Goal: Information Seeking & Learning: Learn about a topic

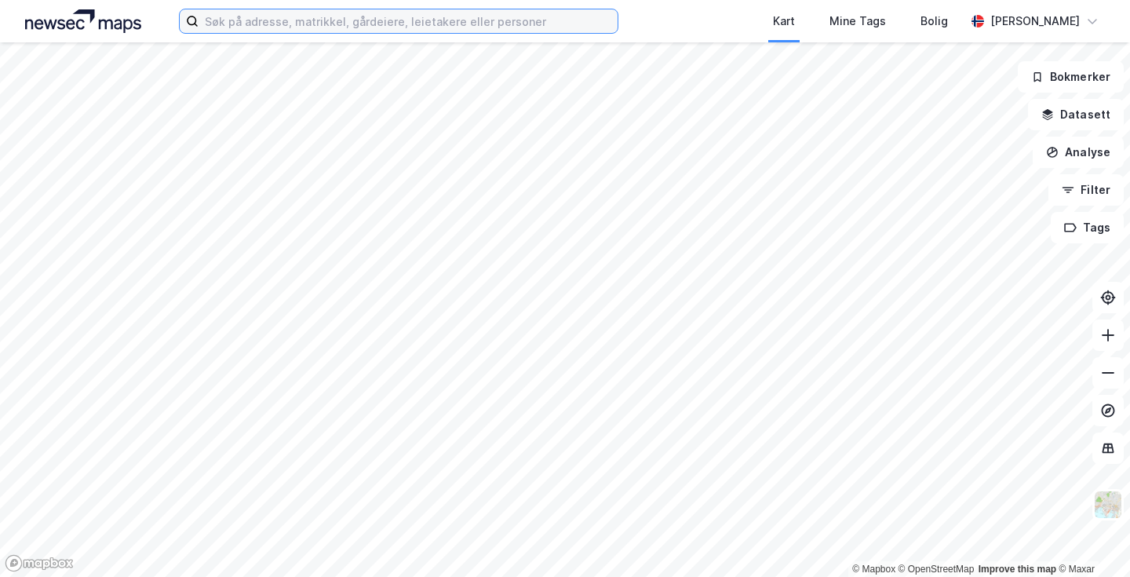
click at [502, 23] on input at bounding box center [408, 21] width 419 height 24
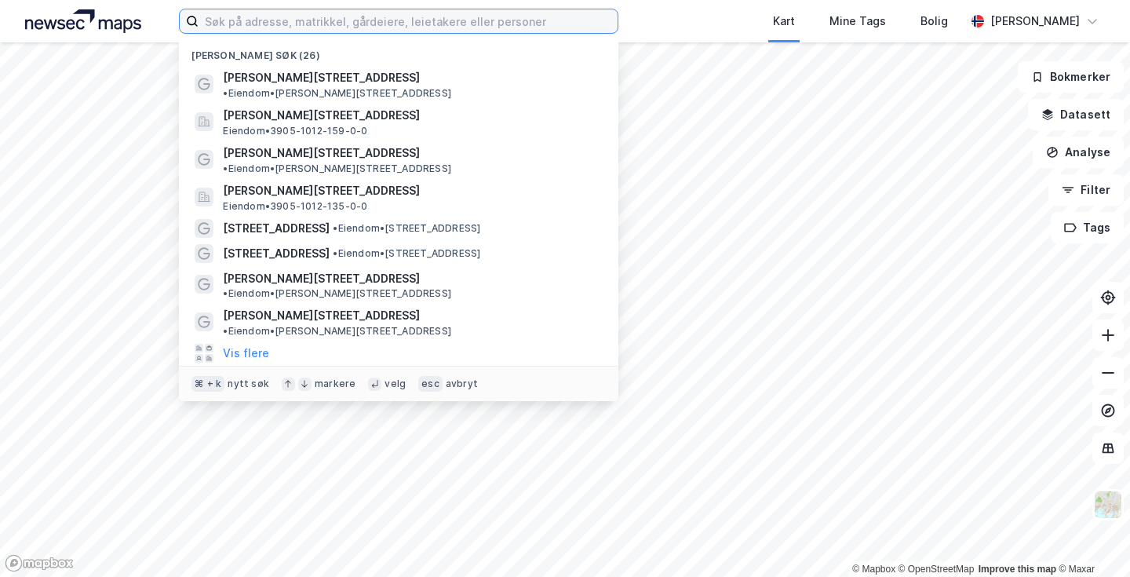
paste input "[PERSON_NAME][STREET_ADDRESS]"
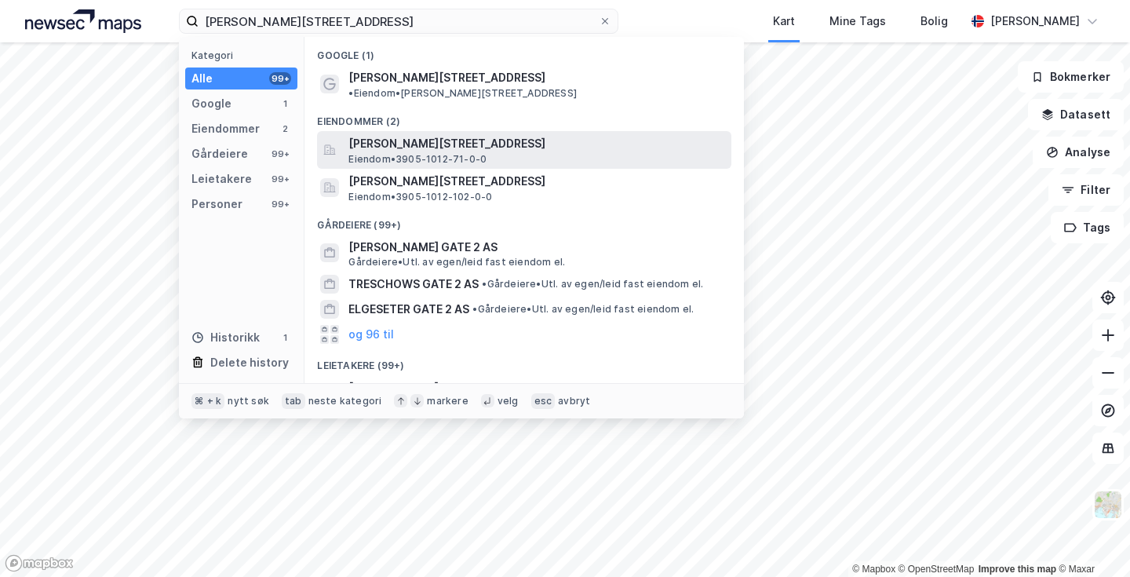
click at [458, 135] on span "[PERSON_NAME][STREET_ADDRESS]" at bounding box center [537, 143] width 377 height 19
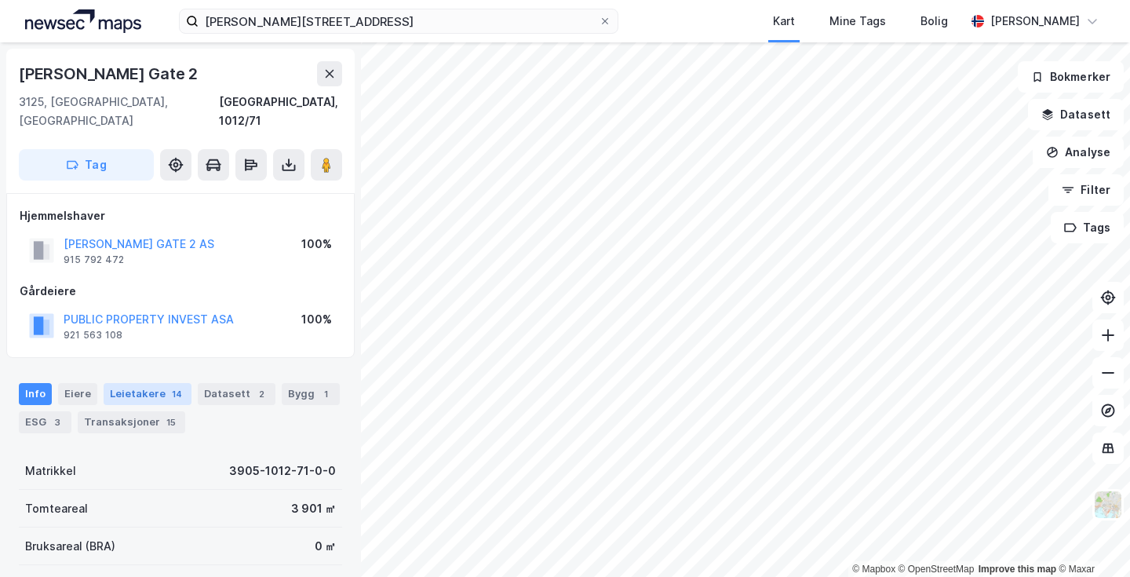
click at [155, 383] on div "Leietakere 14" at bounding box center [148, 394] width 88 height 22
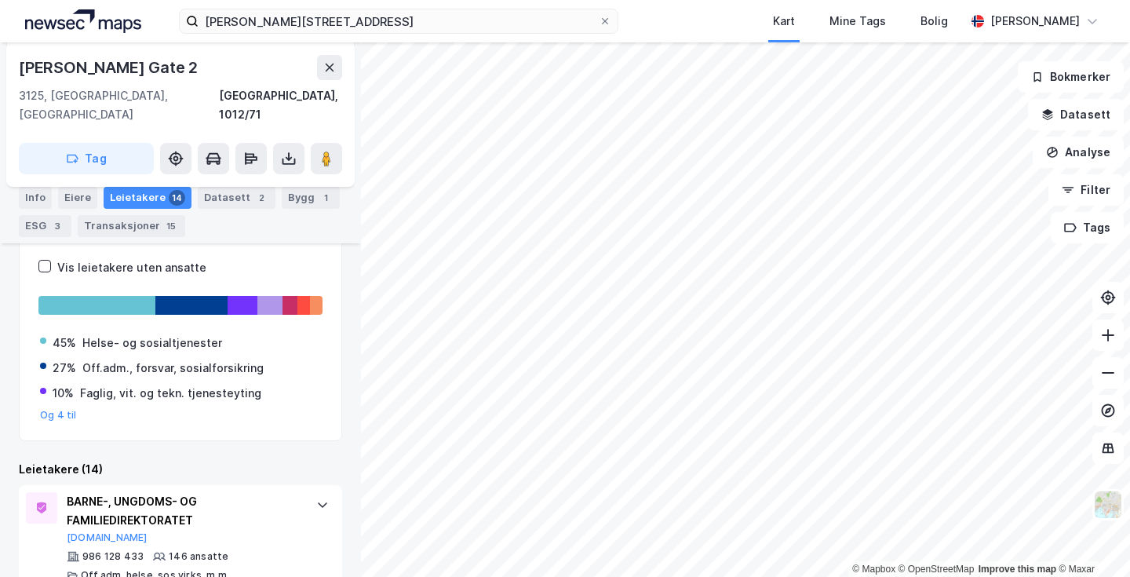
scroll to position [224, 0]
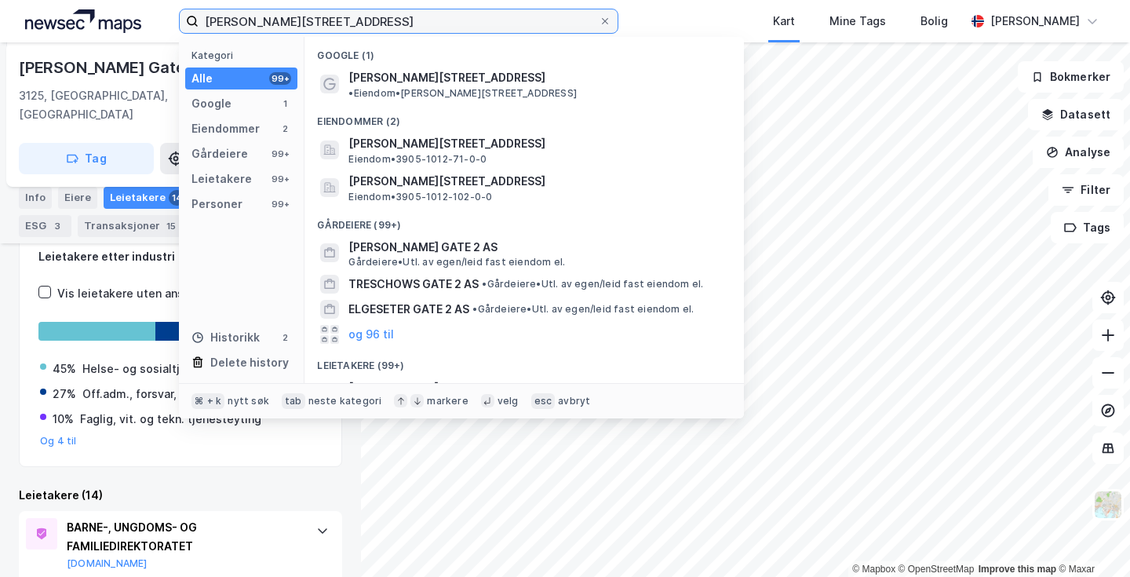
click at [389, 16] on input "[PERSON_NAME][STREET_ADDRESS]" at bounding box center [399, 21] width 400 height 24
paste input "[STREET_ADDRESS]"
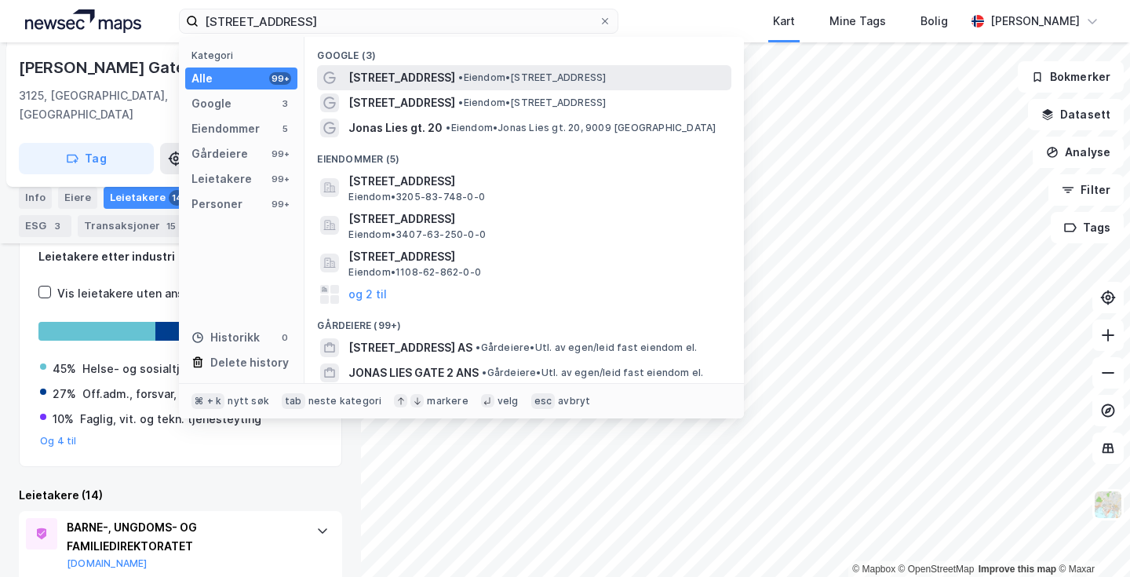
click at [508, 78] on span "• Eiendom • [STREET_ADDRESS]" at bounding box center [532, 77] width 148 height 13
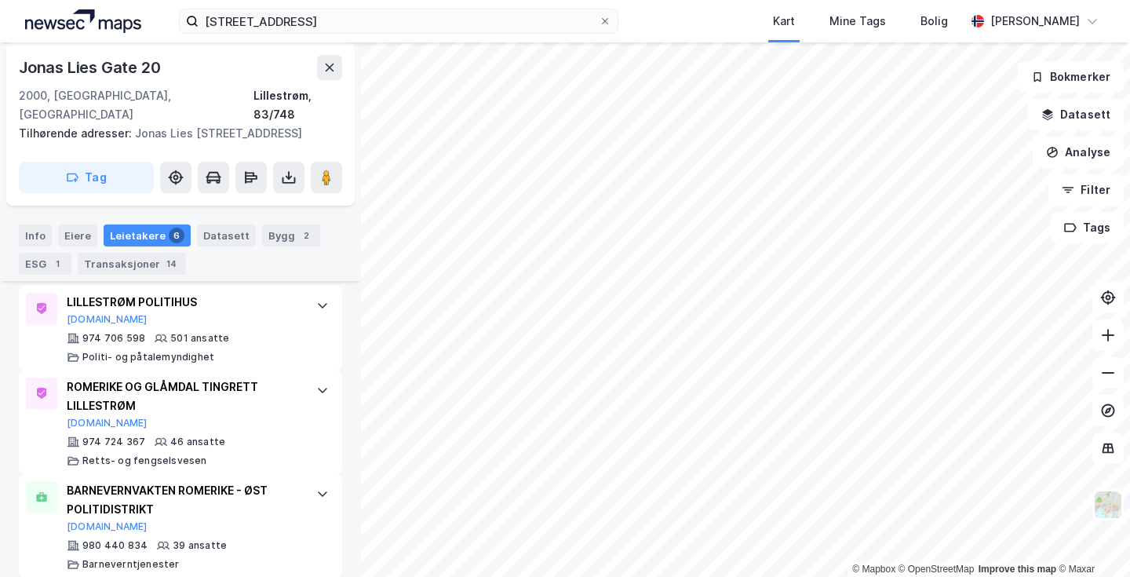
scroll to position [484, 0]
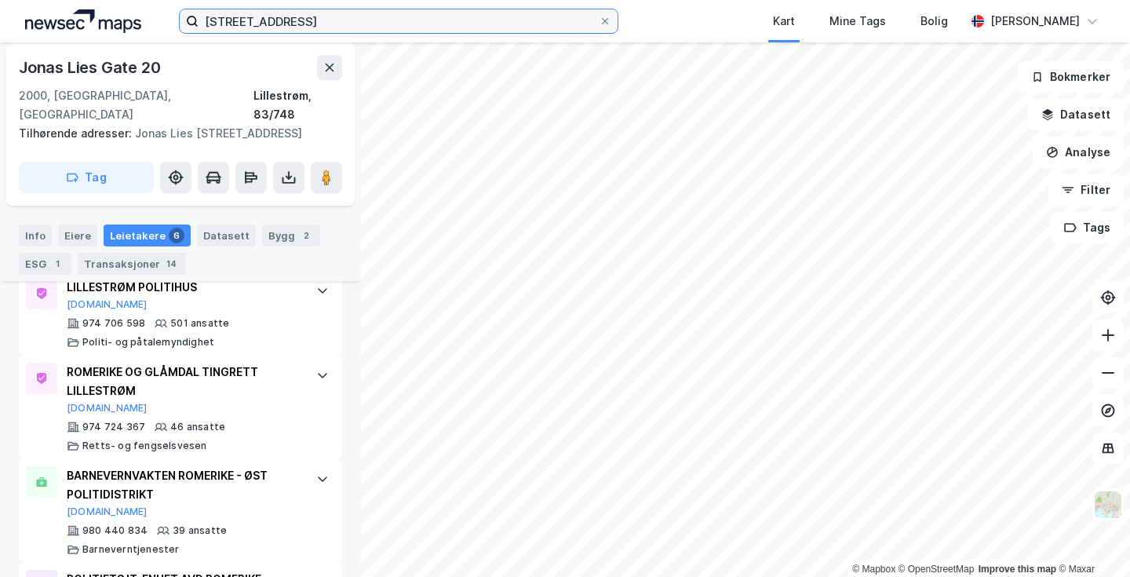
click at [552, 26] on input "[STREET_ADDRESS]" at bounding box center [399, 21] width 400 height 24
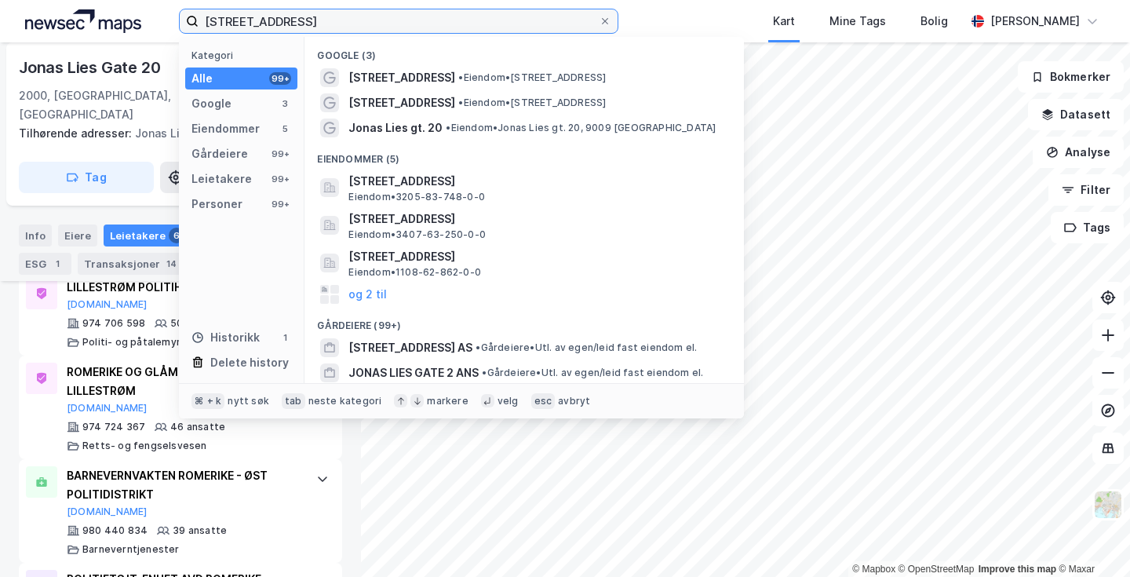
click at [552, 26] on input "[STREET_ADDRESS]" at bounding box center [399, 21] width 400 height 24
paste input "[STREET_ADDRESS]"
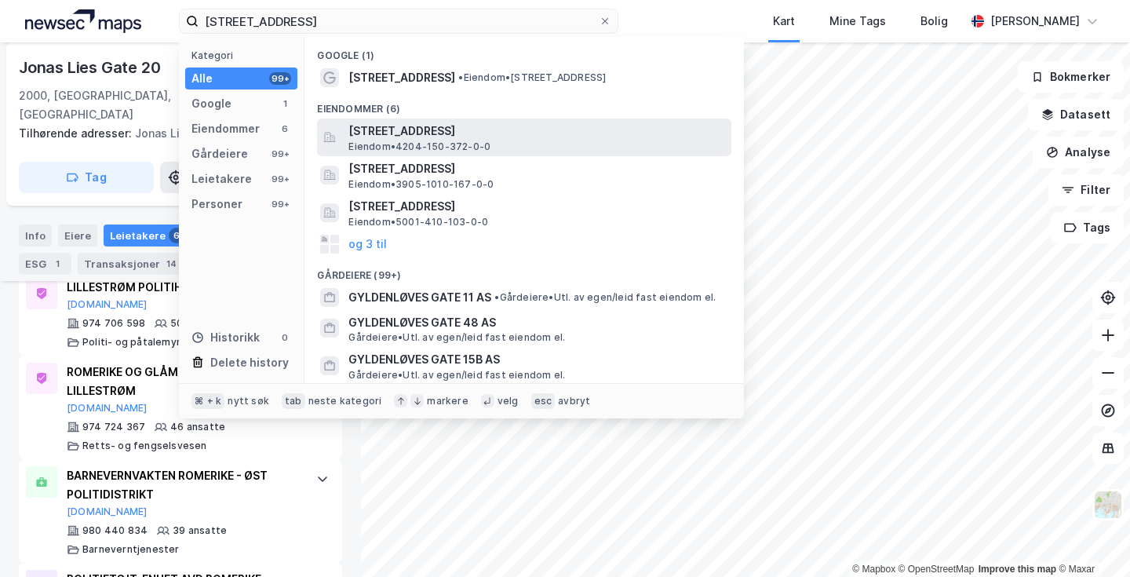
click at [571, 136] on span "[STREET_ADDRESS]" at bounding box center [537, 131] width 377 height 19
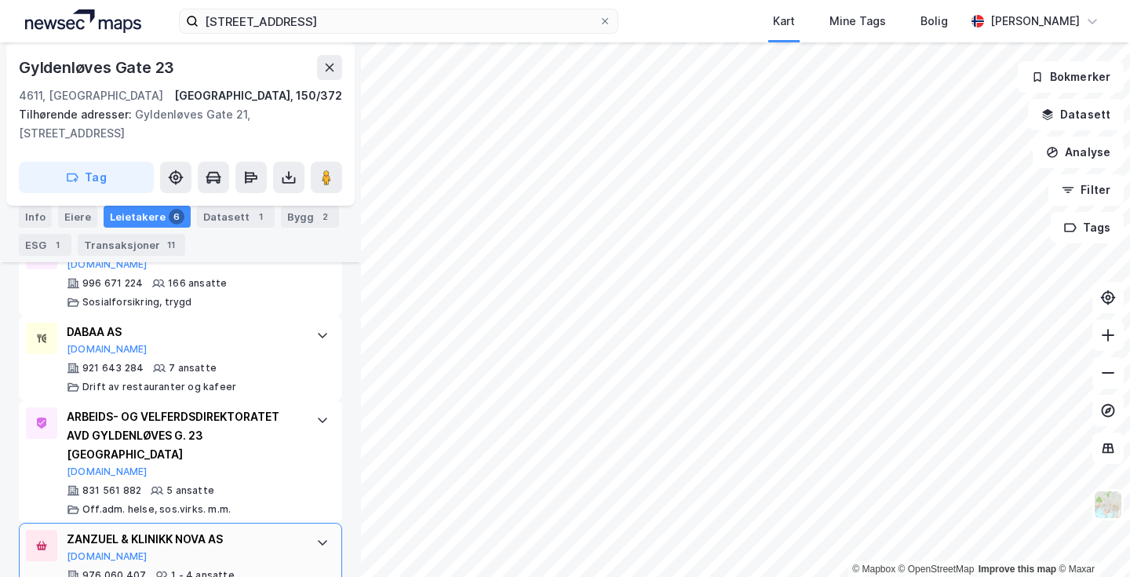
scroll to position [797, 0]
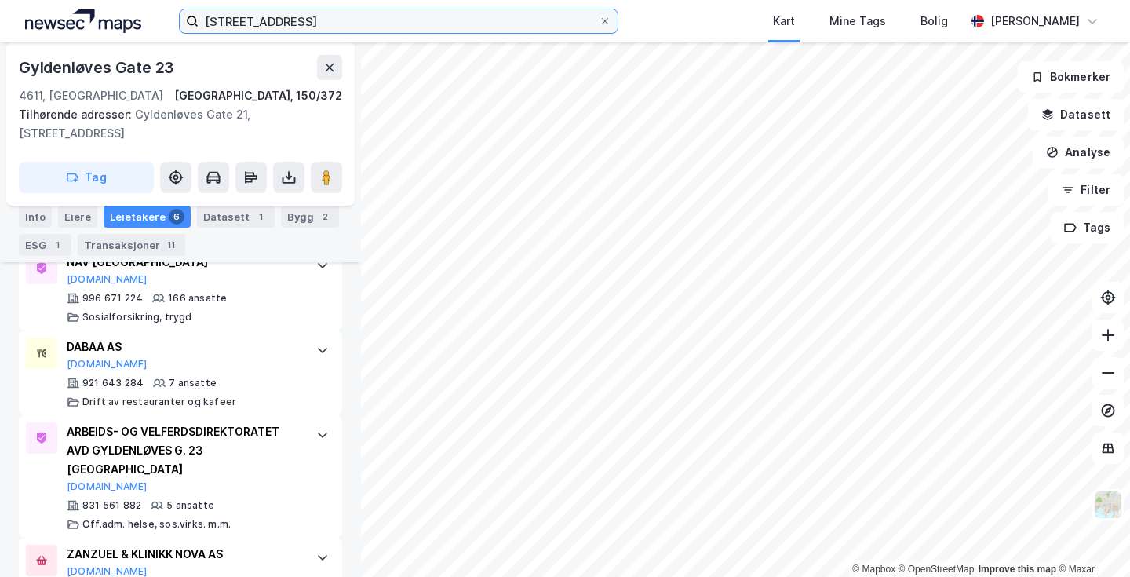
click at [486, 30] on input "[STREET_ADDRESS]" at bounding box center [399, 21] width 400 height 24
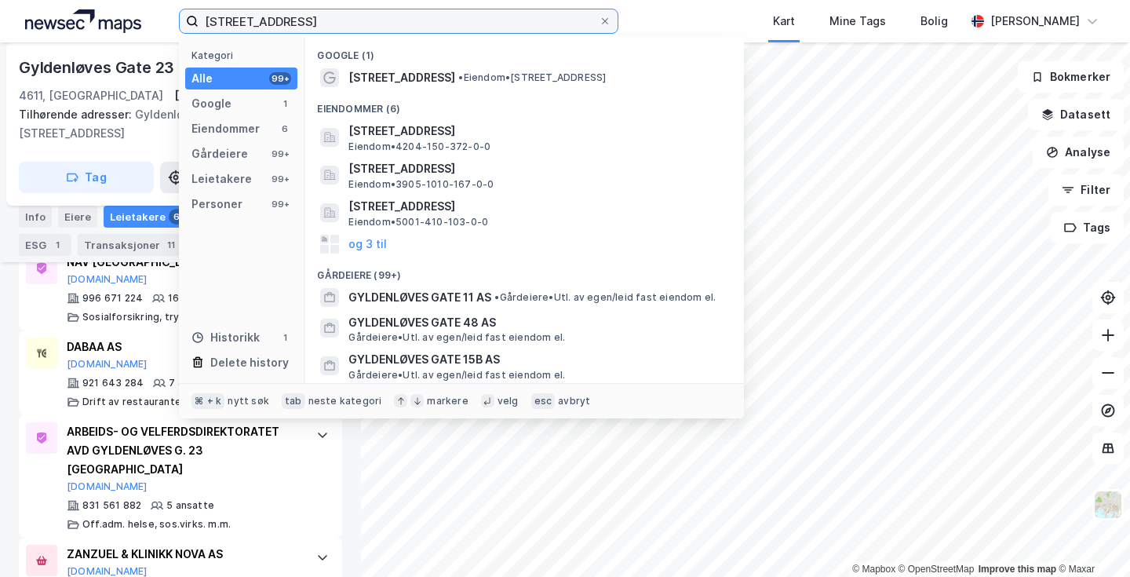
click at [486, 27] on input "[STREET_ADDRESS]" at bounding box center [399, 21] width 400 height 24
paste input "Gjerpensgate 10-20"
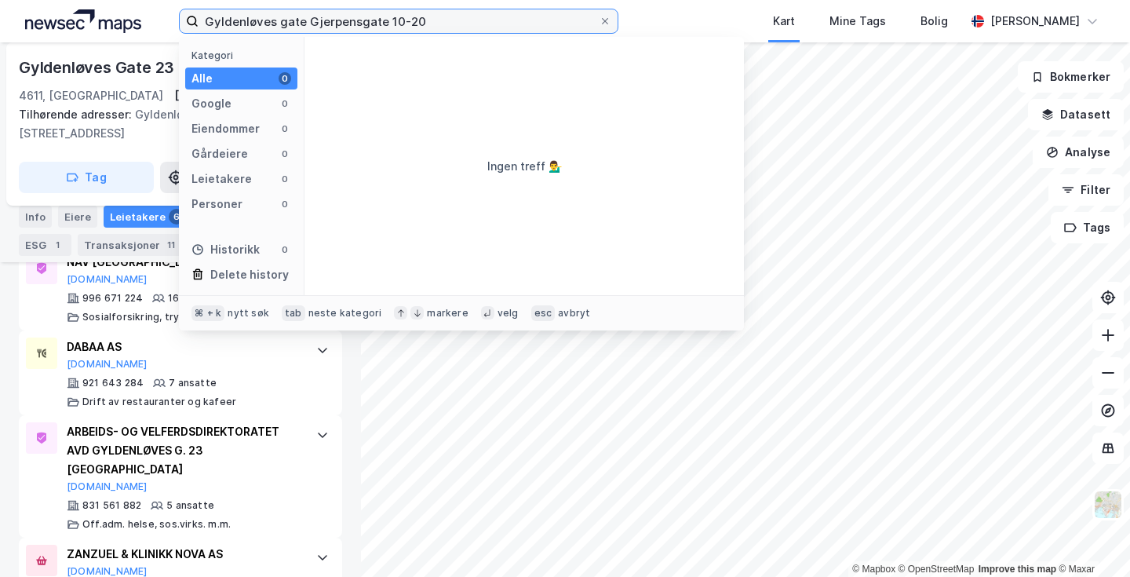
click at [486, 27] on input "Gyldenløves gate Gjerpensgate 10-20" at bounding box center [399, 21] width 400 height 24
paste input
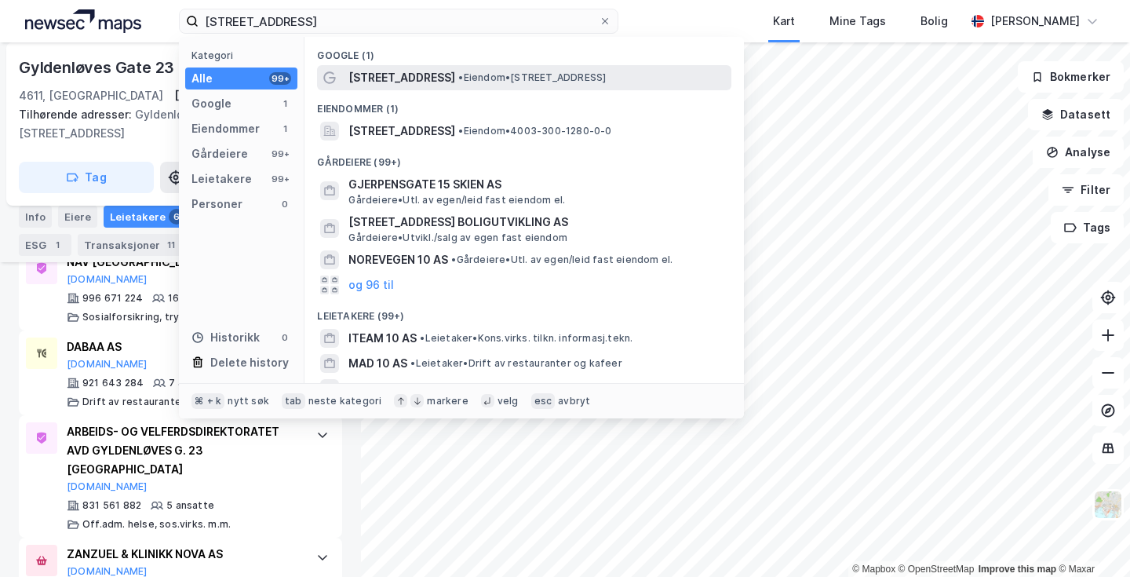
click at [522, 78] on span "• Eiendom • [STREET_ADDRESS]" at bounding box center [532, 77] width 148 height 13
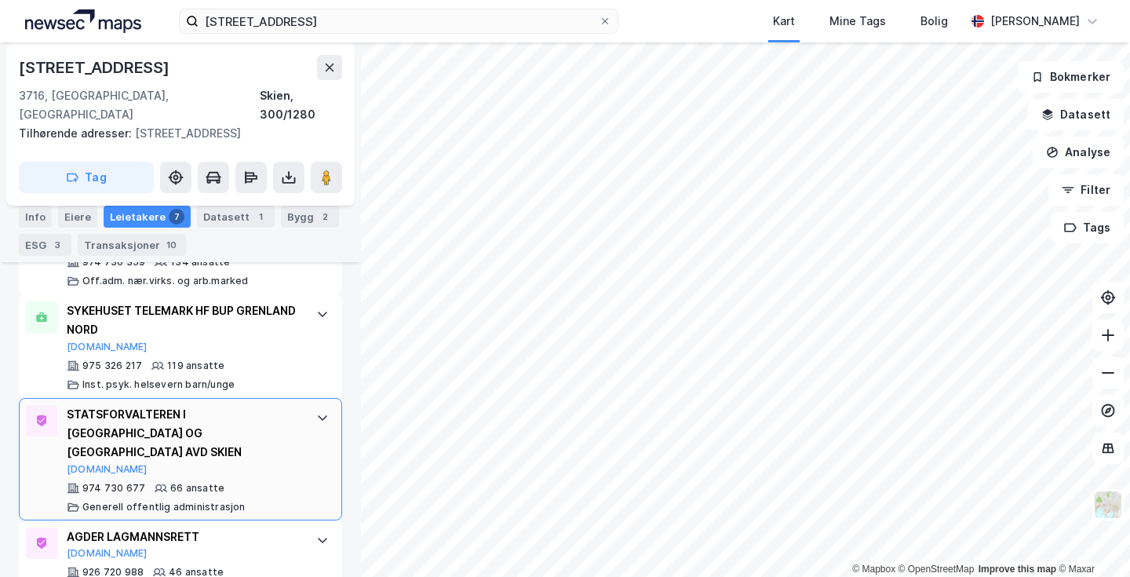
scroll to position [591, 0]
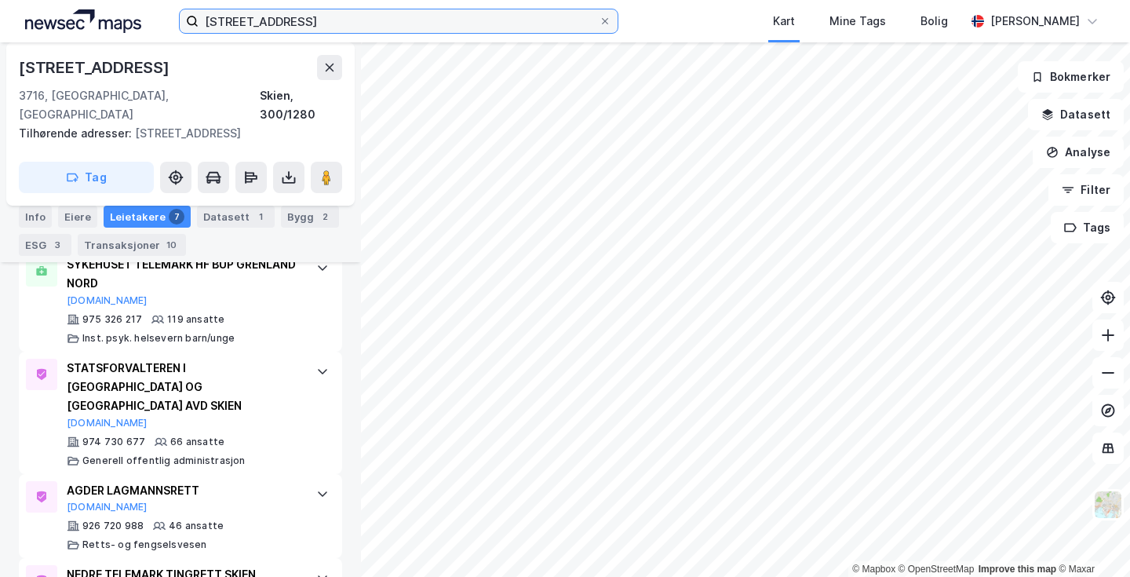
click at [367, 23] on input "[STREET_ADDRESS]" at bounding box center [399, 21] width 400 height 24
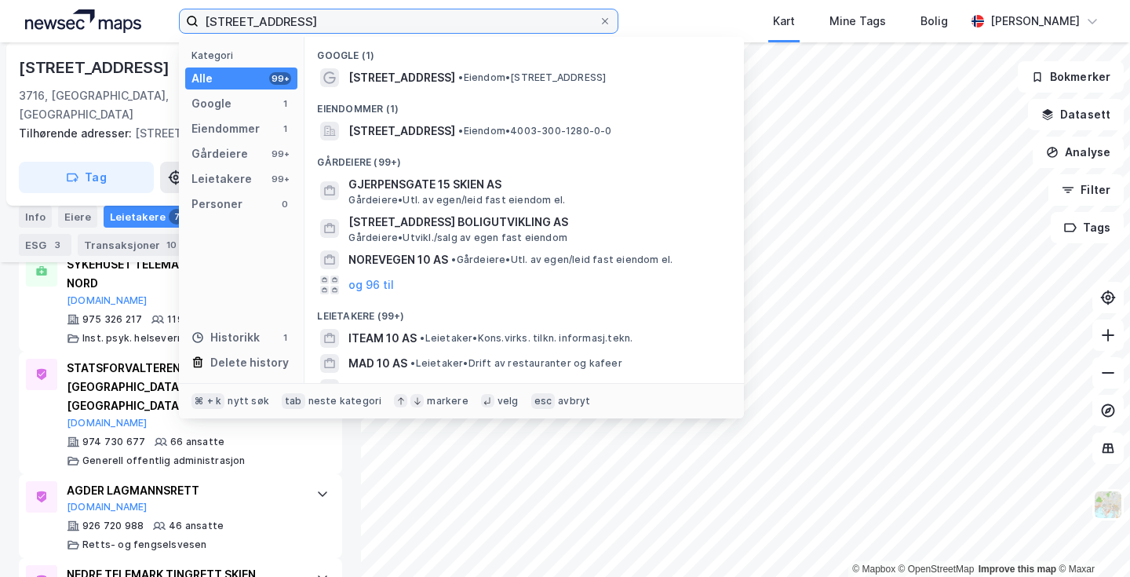
click at [367, 23] on input "[STREET_ADDRESS]" at bounding box center [399, 21] width 400 height 24
paste input "[STREET_ADDRESS]"
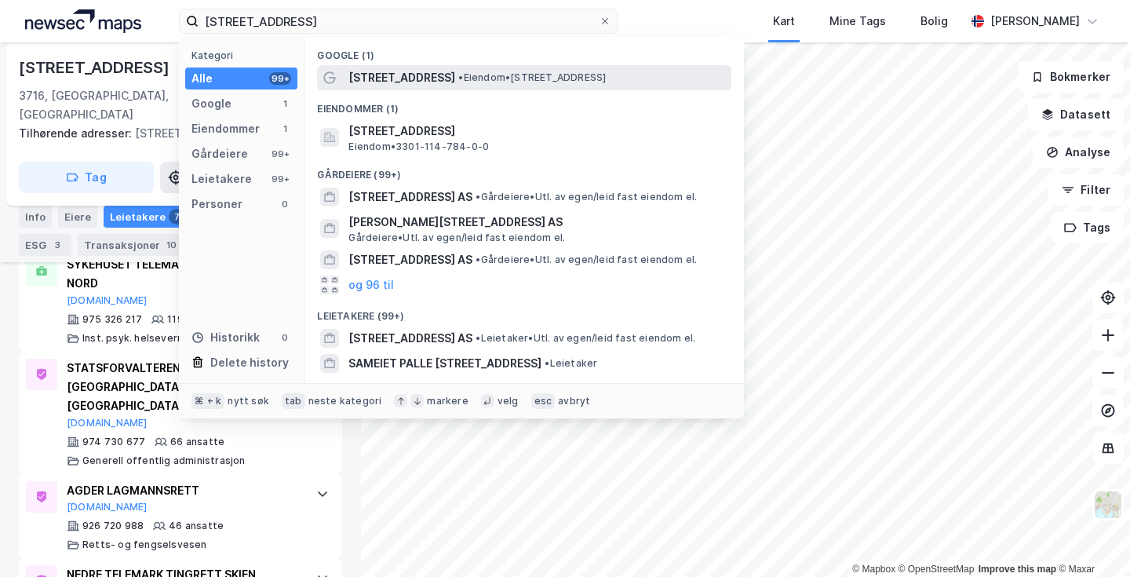
click at [461, 77] on span "•" at bounding box center [460, 77] width 5 height 12
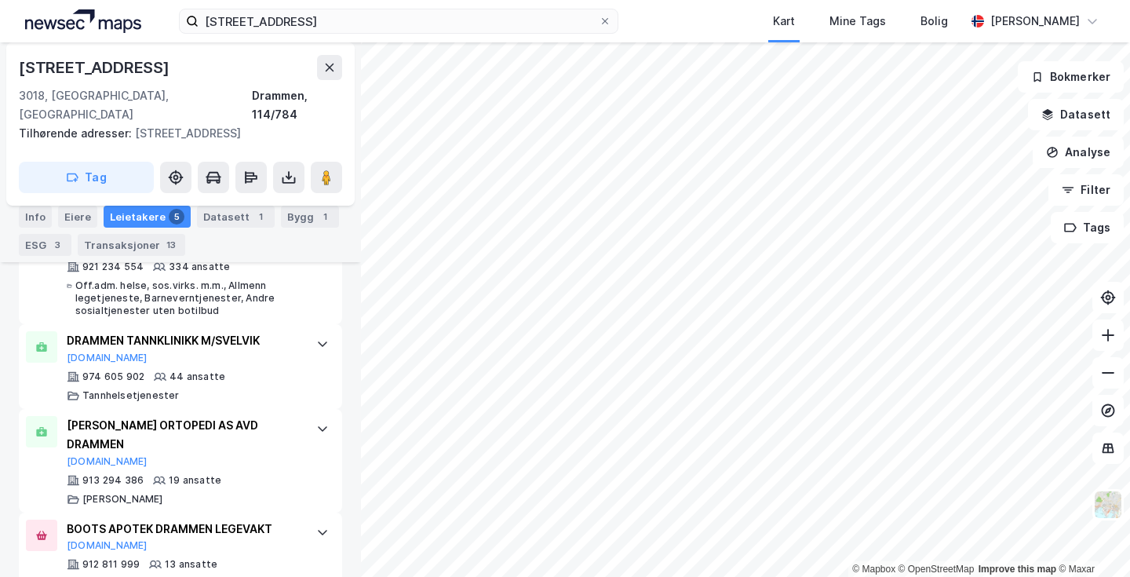
scroll to position [546, 0]
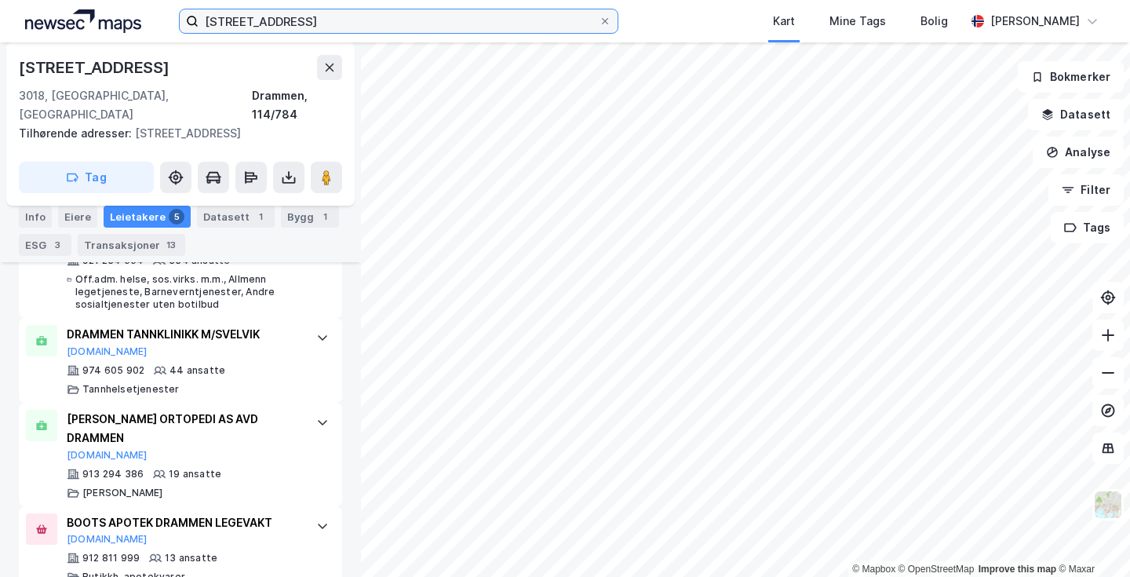
click at [530, 17] on input "[STREET_ADDRESS]" at bounding box center [399, 21] width 400 height 24
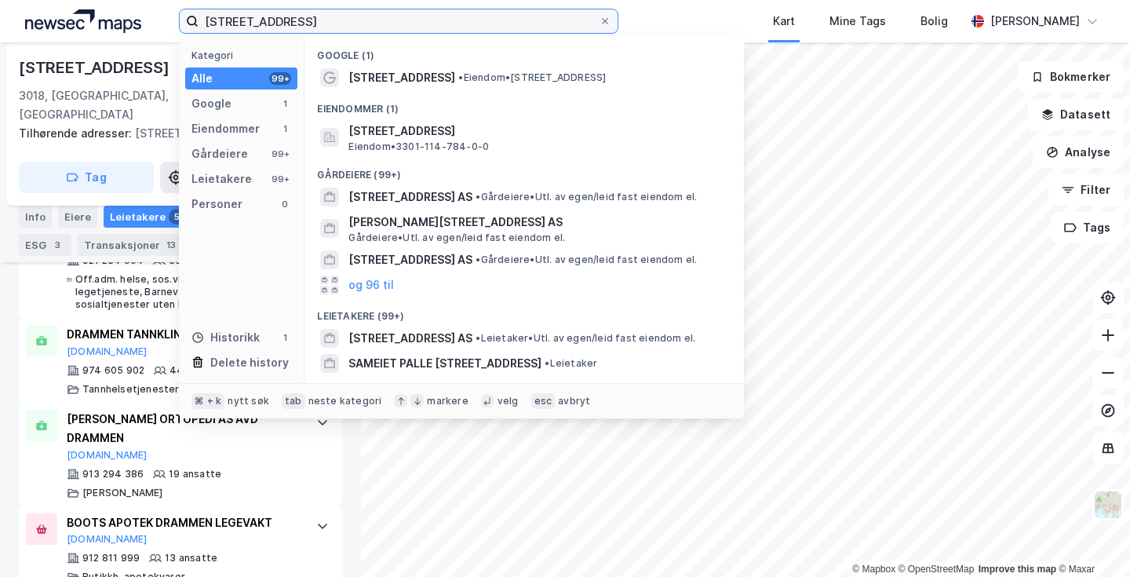
click at [530, 17] on input "[STREET_ADDRESS]" at bounding box center [399, 21] width 400 height 24
paste input "Søebergkvartalet"
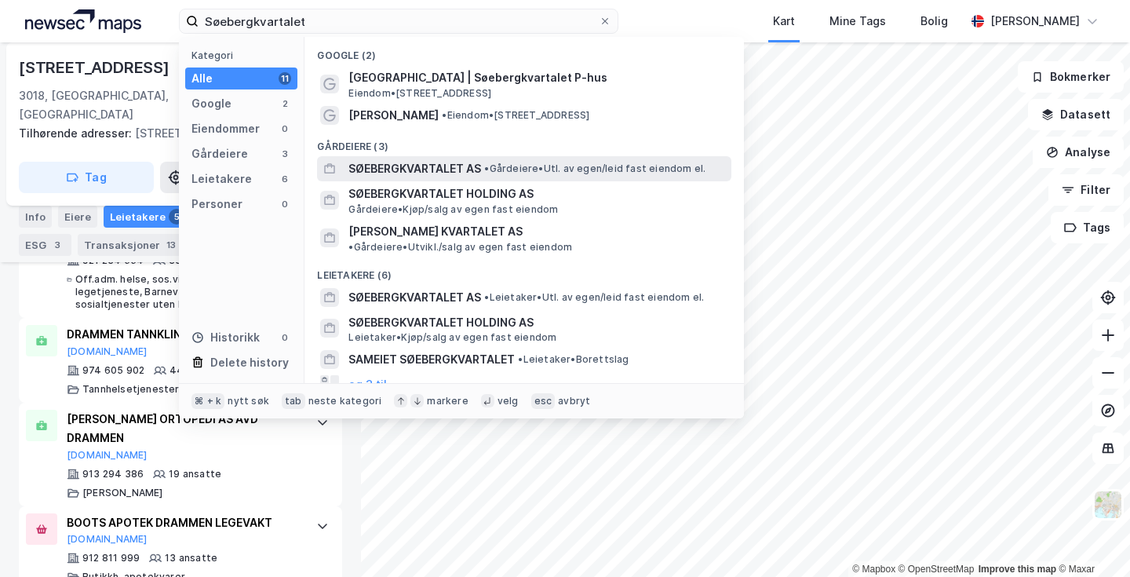
click at [554, 166] on span "• Gårdeiere • Utl. av egen/leid fast eiendom el." at bounding box center [594, 168] width 221 height 13
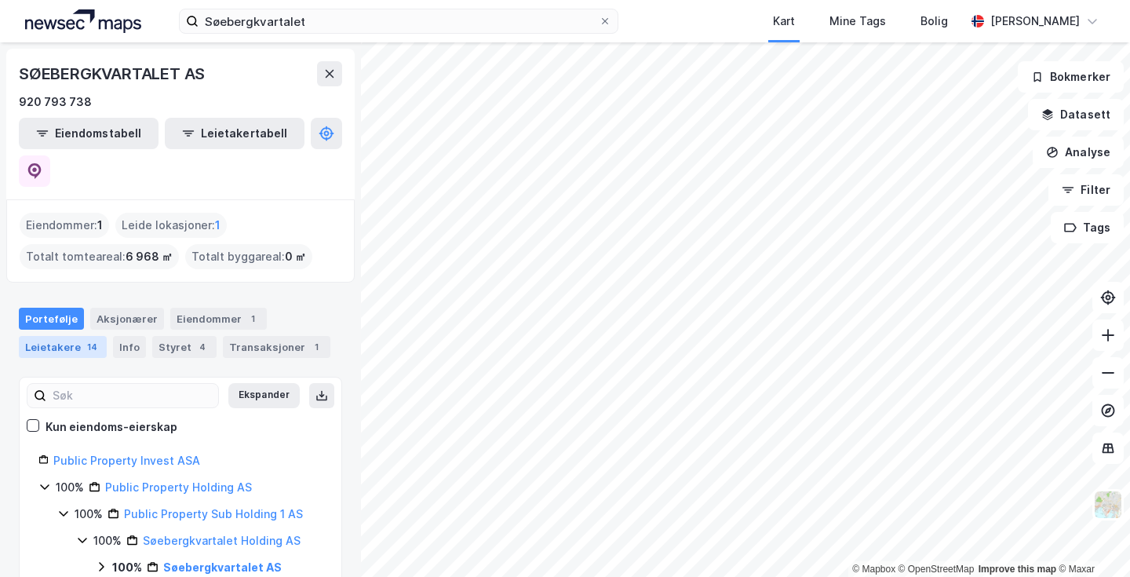
click at [78, 336] on div "Leietakere 14" at bounding box center [63, 347] width 88 height 22
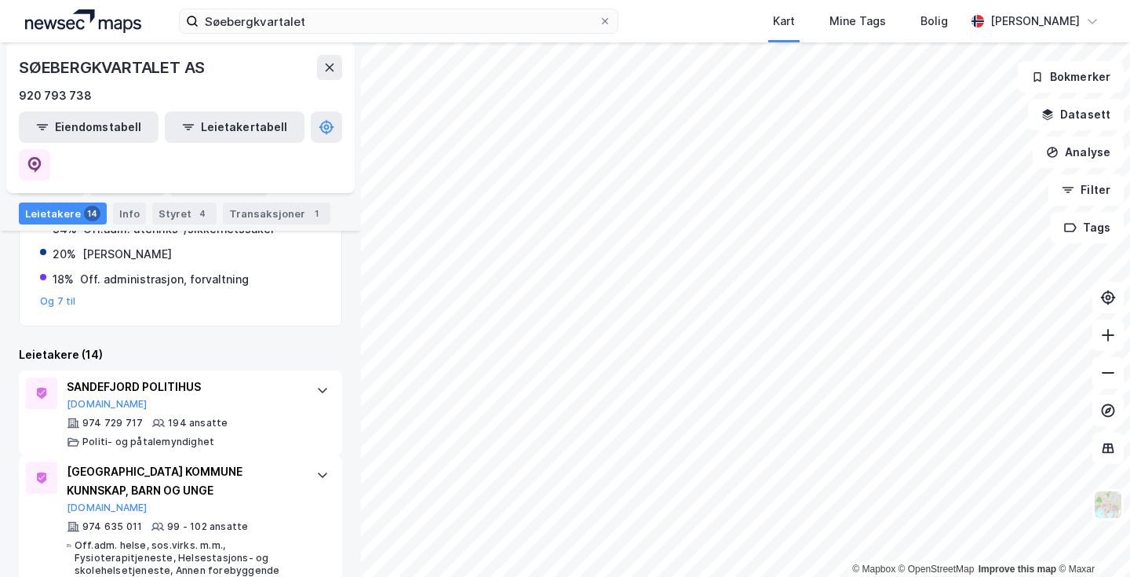
scroll to position [296, 0]
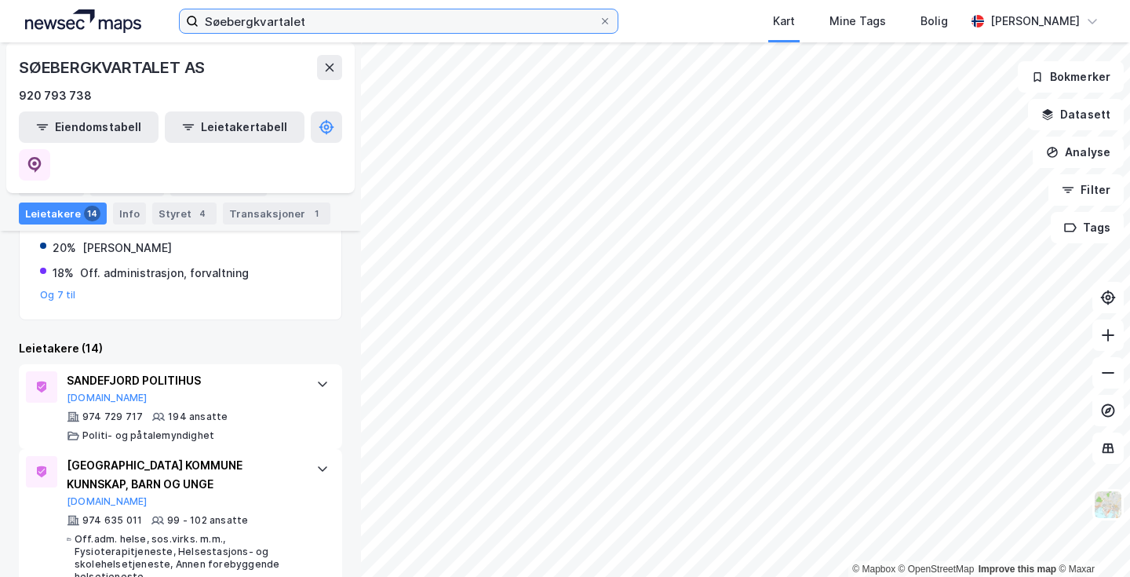
click at [308, 21] on input "Søebergkvartalet" at bounding box center [399, 21] width 400 height 24
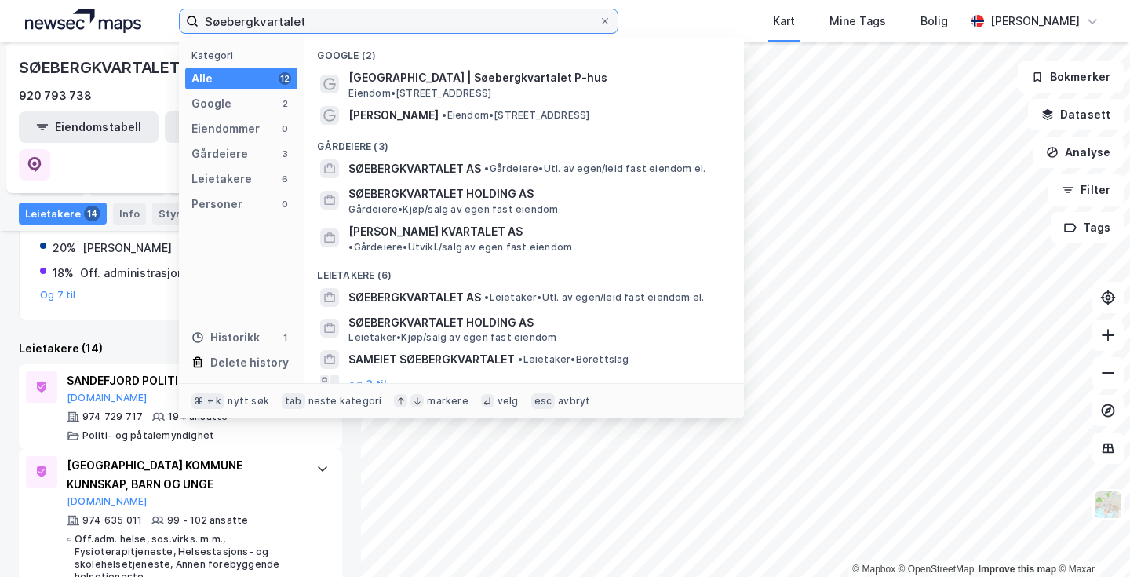
click at [308, 21] on input "Søebergkvartalet" at bounding box center [399, 21] width 400 height 24
click at [308, 22] on input "Søebergkvartalet" at bounding box center [399, 21] width 400 height 24
paste input "[STREET_ADDRESS]"
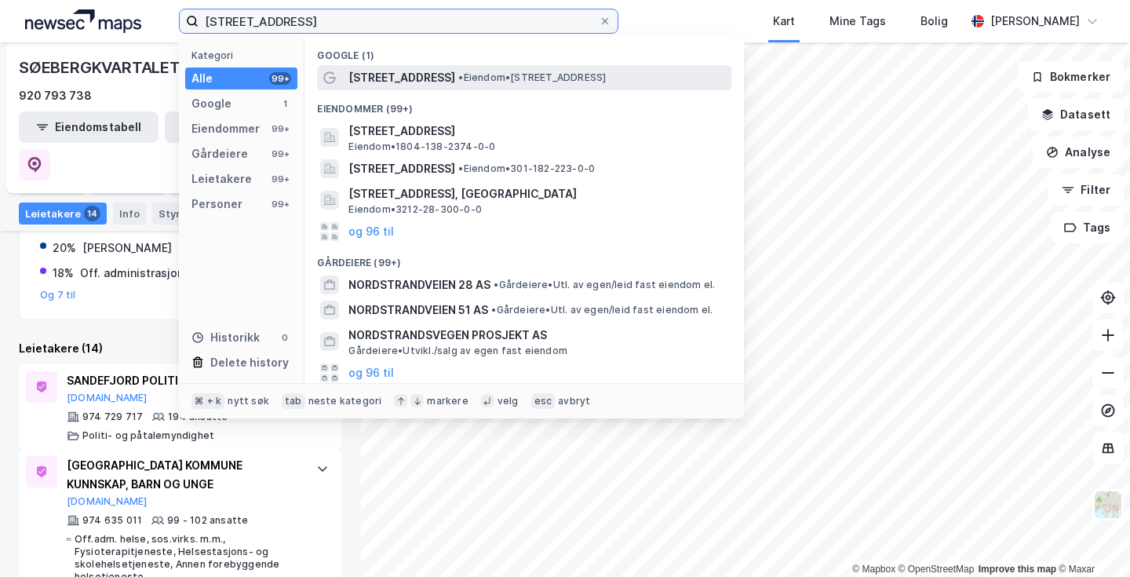
type input "[STREET_ADDRESS]"
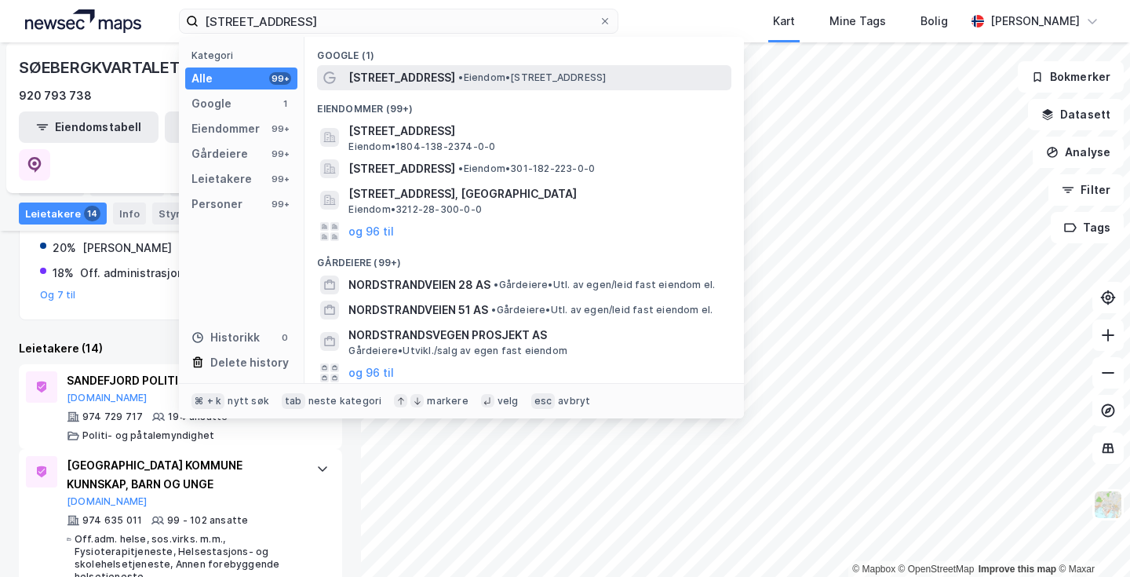
click at [518, 77] on span "• Eiendom • [STREET_ADDRESS]" at bounding box center [532, 77] width 148 height 13
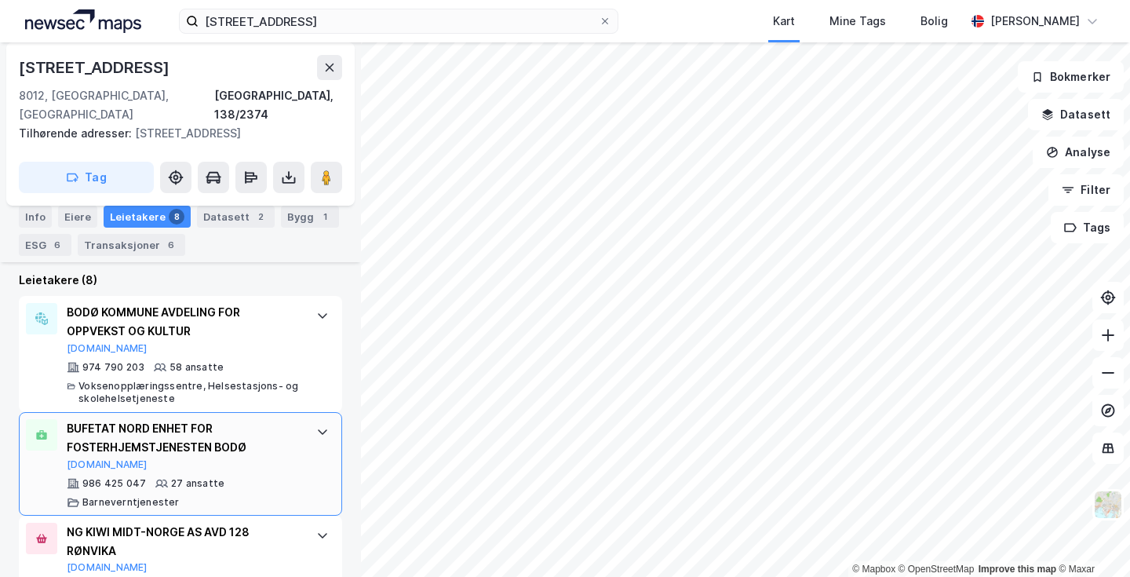
scroll to position [456, 0]
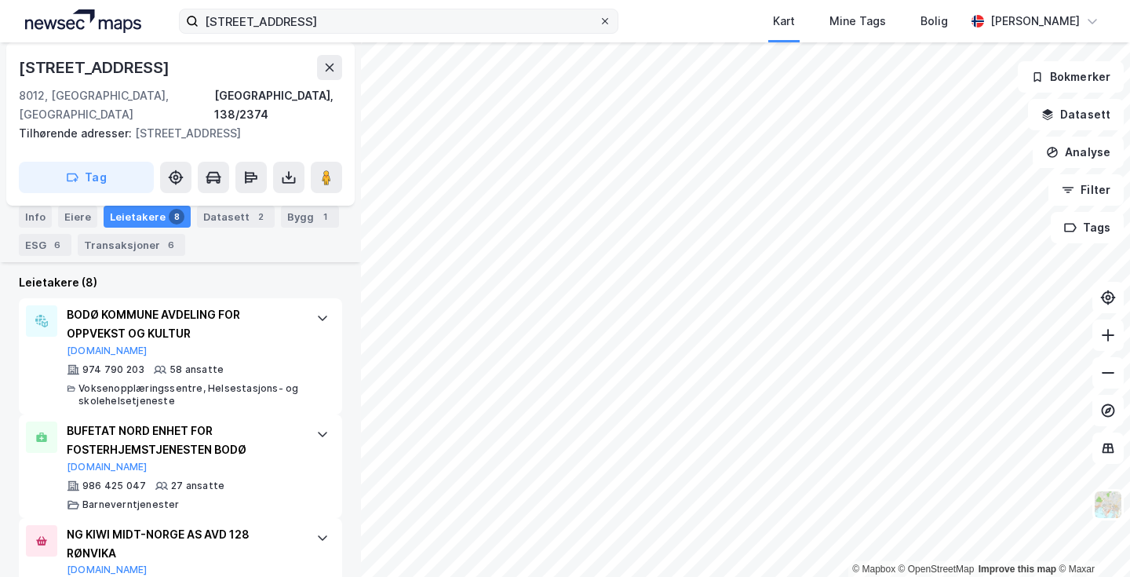
click at [602, 19] on icon at bounding box center [604, 20] width 9 height 9
click at [599, 19] on input "[STREET_ADDRESS]" at bounding box center [399, 21] width 400 height 24
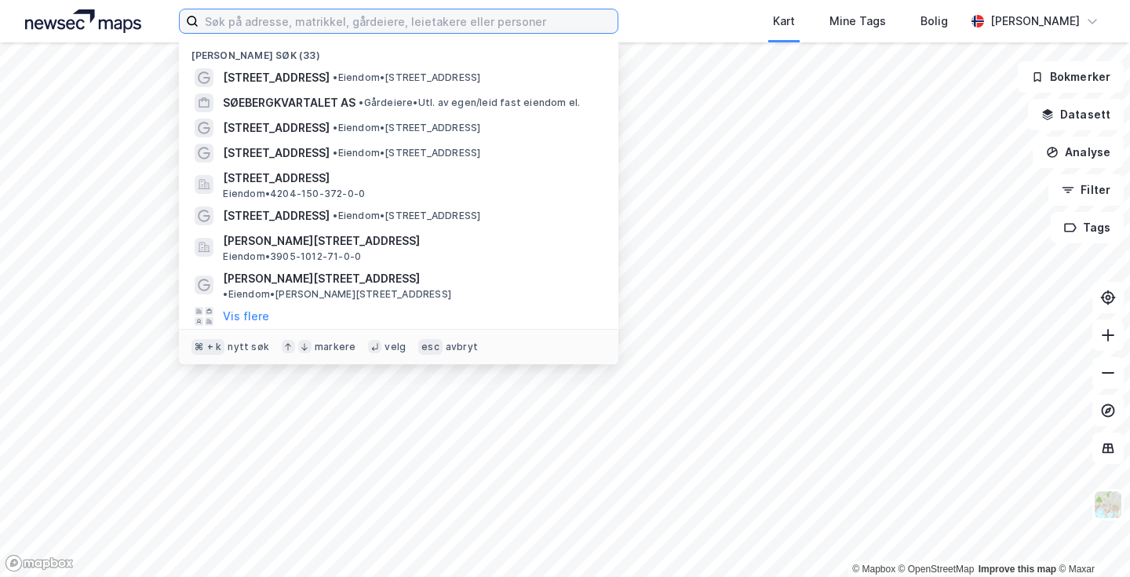
click at [526, 18] on input at bounding box center [408, 21] width 419 height 24
paste input "[PERSON_NAME][STREET_ADDRESS]"
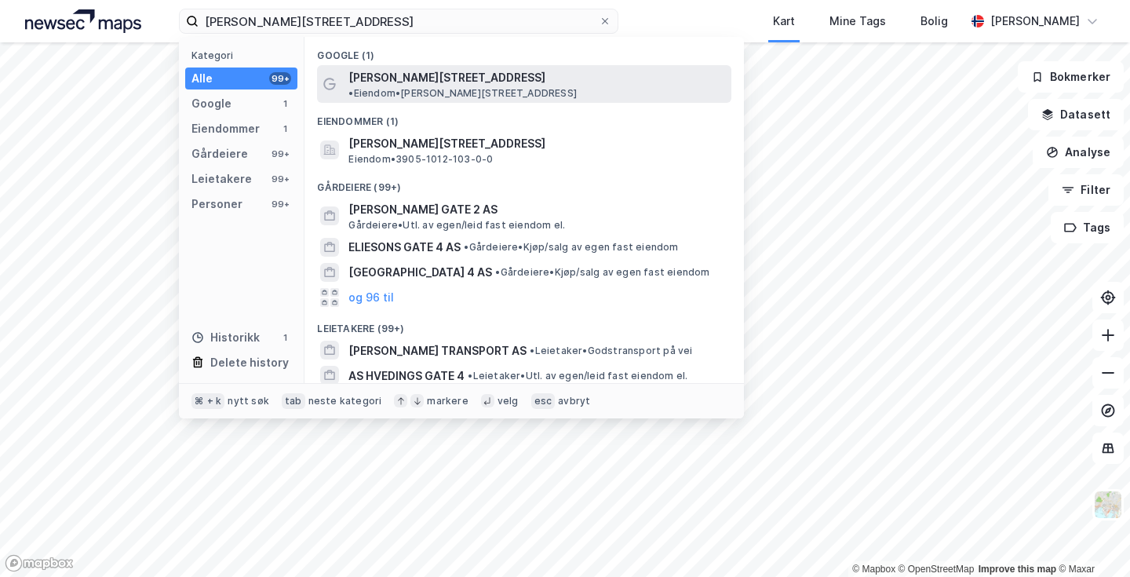
click at [521, 87] on span "• Eiendom • [PERSON_NAME][STREET_ADDRESS]" at bounding box center [463, 93] width 228 height 13
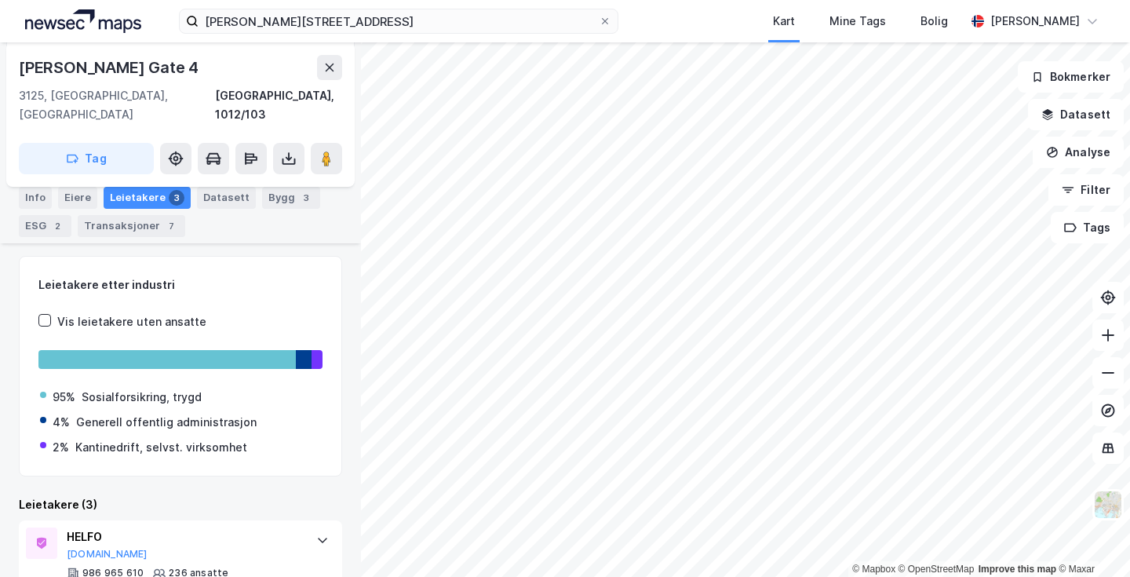
scroll to position [200, 0]
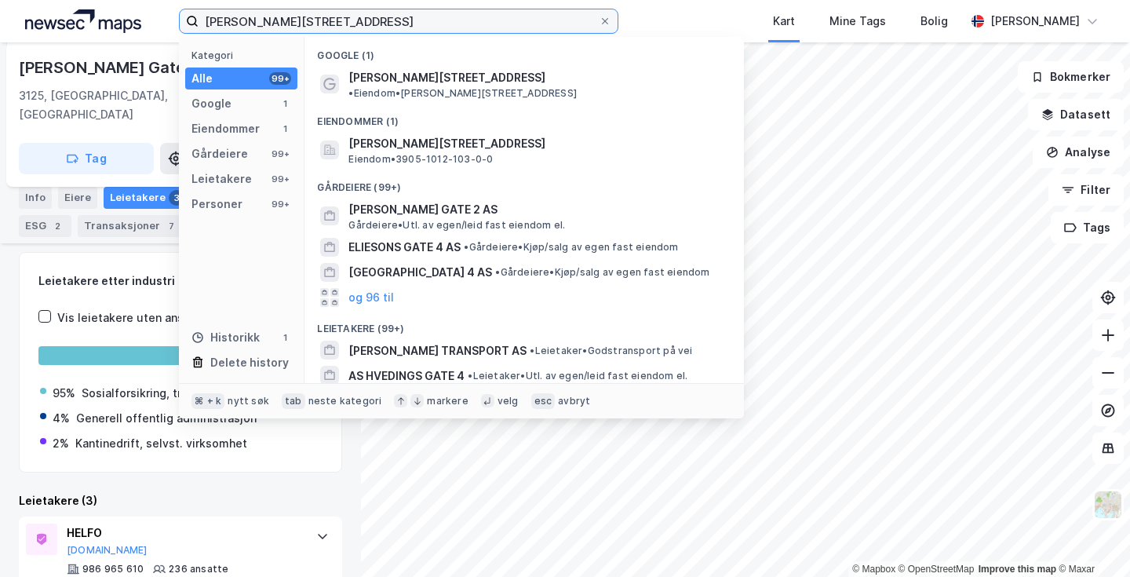
click at [372, 19] on input "[PERSON_NAME][STREET_ADDRESS]" at bounding box center [399, 21] width 400 height 24
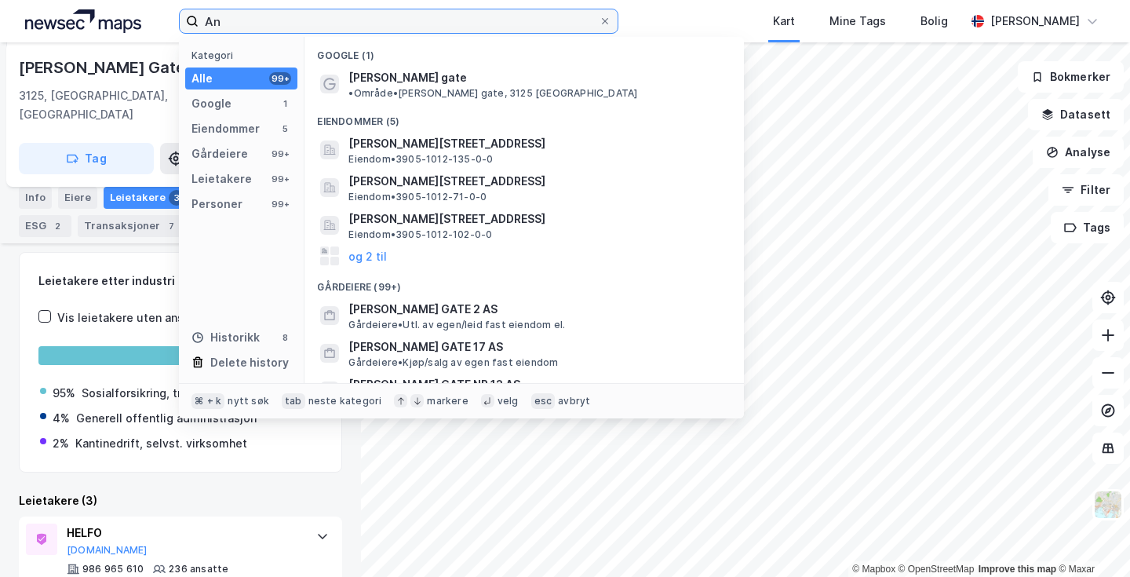
type input "A"
paste input "[PERSON_NAME][STREET_ADDRESS]"
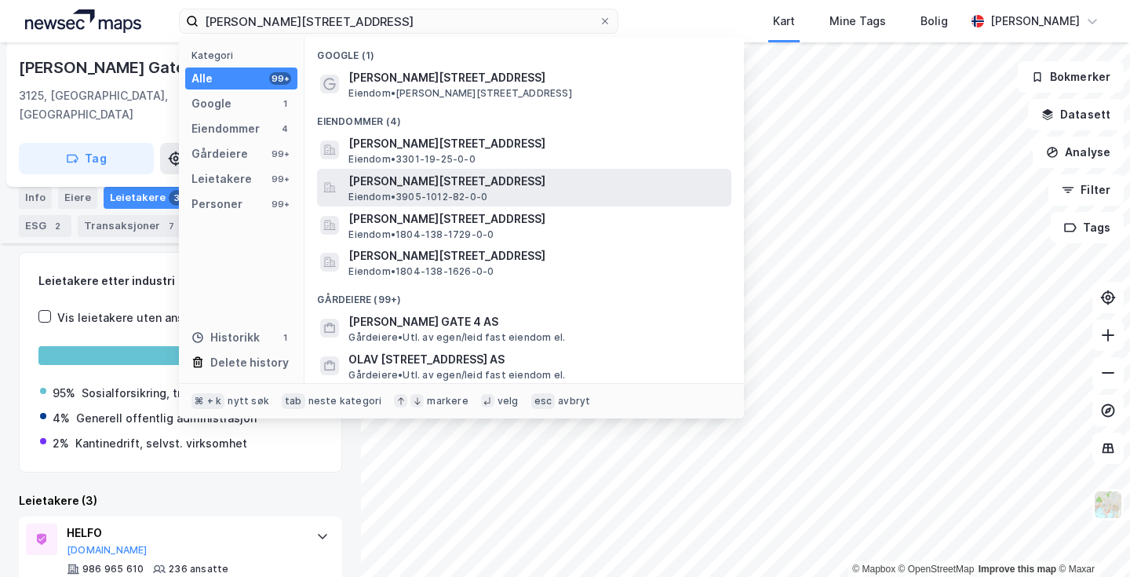
click at [469, 187] on span "[PERSON_NAME][STREET_ADDRESS]" at bounding box center [537, 181] width 377 height 19
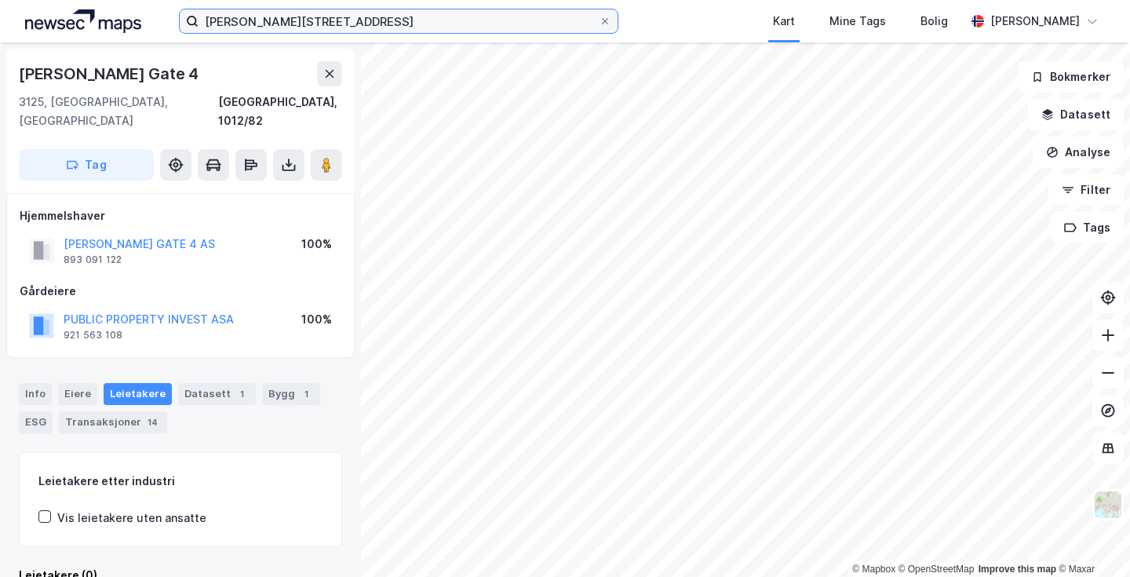
click at [367, 19] on input "[PERSON_NAME][STREET_ADDRESS]" at bounding box center [399, 21] width 400 height 24
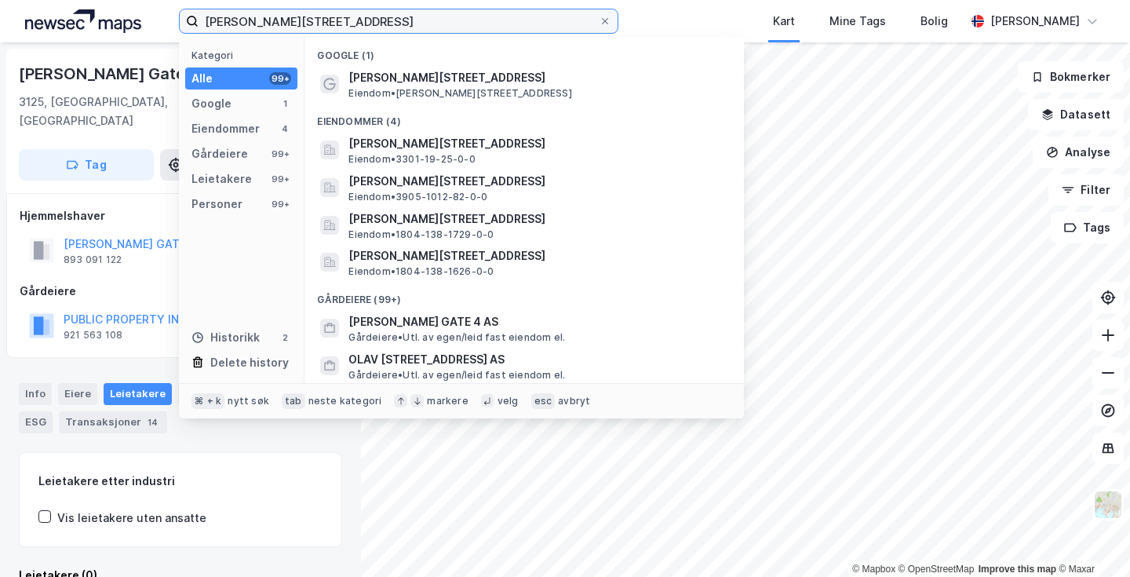
click at [367, 19] on input "[PERSON_NAME][STREET_ADDRESS]" at bounding box center [399, 21] width 400 height 24
paste input "[STREET_ADDRESS]-"
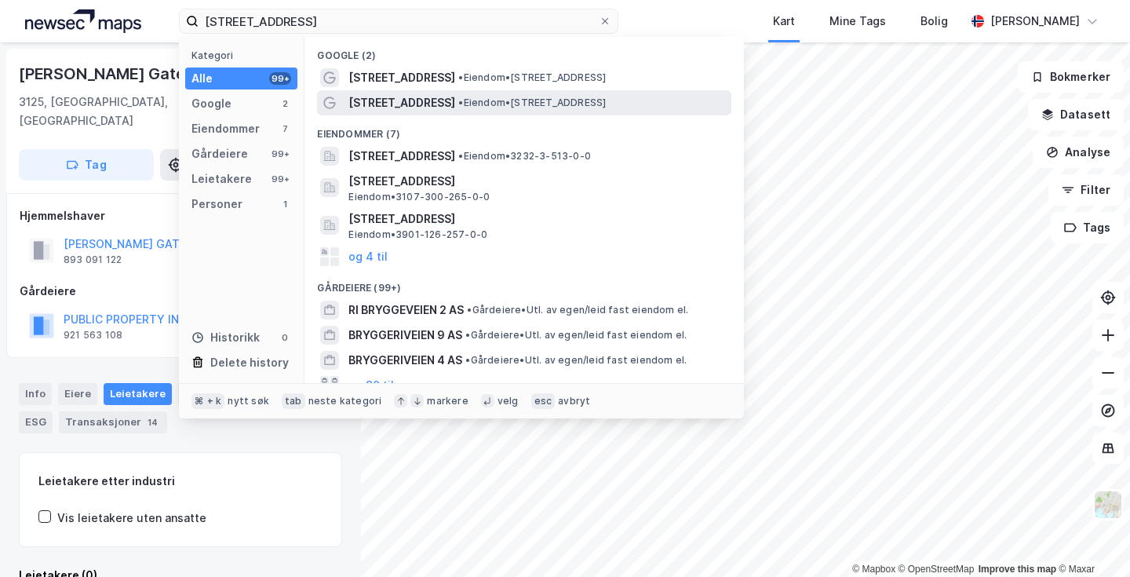
click at [465, 102] on span "• Eiendom • [STREET_ADDRESS]" at bounding box center [532, 103] width 148 height 13
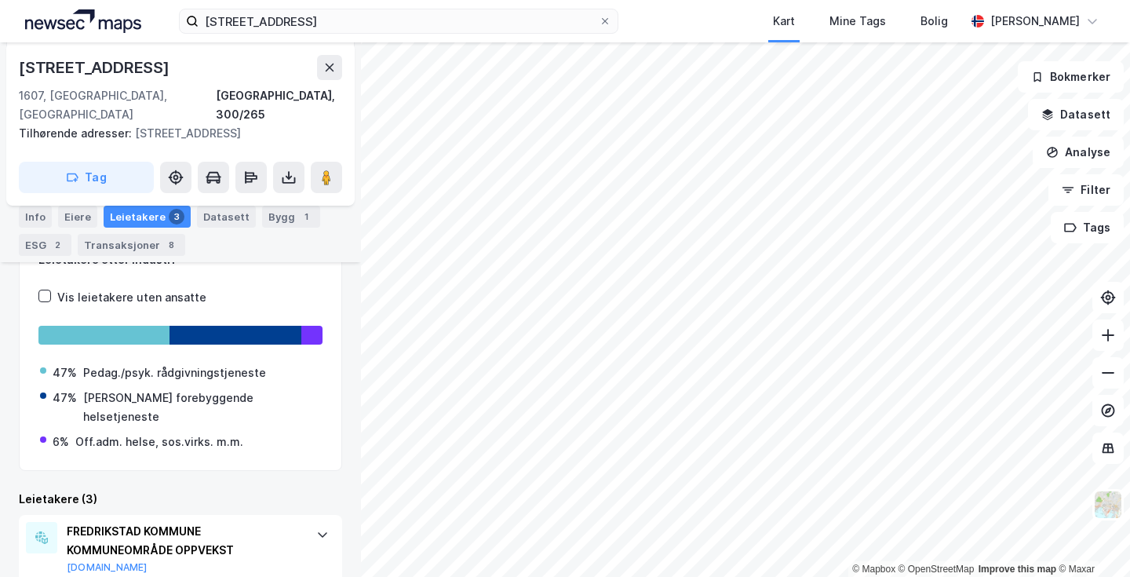
scroll to position [210, 0]
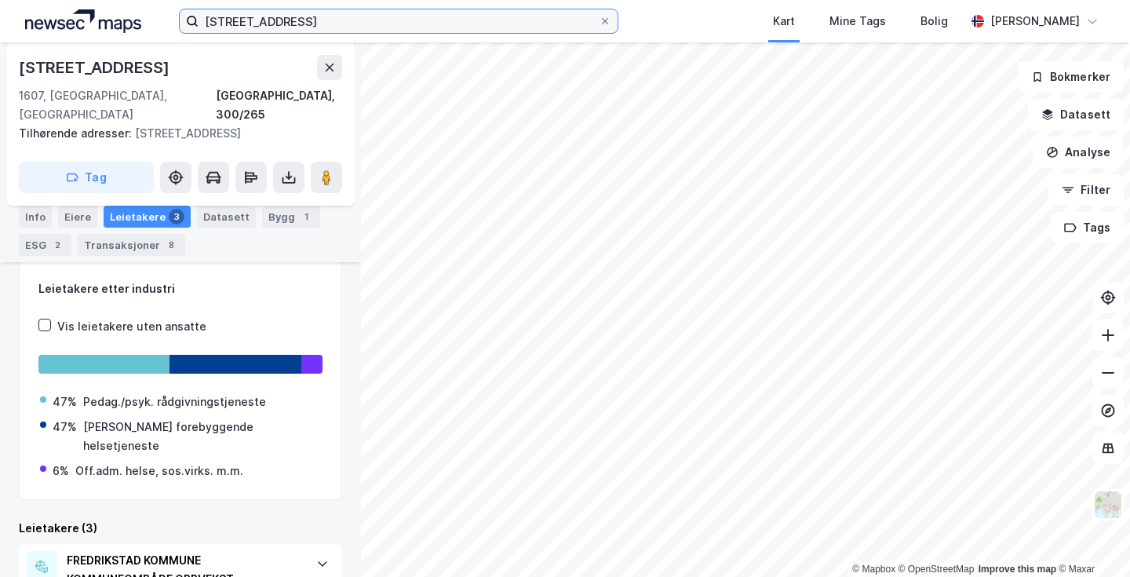
click at [376, 22] on input "[STREET_ADDRESS]" at bounding box center [399, 21] width 400 height 24
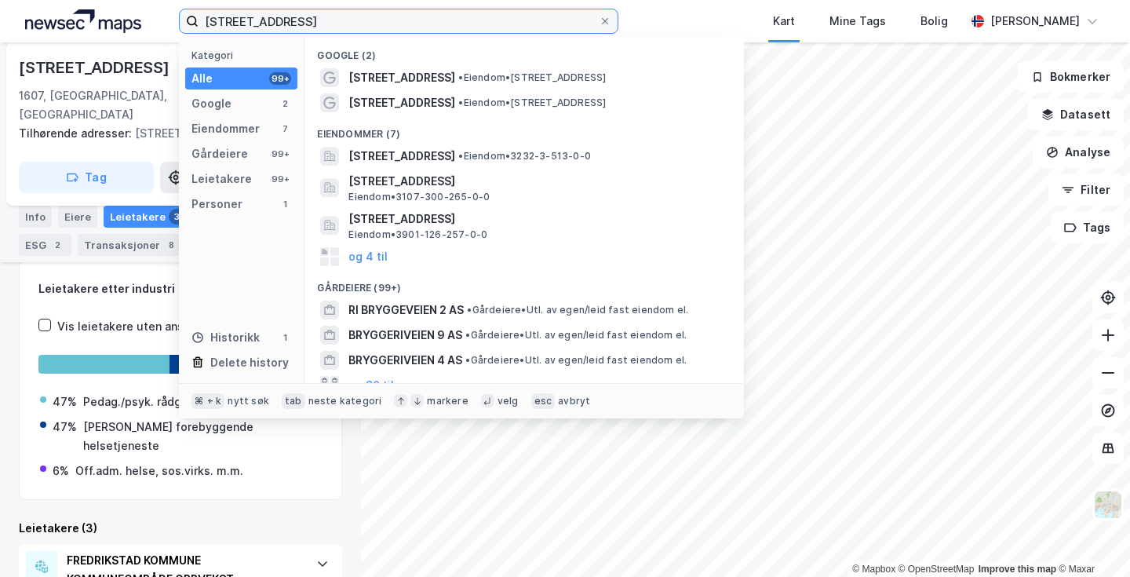
click at [376, 22] on input "[STREET_ADDRESS]" at bounding box center [399, 21] width 400 height 24
paste input "Stangevegen 109"
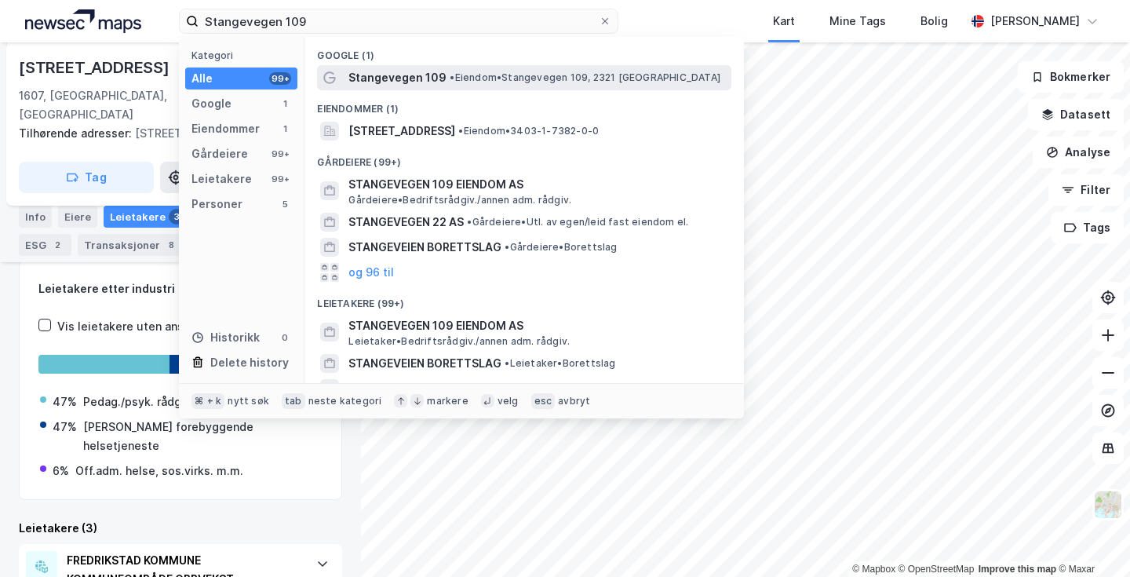
click at [432, 71] on span "Stangevegen 109" at bounding box center [398, 77] width 98 height 19
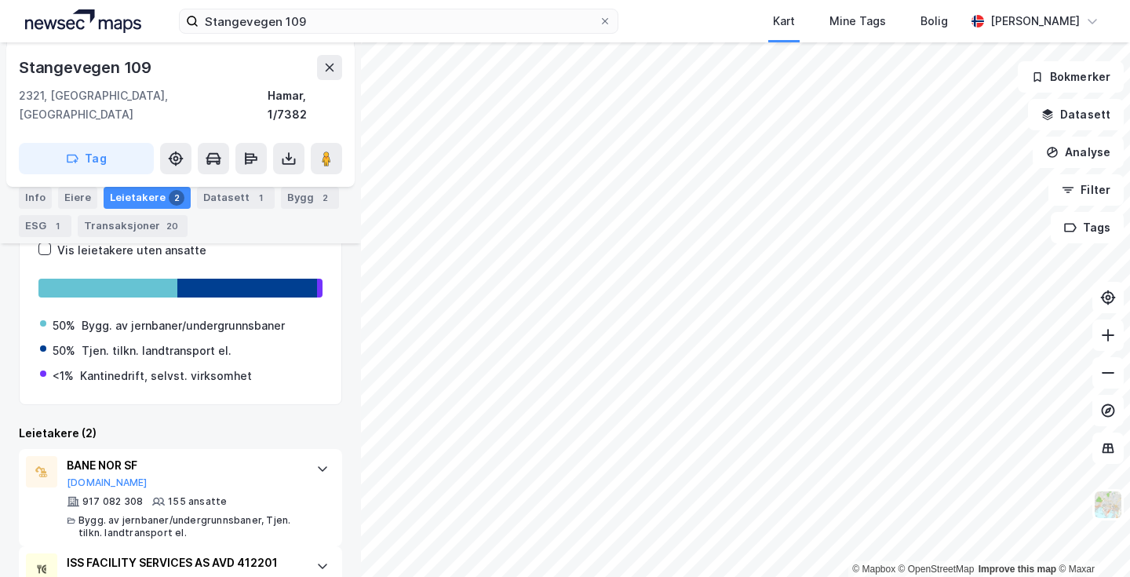
scroll to position [341, 0]
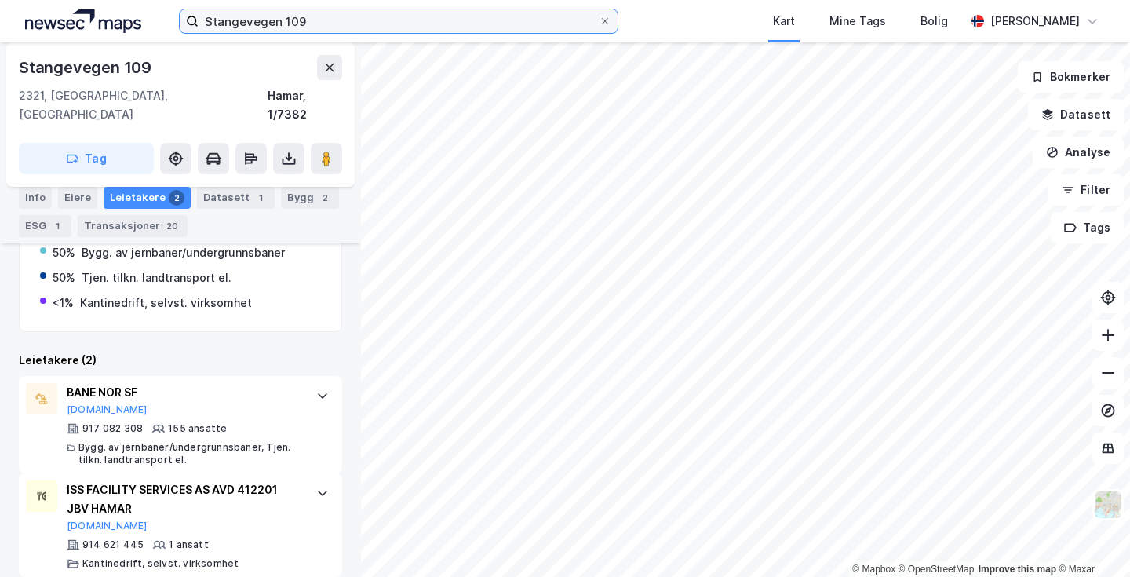
click at [545, 24] on input "Stangevegen 109" at bounding box center [399, 21] width 400 height 24
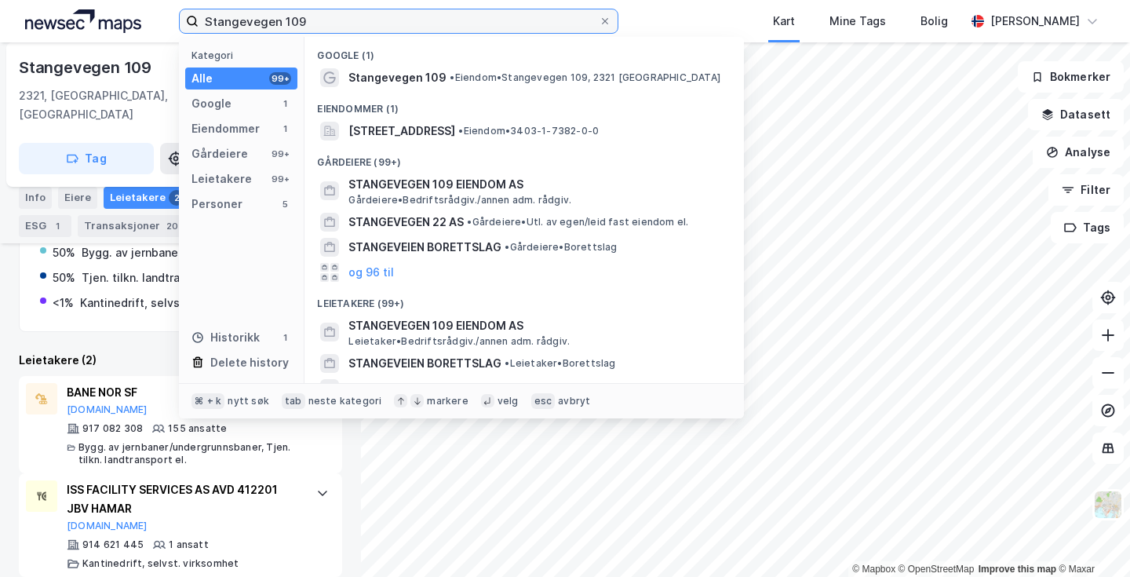
click at [545, 24] on input "Stangevegen 109" at bounding box center [399, 21] width 400 height 24
paste input "[GEOGRAPHIC_DATA]"
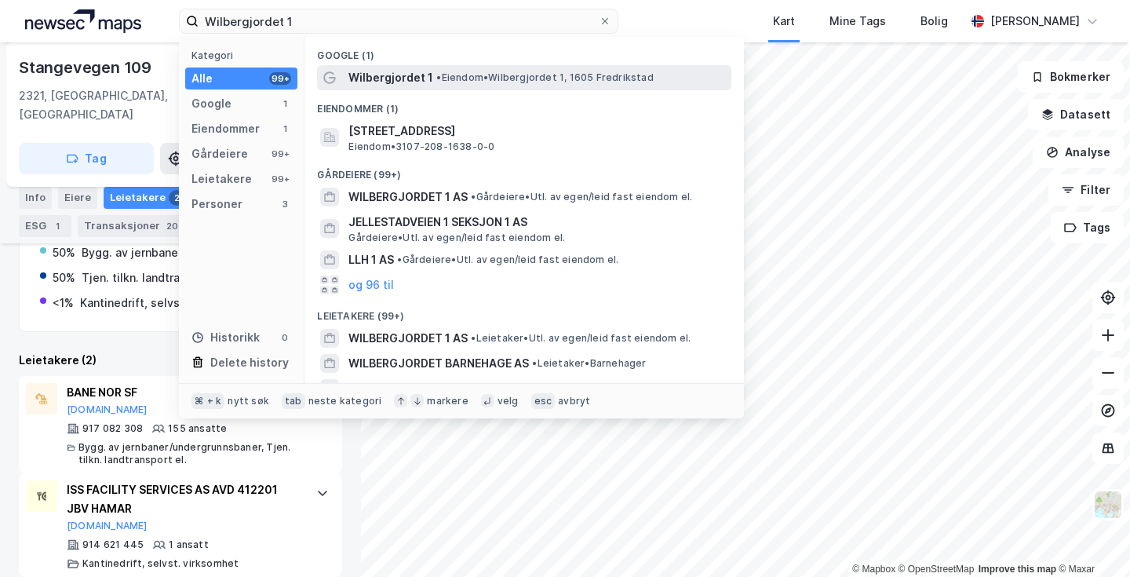
click at [486, 81] on span "• Eiendom • [STREET_ADDRESS]" at bounding box center [544, 77] width 217 height 13
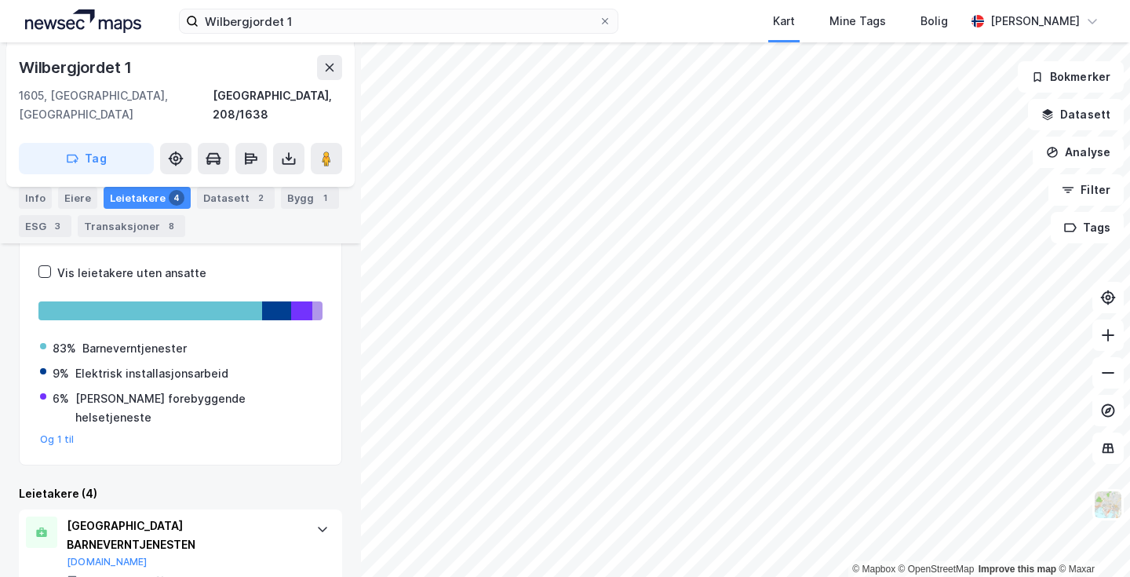
scroll to position [314, 0]
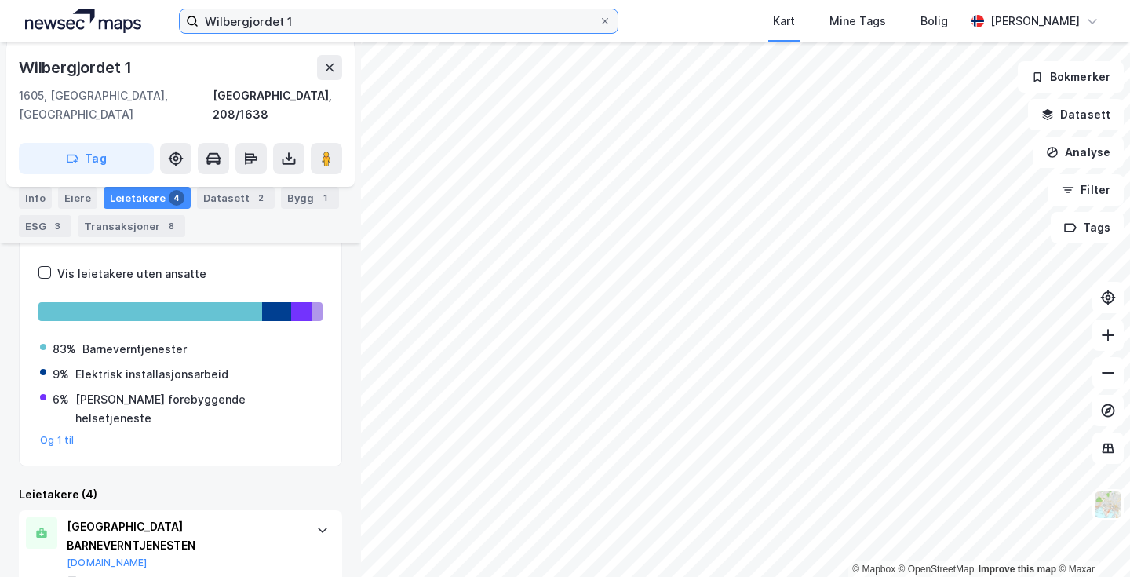
click at [588, 15] on input "Wilbergjordet 1" at bounding box center [399, 21] width 400 height 24
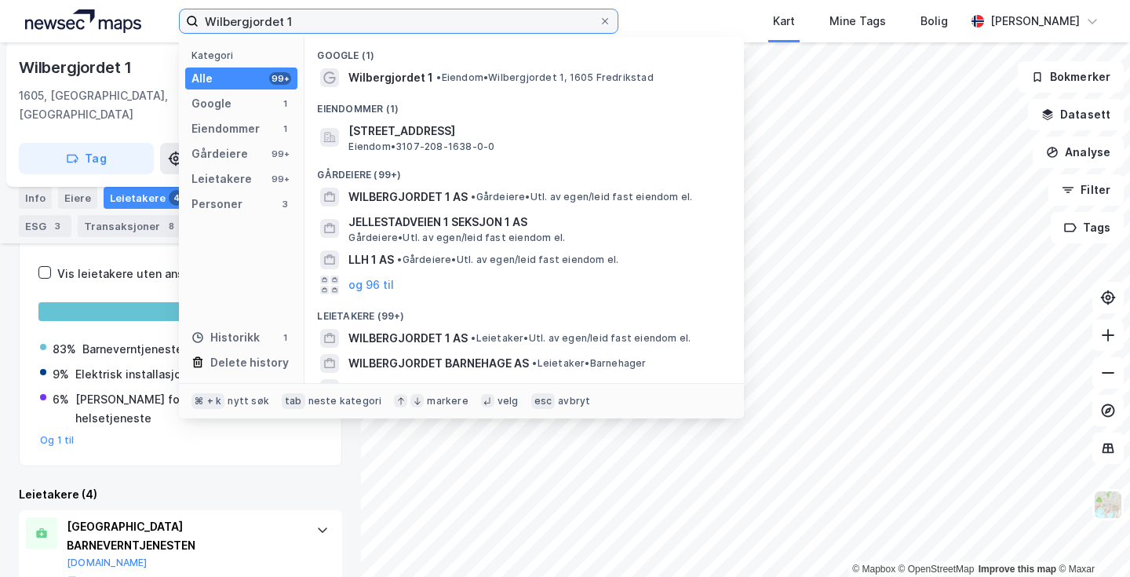
click at [588, 15] on input "Wilbergjordet 1" at bounding box center [399, 21] width 400 height 24
paste input "[STREET_ADDRESS]"
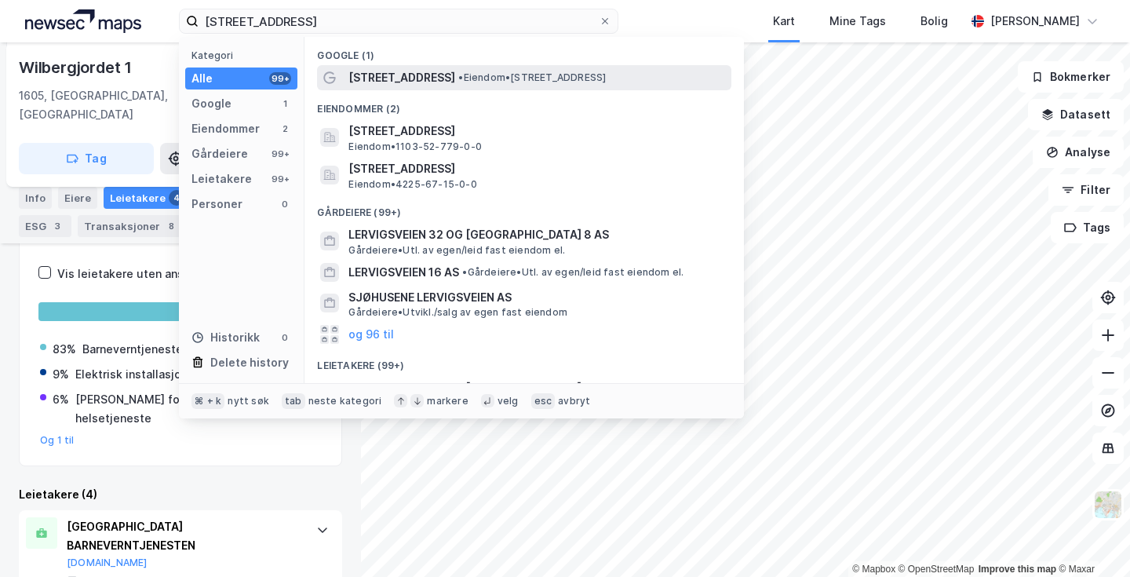
click at [473, 77] on span "• Eiendom • [STREET_ADDRESS]" at bounding box center [532, 77] width 148 height 13
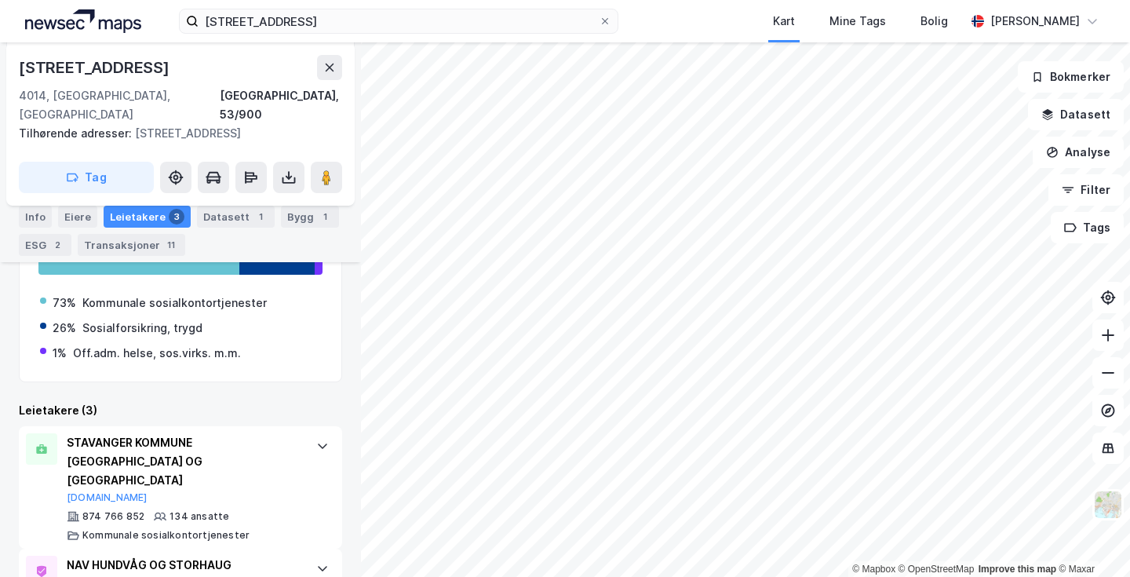
scroll to position [334, 0]
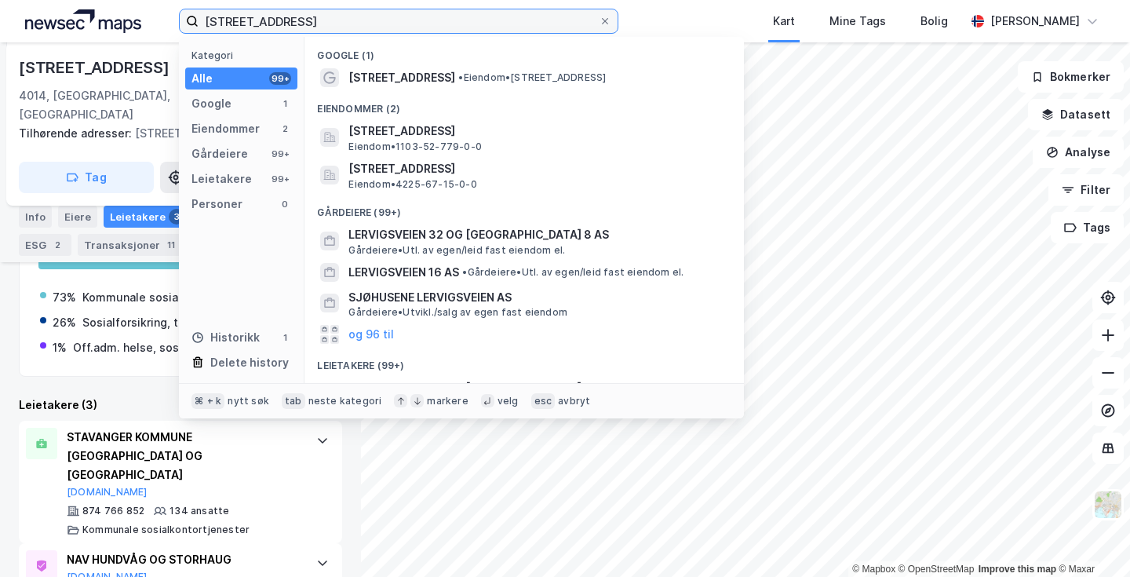
click at [509, 13] on input "[STREET_ADDRESS]" at bounding box center [399, 21] width 400 height 24
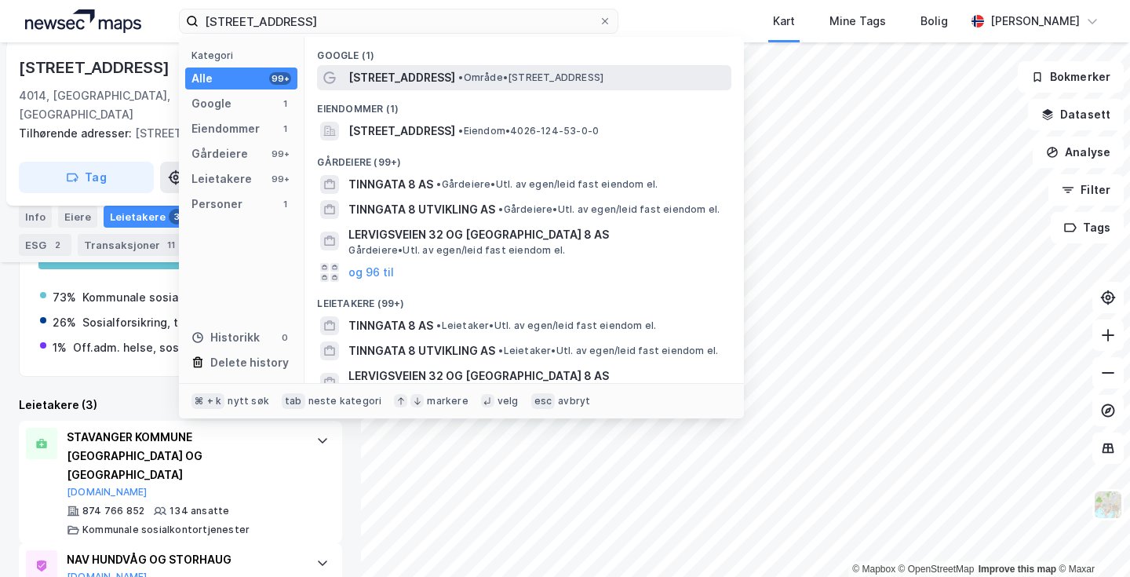
click at [527, 84] on div "[STREET_ADDRESS] • Område • [STREET_ADDRESS]" at bounding box center [539, 77] width 380 height 19
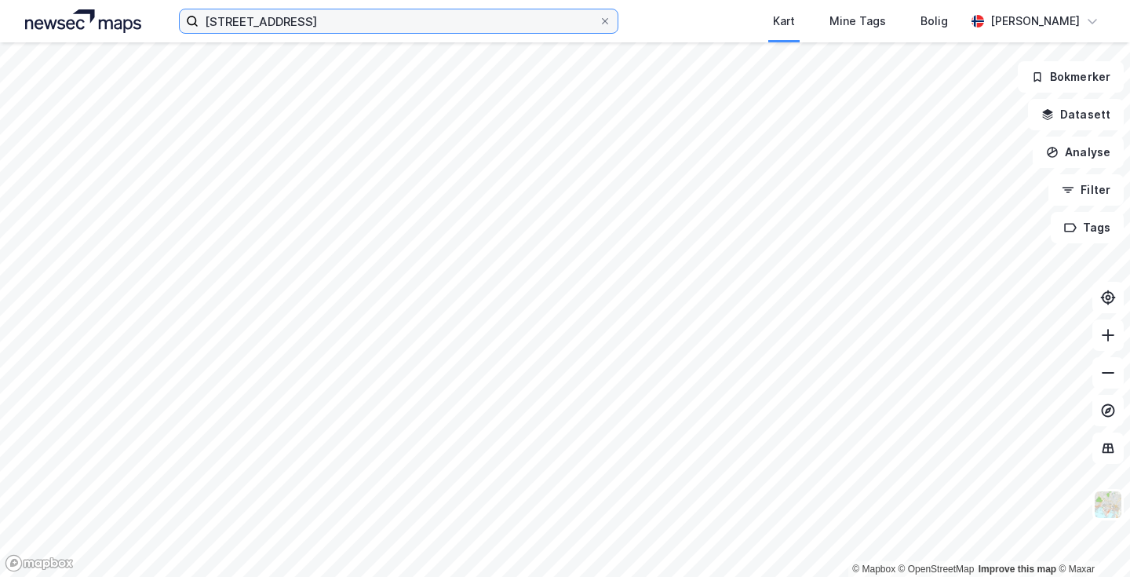
click at [325, 23] on input "[STREET_ADDRESS]" at bounding box center [399, 21] width 400 height 24
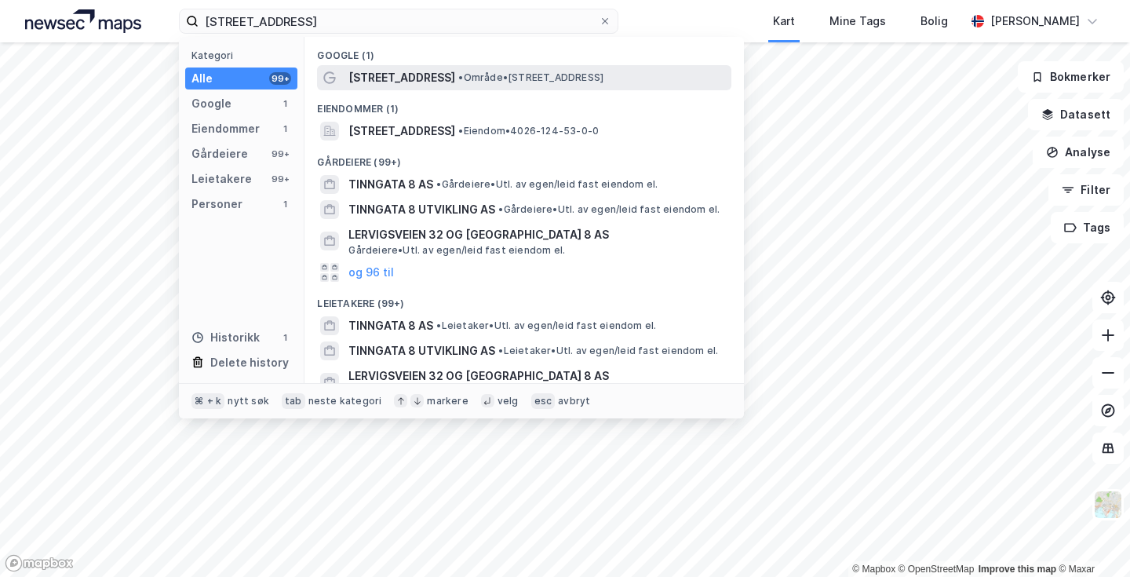
click at [480, 71] on div "[STREET_ADDRESS] • Område • [STREET_ADDRESS]" at bounding box center [539, 77] width 380 height 19
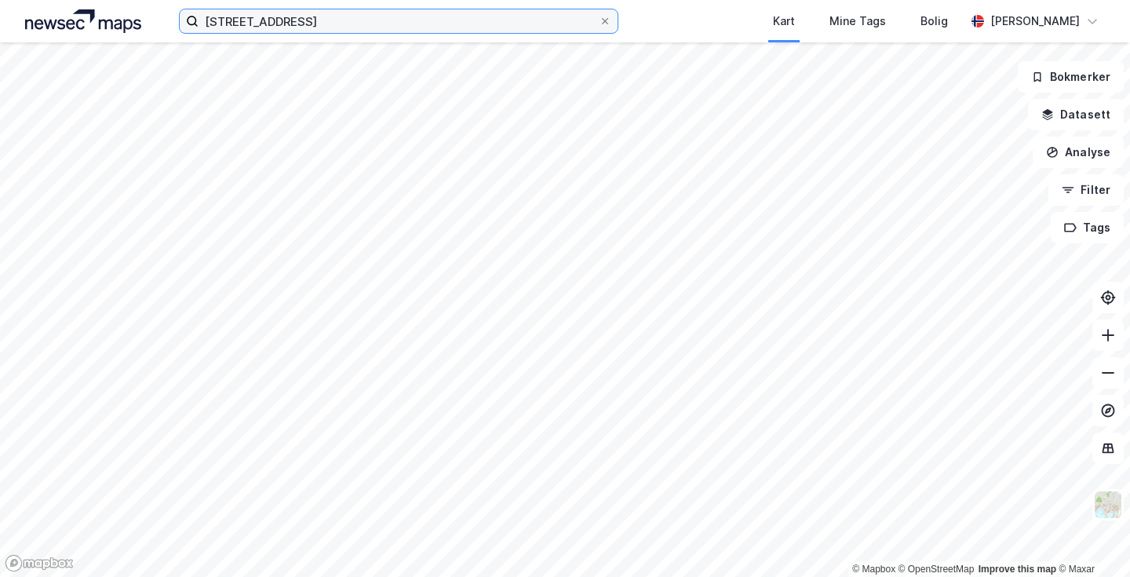
click at [476, 28] on input "[STREET_ADDRESS]" at bounding box center [399, 21] width 400 height 24
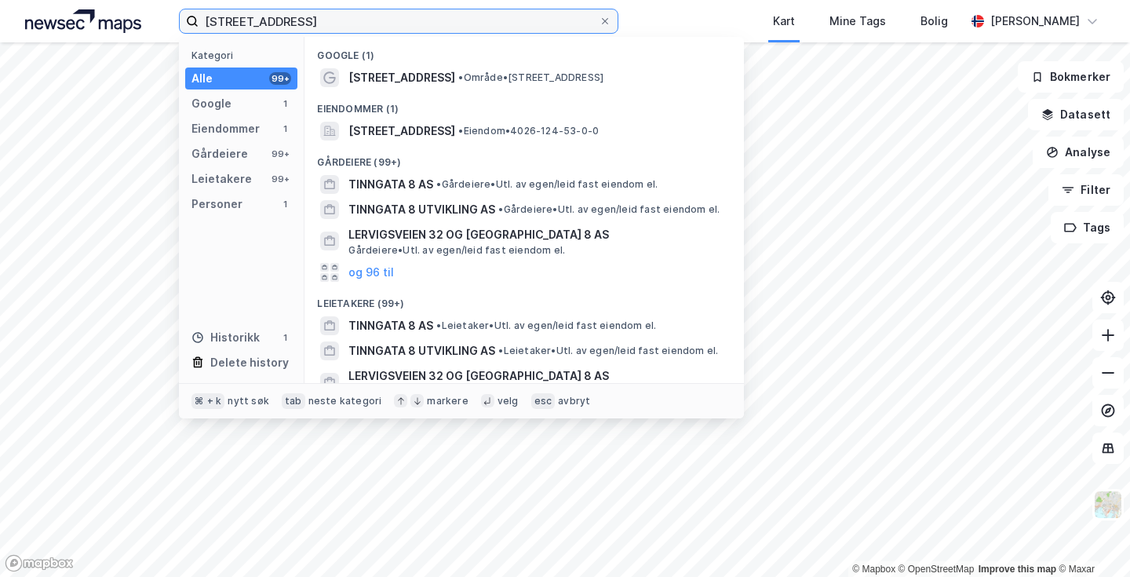
click at [471, 14] on input "[STREET_ADDRESS]" at bounding box center [399, 21] width 400 height 24
paste input "Kammerherreløkka 2"
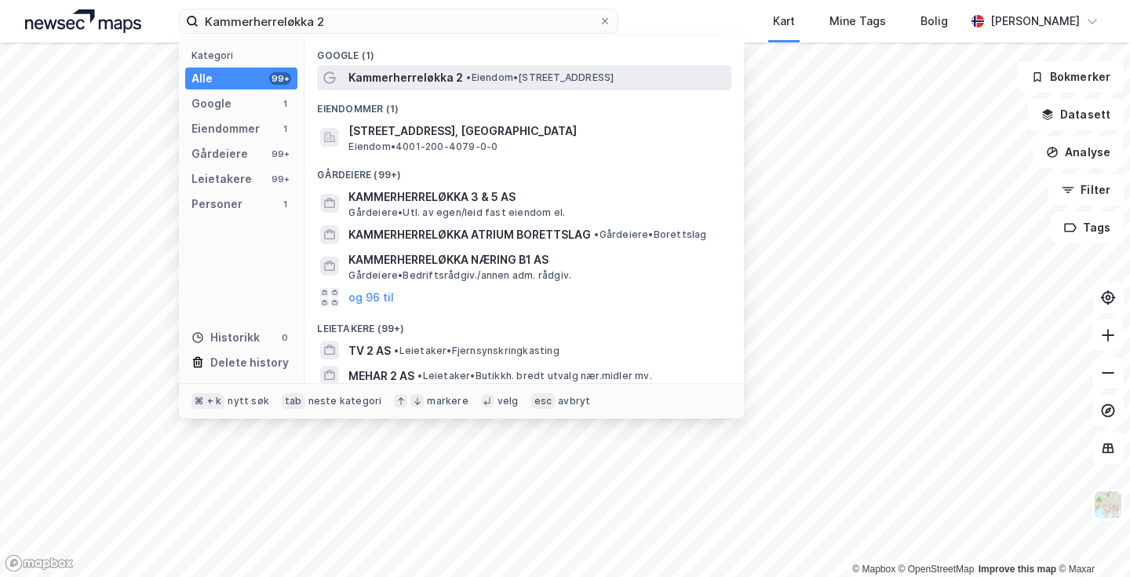
click at [560, 79] on span "• Eiendom • [STREET_ADDRESS]" at bounding box center [540, 77] width 148 height 13
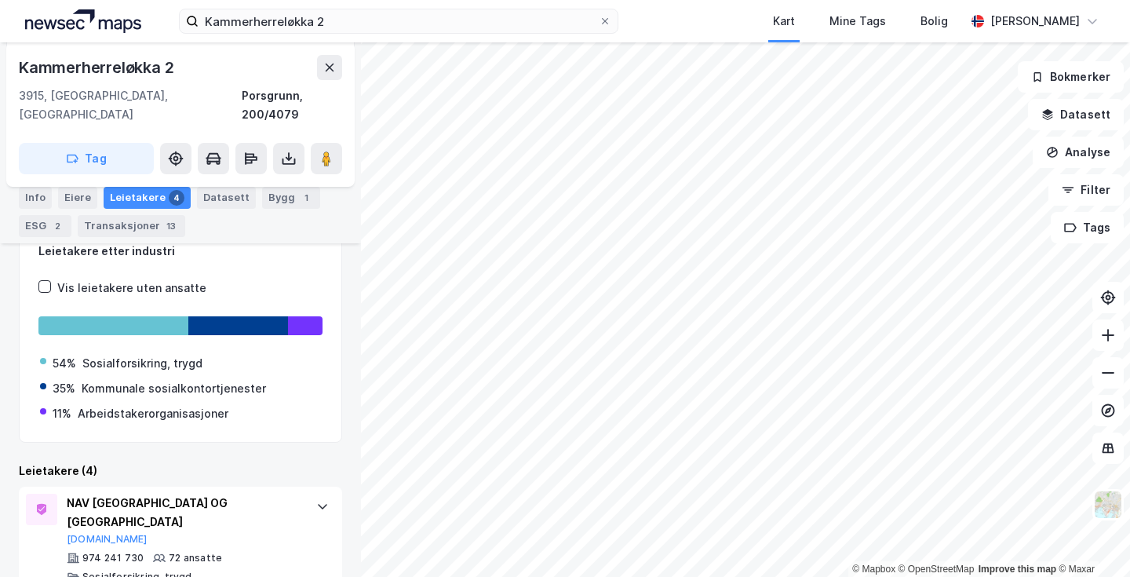
scroll to position [319, 0]
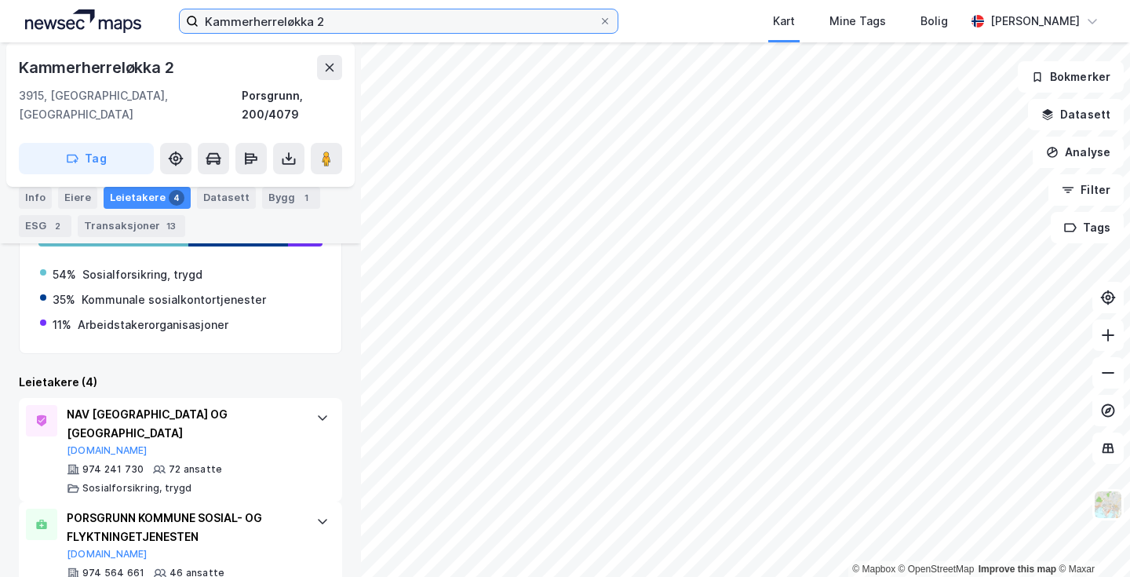
click at [584, 20] on input "Kammerherreløkka 2" at bounding box center [399, 21] width 400 height 24
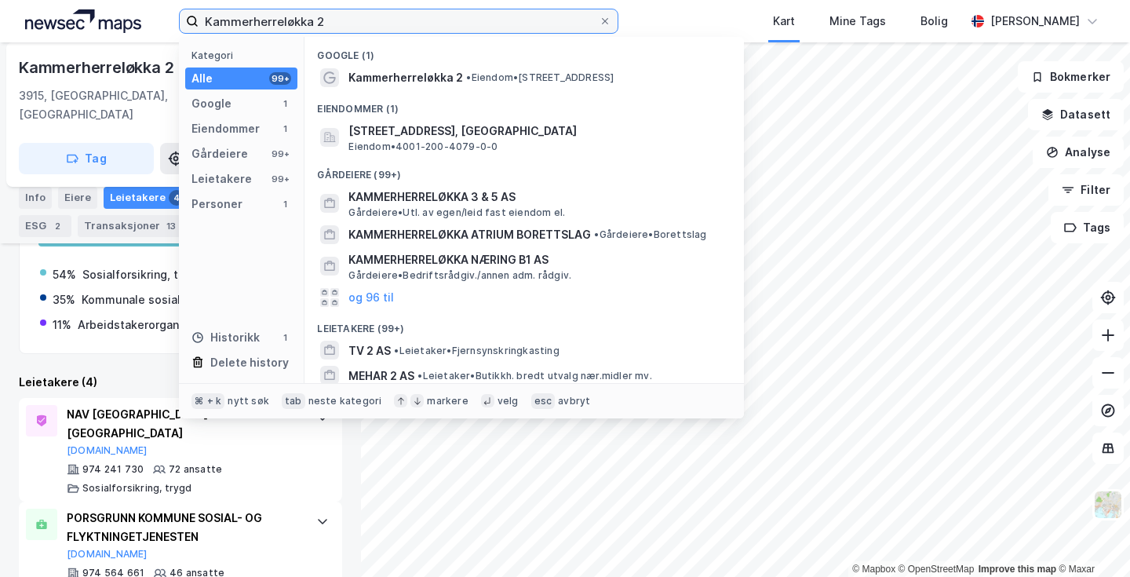
click at [584, 20] on input "Kammerherreløkka 2" at bounding box center [399, 21] width 400 height 24
paste input "Mellomvika 5"
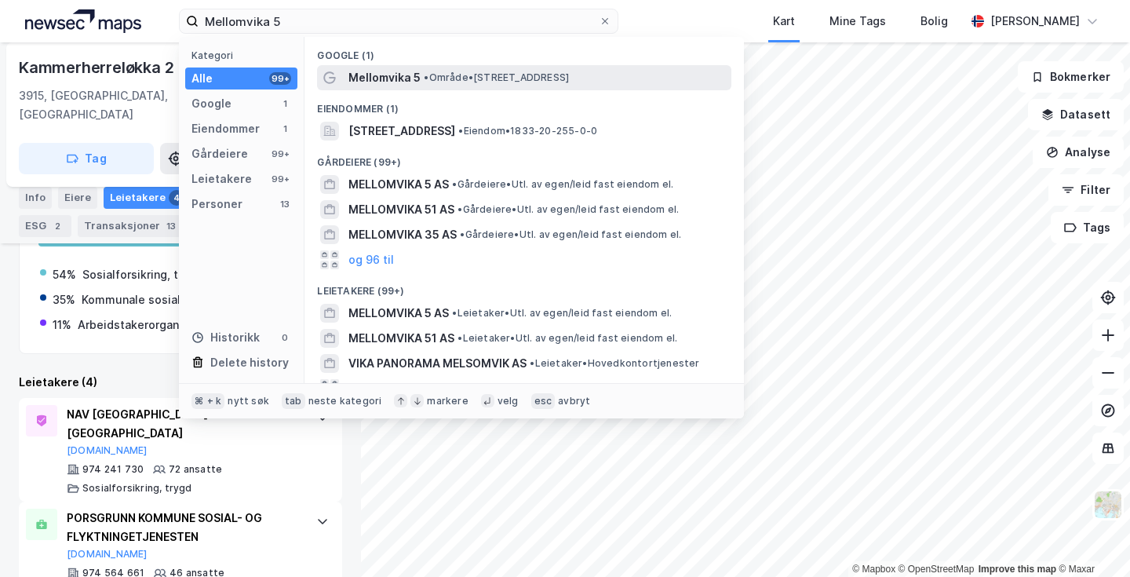
click at [505, 76] on span "• Område • [STREET_ADDRESS]" at bounding box center [496, 77] width 145 height 13
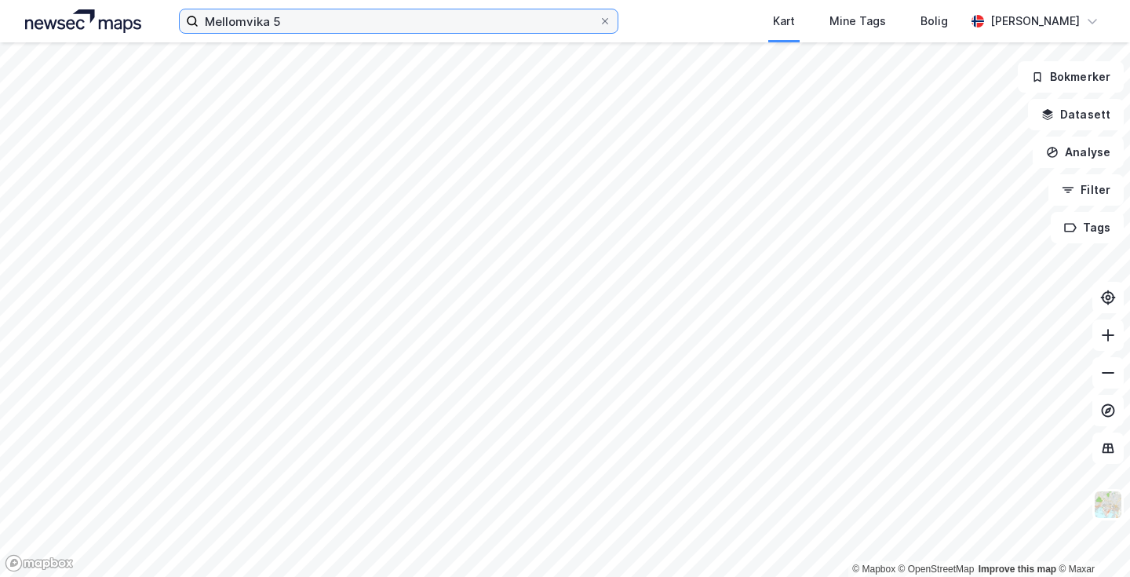
click at [508, 24] on input "Mellomvika 5" at bounding box center [399, 21] width 400 height 24
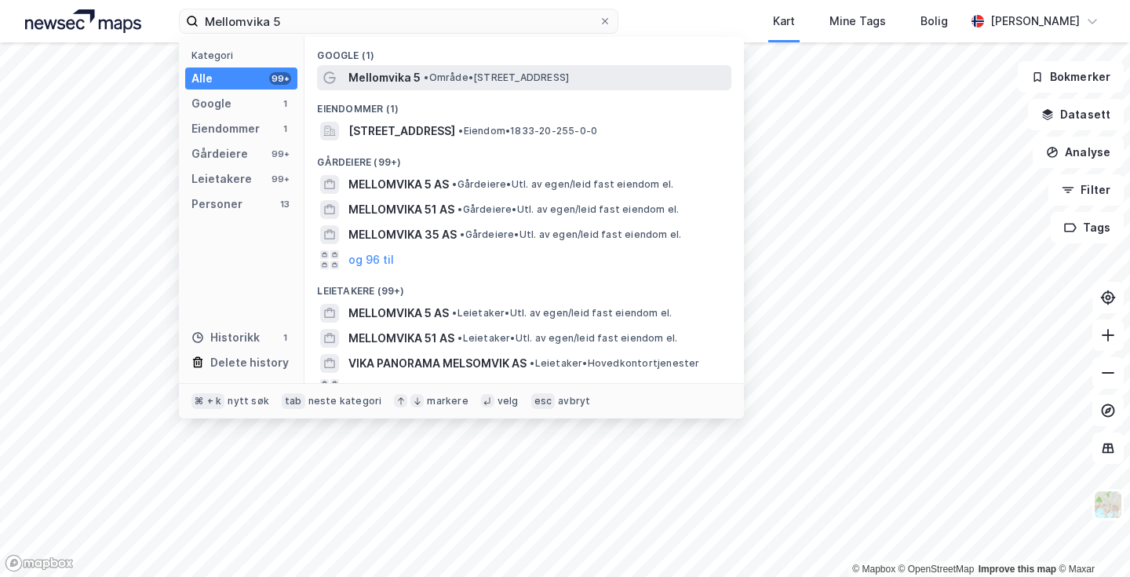
click at [445, 82] on span "• Område • [STREET_ADDRESS]" at bounding box center [496, 77] width 145 height 13
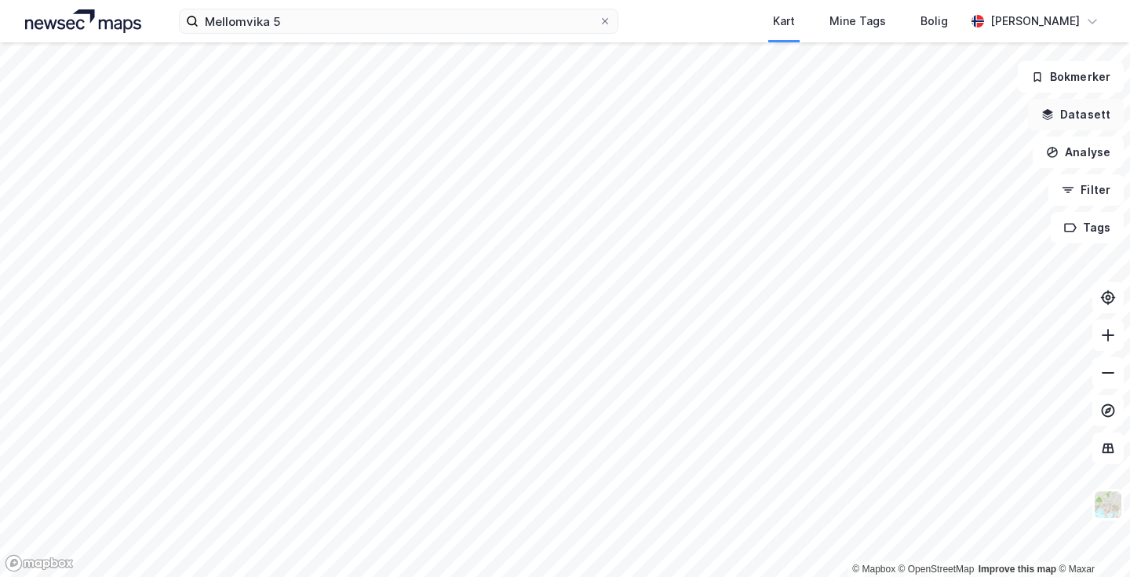
click at [1076, 111] on button "Datasett" at bounding box center [1076, 114] width 96 height 31
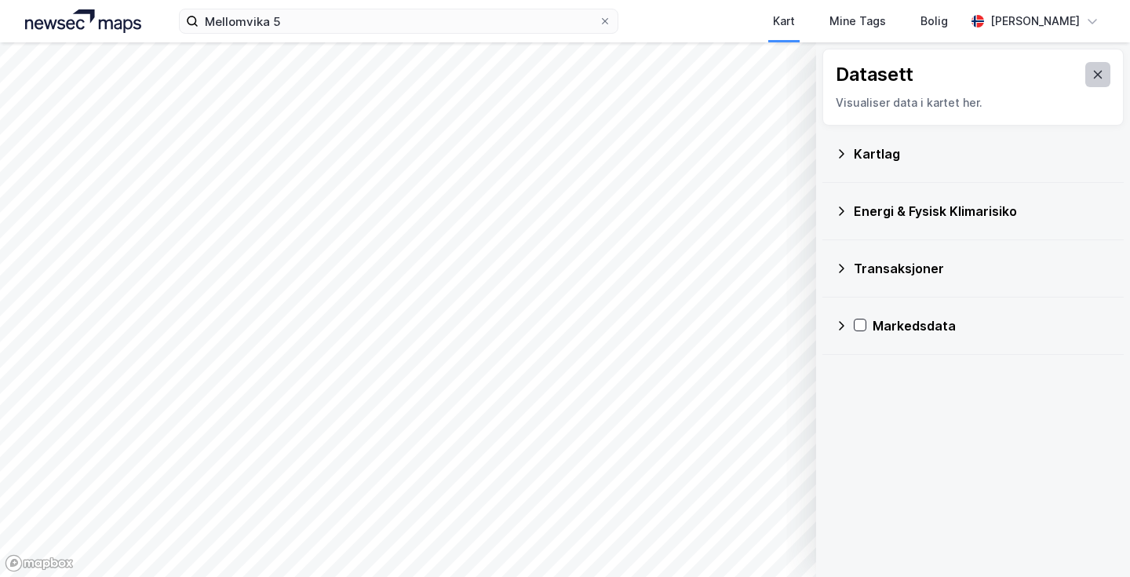
click at [1094, 74] on icon at bounding box center [1098, 75] width 9 height 8
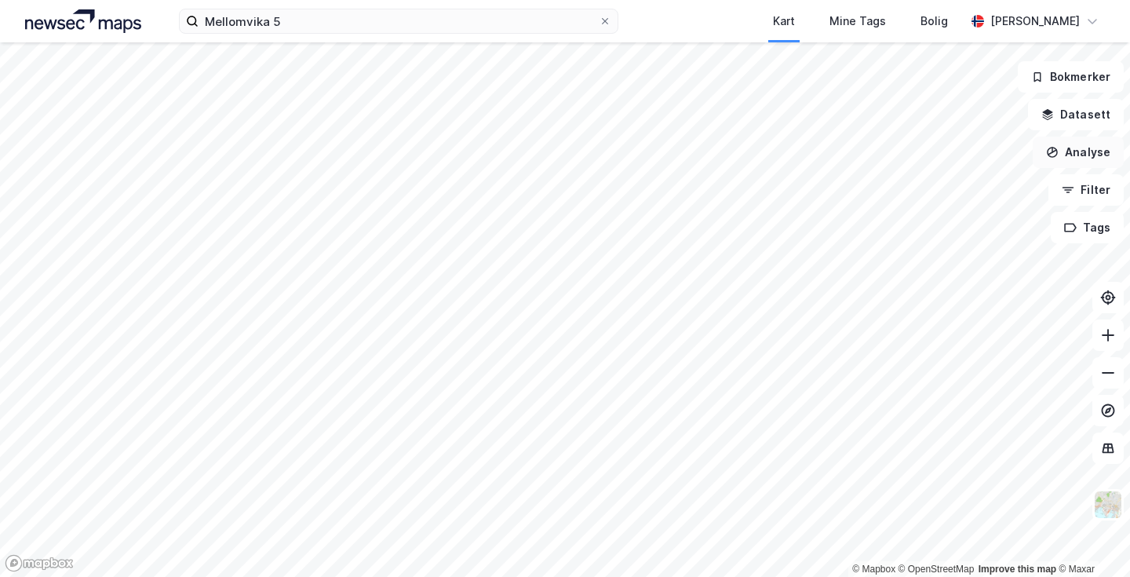
click at [1092, 161] on button "Analyse" at bounding box center [1078, 152] width 91 height 31
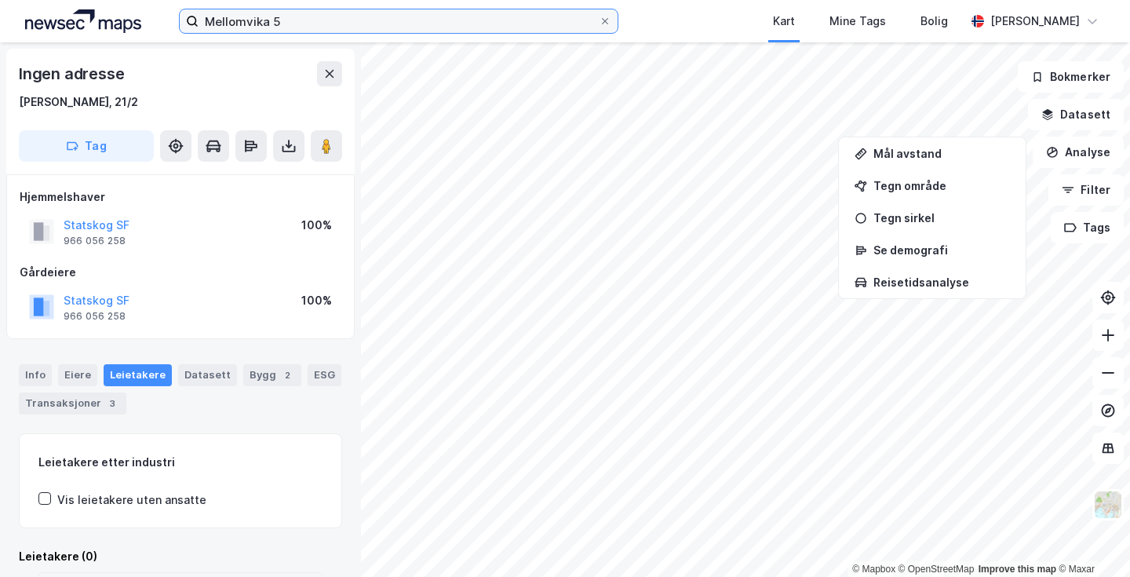
click at [284, 27] on input "Mellomvika 5" at bounding box center [399, 21] width 400 height 24
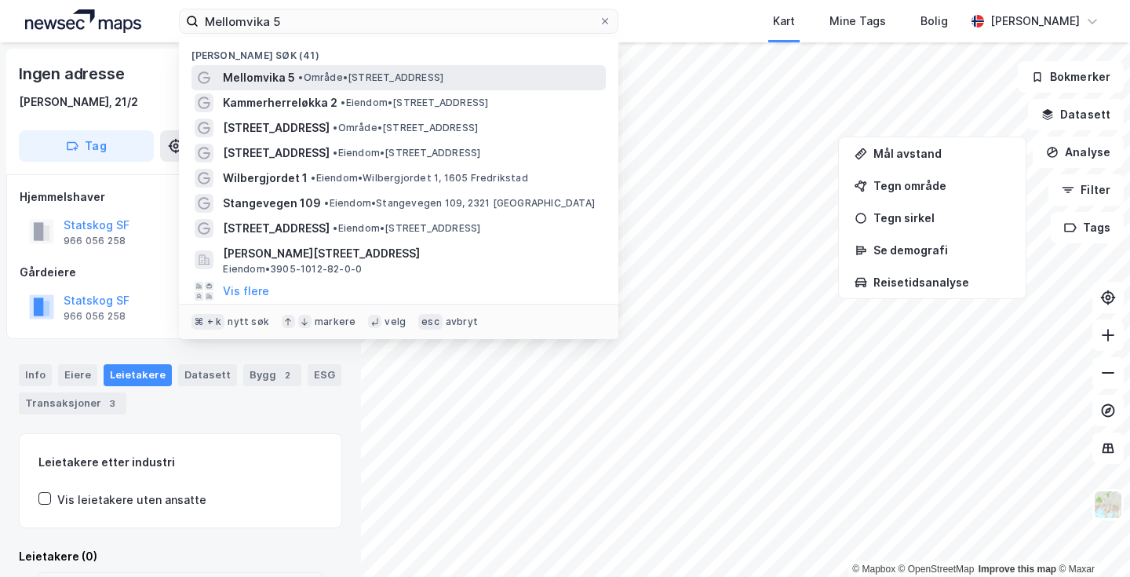
click at [285, 77] on span "Mellomvika 5" at bounding box center [259, 77] width 72 height 19
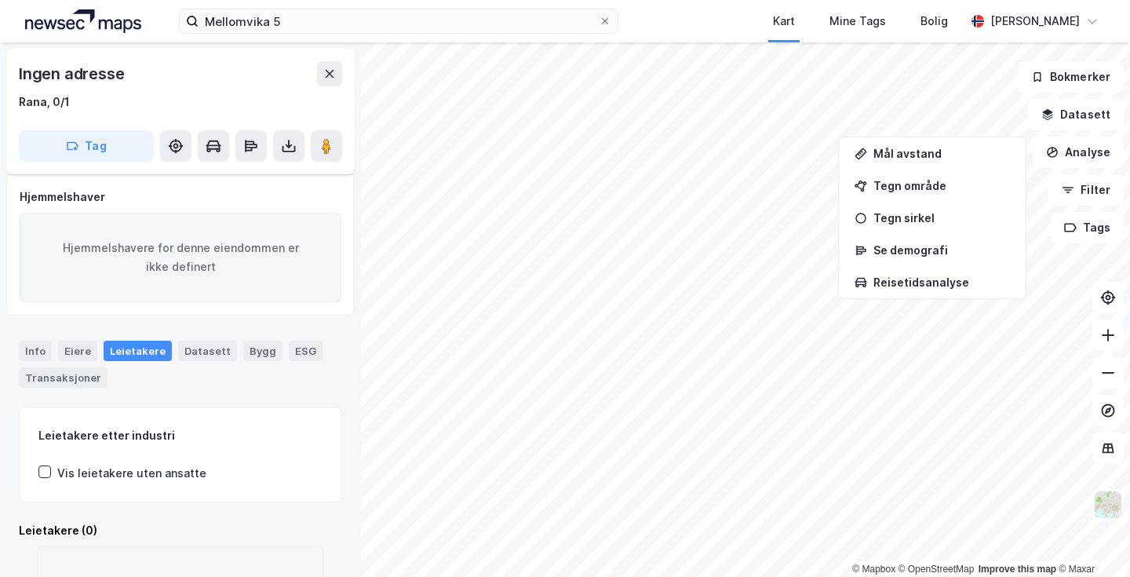
scroll to position [37, 0]
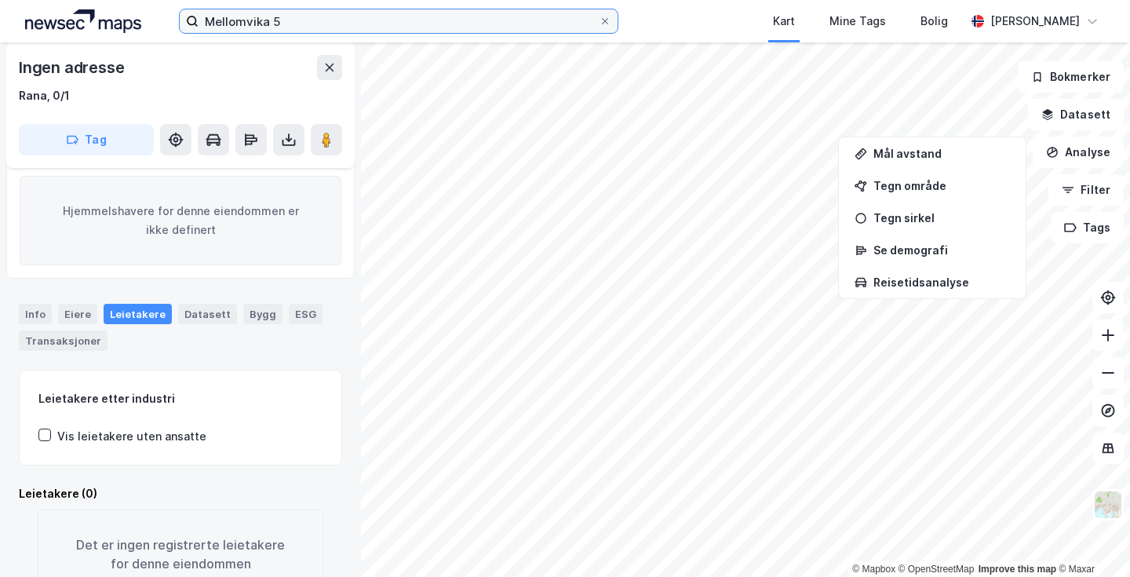
click at [317, 25] on input "Mellomvika 5" at bounding box center [399, 21] width 400 height 24
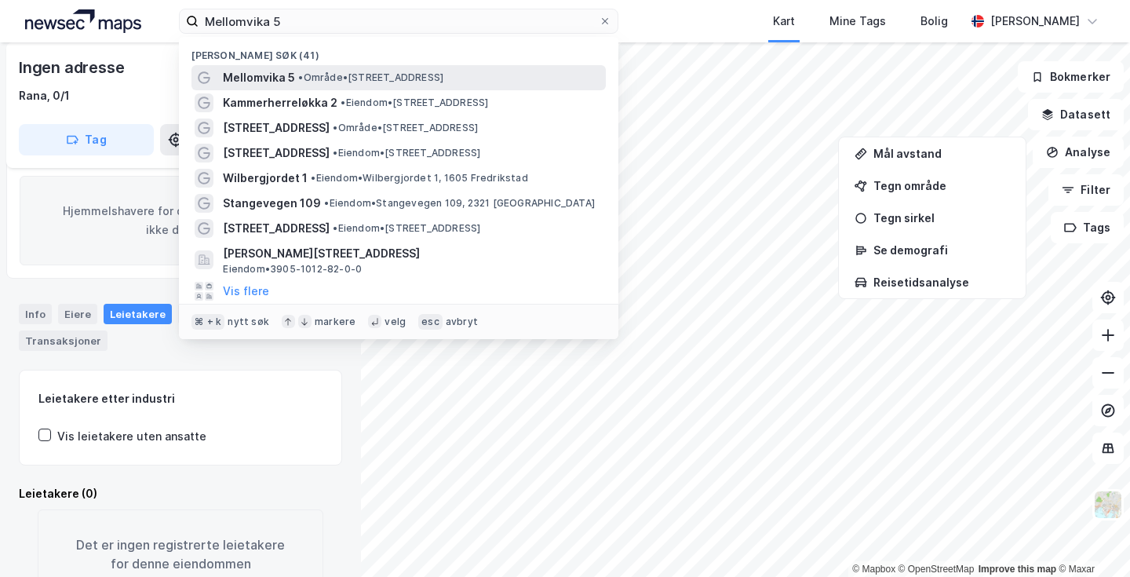
click at [303, 80] on span "•" at bounding box center [300, 77] width 5 height 12
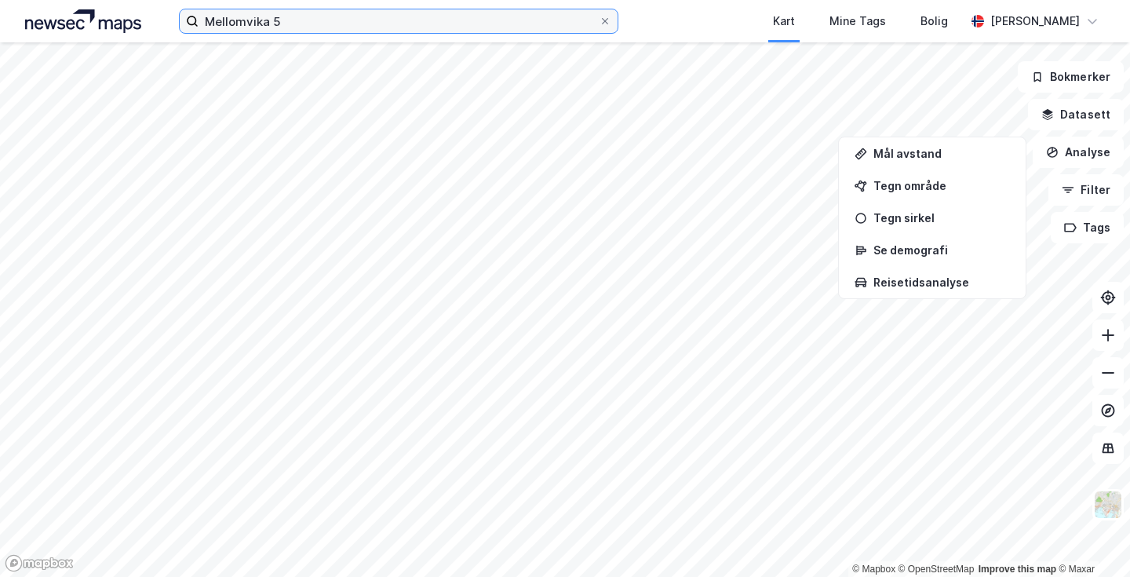
click at [478, 13] on input "Mellomvika 5" at bounding box center [399, 21] width 400 height 24
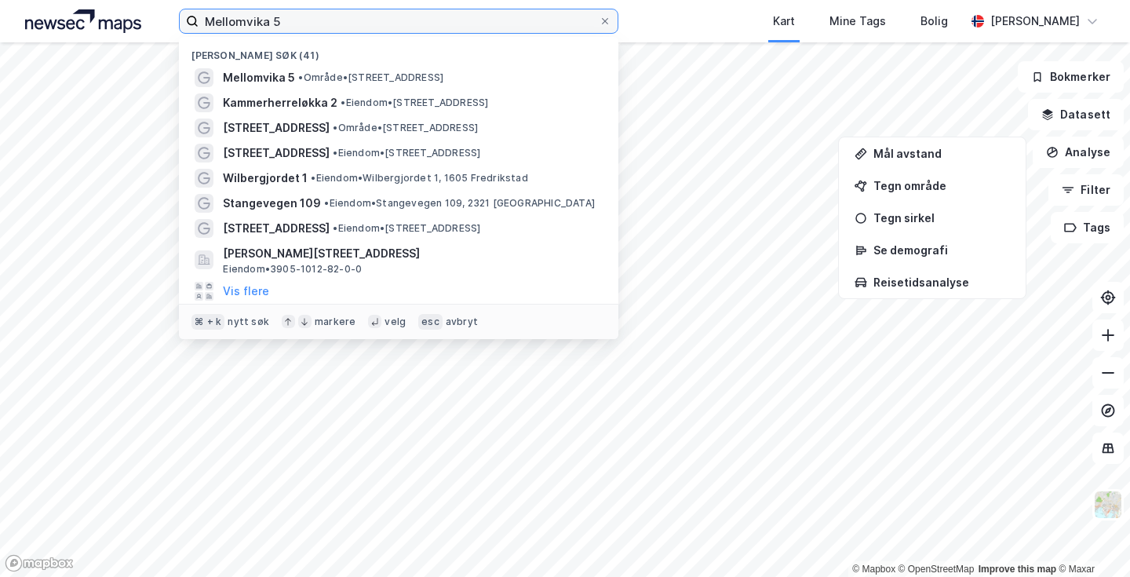
click at [478, 13] on input "Mellomvika 5" at bounding box center [399, 21] width 400 height 24
paste input "[STREET_ADDRESS]"
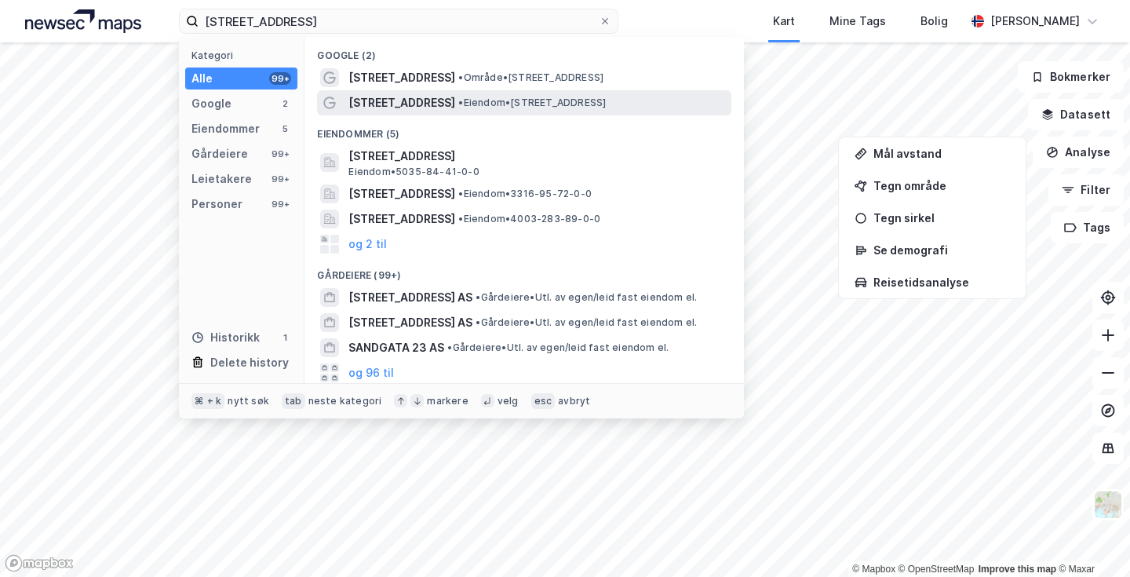
click at [527, 97] on span "• Eiendom • [STREET_ADDRESS]" at bounding box center [532, 103] width 148 height 13
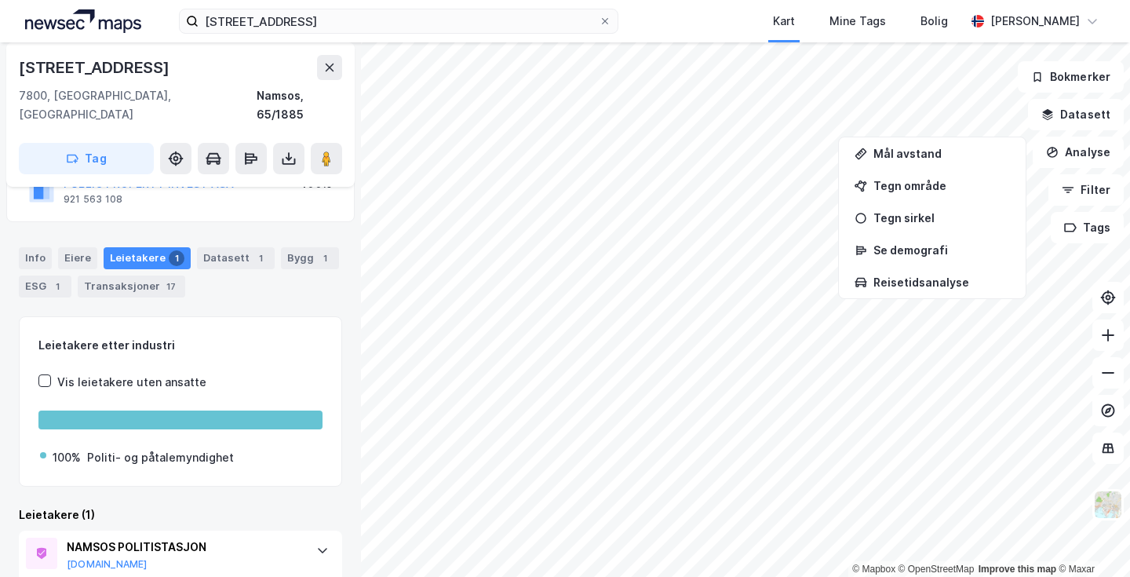
scroll to position [174, 0]
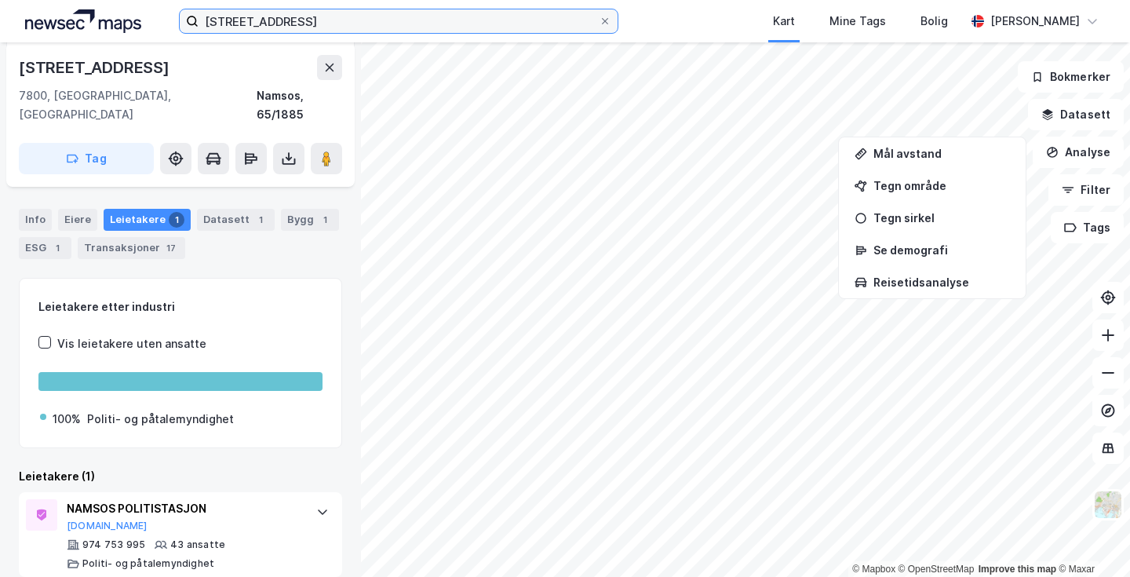
click at [489, 27] on input "[STREET_ADDRESS]" at bounding box center [399, 21] width 400 height 24
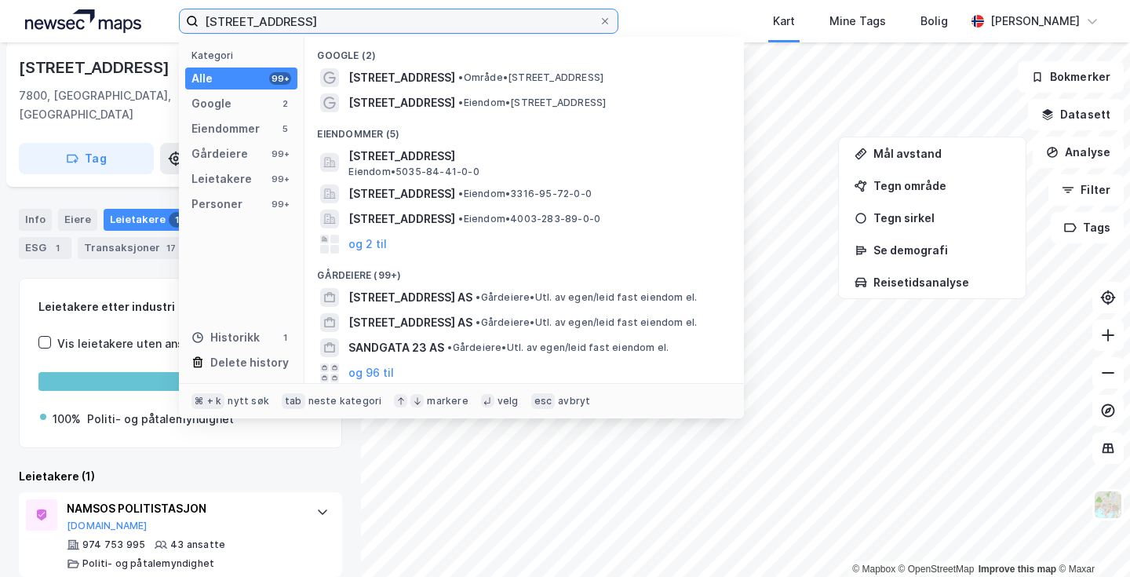
click at [489, 27] on input "[STREET_ADDRESS]" at bounding box center [399, 21] width 400 height 24
paste input "Jærveien 3"
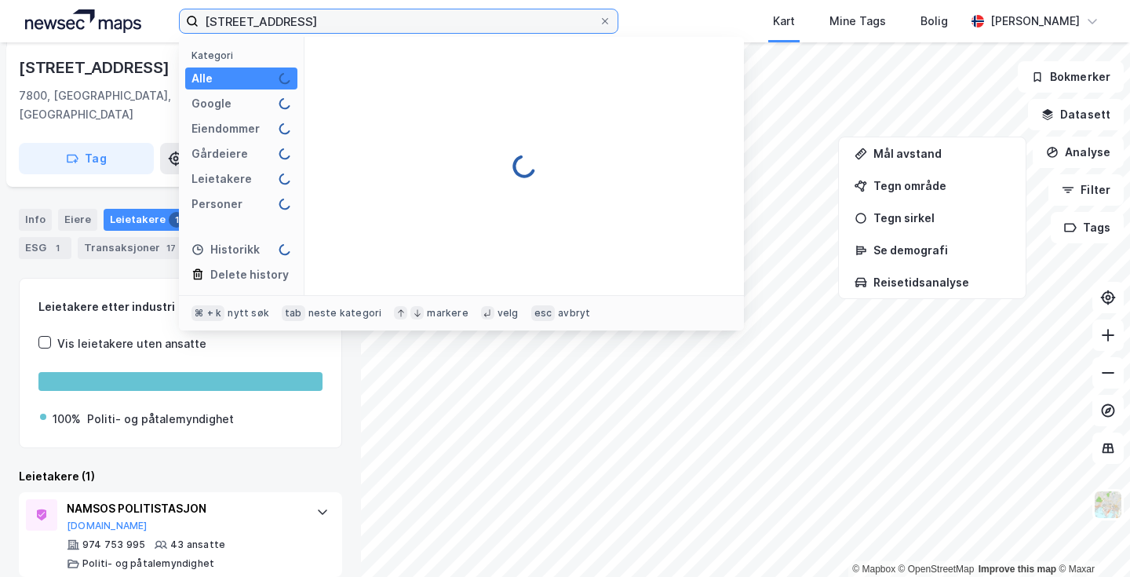
click at [487, 32] on label "[STREET_ADDRESS]" at bounding box center [399, 21] width 440 height 25
click at [487, 32] on input "[STREET_ADDRESS]" at bounding box center [399, 21] width 400 height 24
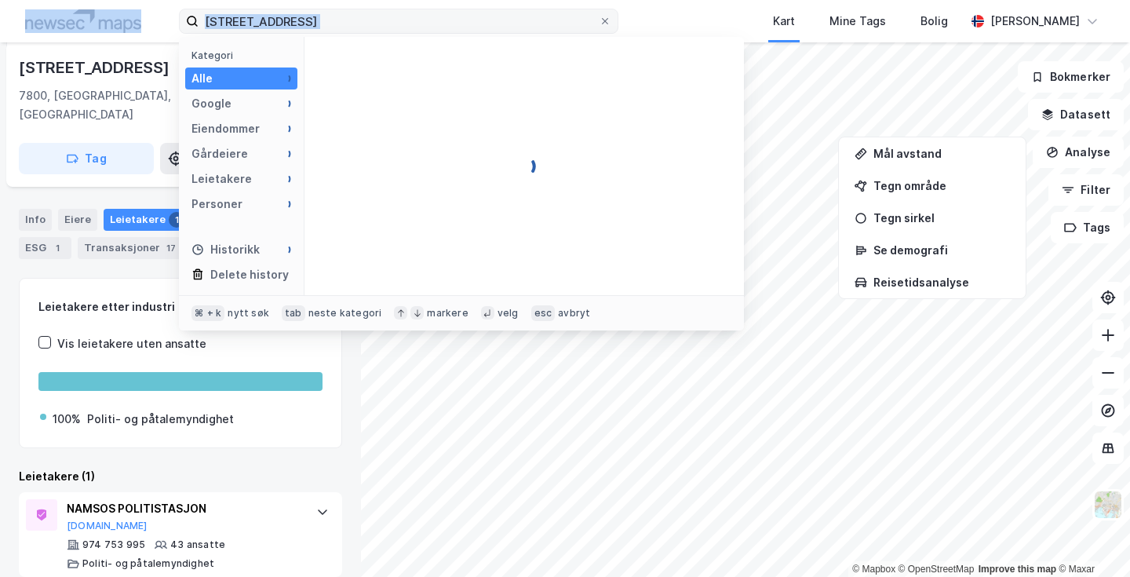
click at [487, 32] on label "[STREET_ADDRESS]" at bounding box center [399, 21] width 440 height 25
click at [487, 32] on input "[STREET_ADDRESS]" at bounding box center [399, 21] width 400 height 24
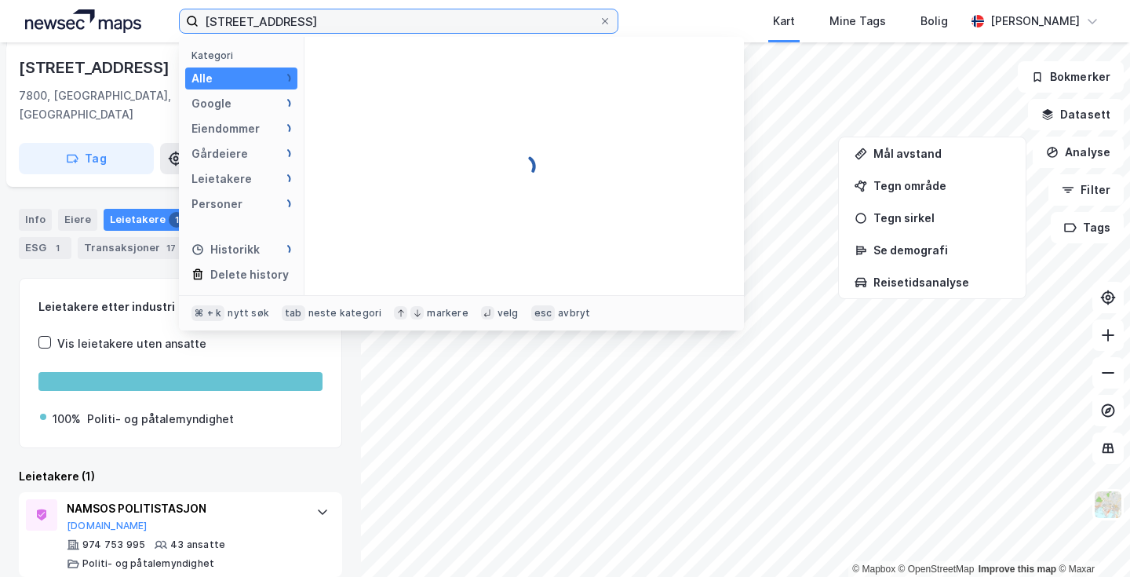
click at [487, 32] on label "[STREET_ADDRESS]" at bounding box center [399, 21] width 440 height 25
click at [487, 32] on input "[STREET_ADDRESS]" at bounding box center [399, 21] width 400 height 24
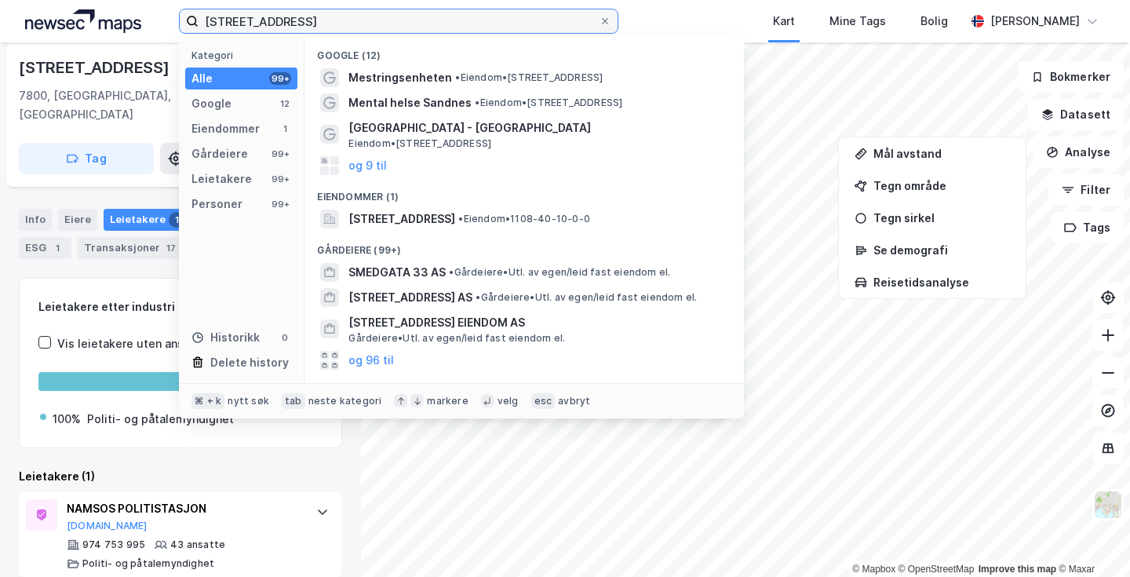
paste input
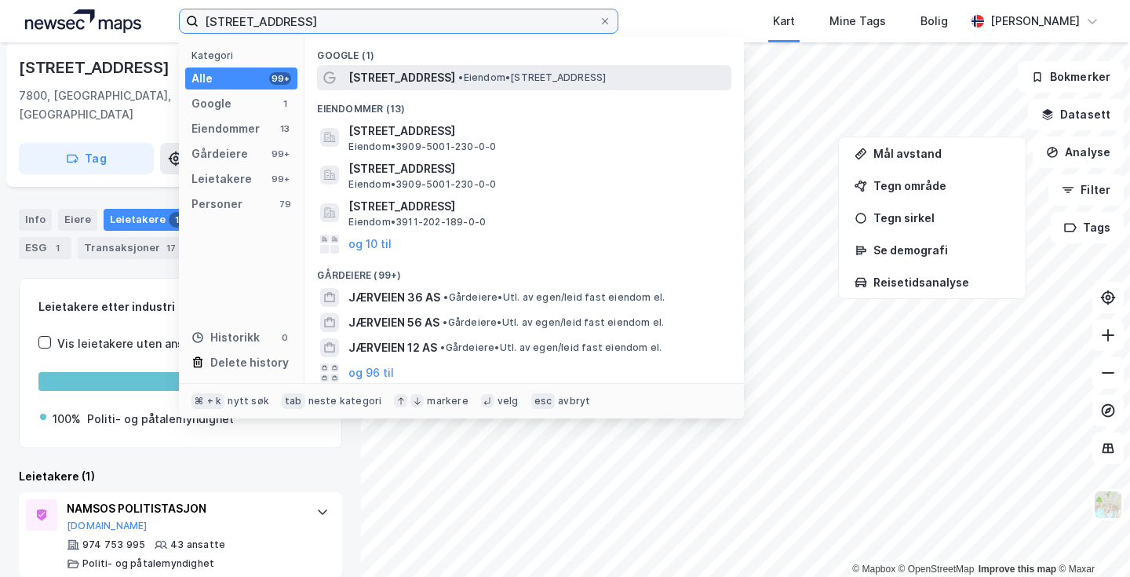
type input "[STREET_ADDRESS]"
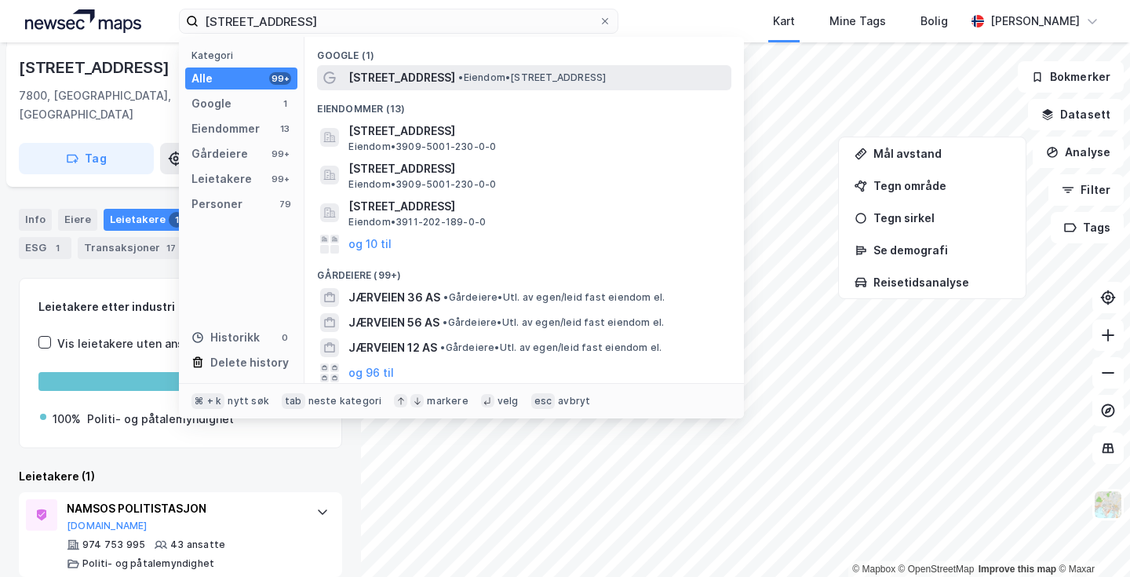
click at [515, 73] on span "• Eiendom • [STREET_ADDRESS]" at bounding box center [532, 77] width 148 height 13
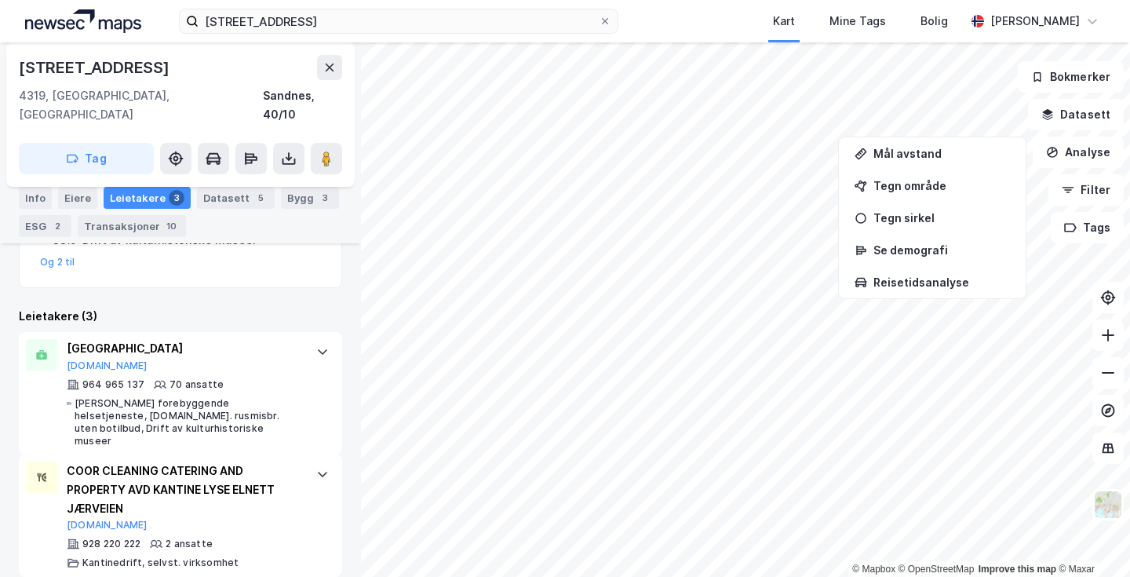
scroll to position [472, 0]
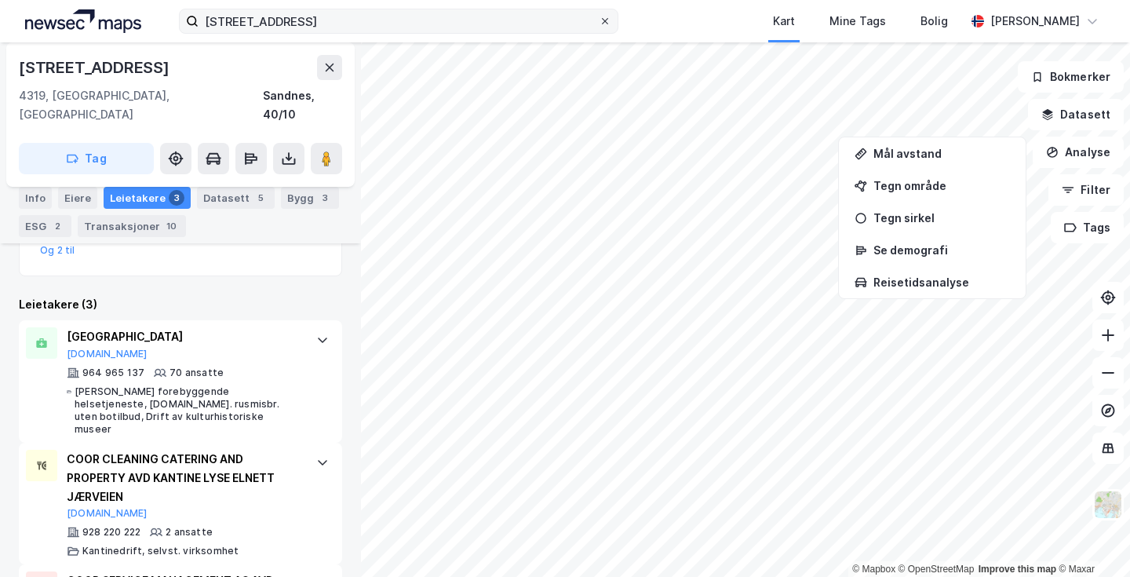
click at [604, 24] on icon at bounding box center [604, 20] width 9 height 9
click at [599, 24] on input "[STREET_ADDRESS]" at bounding box center [399, 21] width 400 height 24
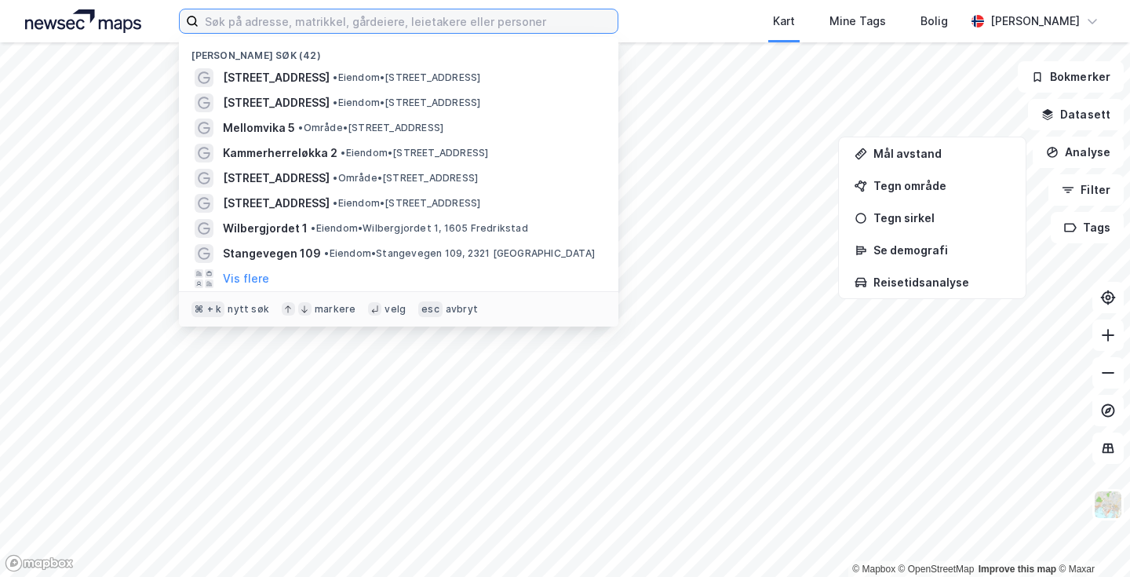
click at [542, 16] on input at bounding box center [408, 21] width 419 height 24
paste input "[STREET_ADDRESS]"
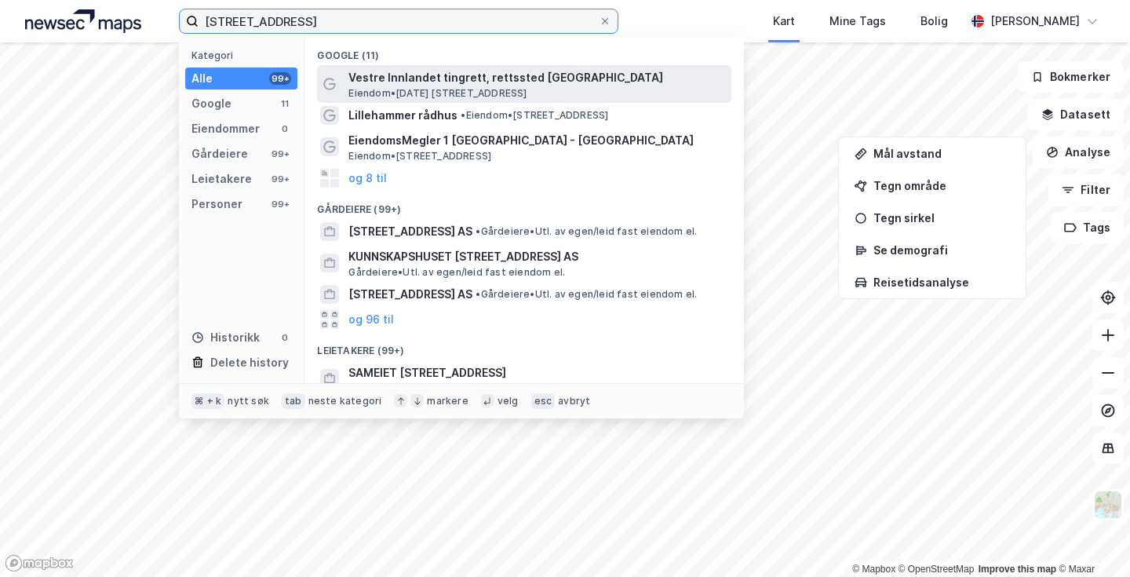
type input "[STREET_ADDRESS]"
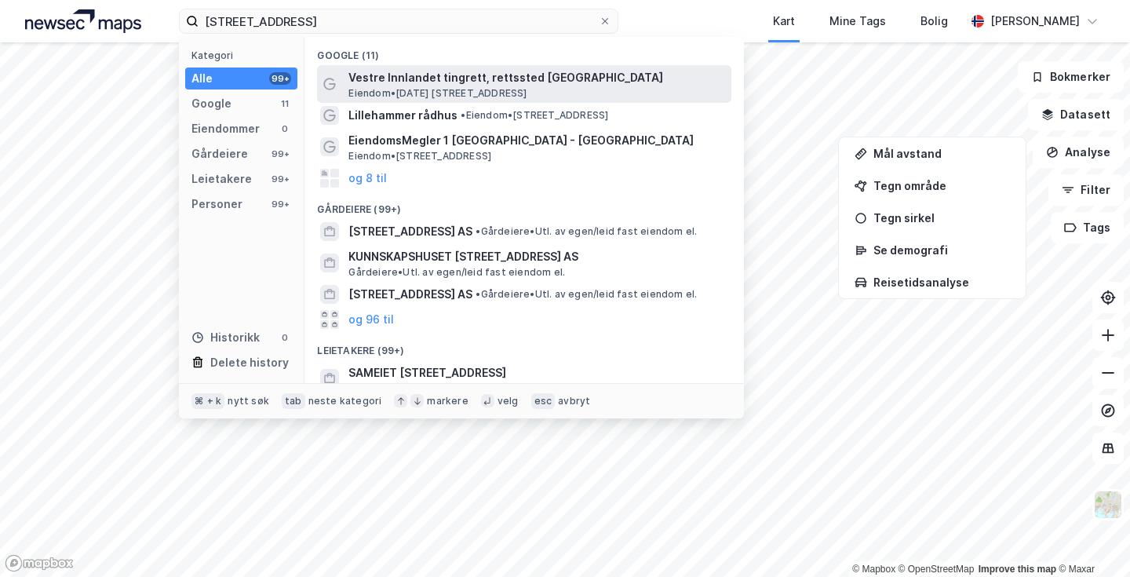
click at [517, 80] on span "Vestre Innlandet tingrett, rettssted [GEOGRAPHIC_DATA]" at bounding box center [537, 77] width 377 height 19
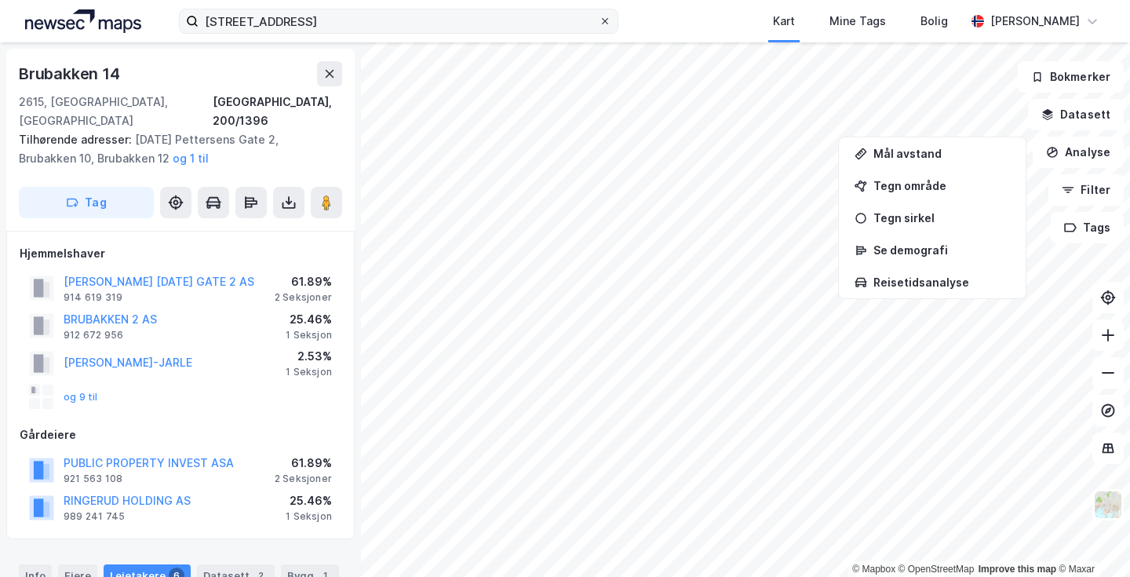
click at [606, 21] on icon at bounding box center [605, 21] width 6 height 6
click at [599, 21] on input "[STREET_ADDRESS]" at bounding box center [399, 21] width 400 height 24
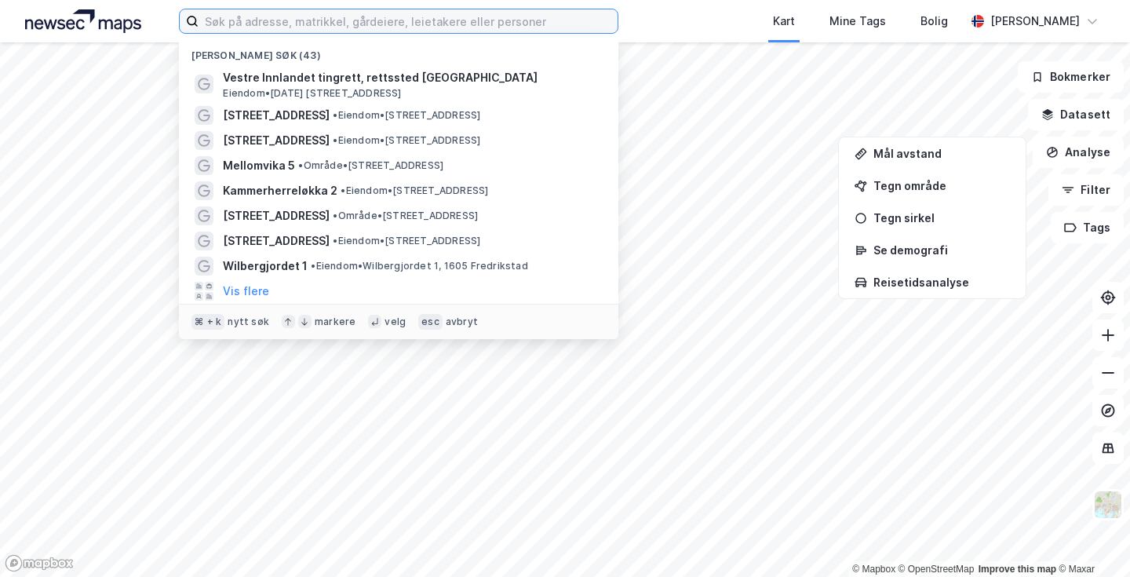
click at [524, 14] on input at bounding box center [408, 21] width 419 height 24
paste input "[STREET_ADDRESS]"
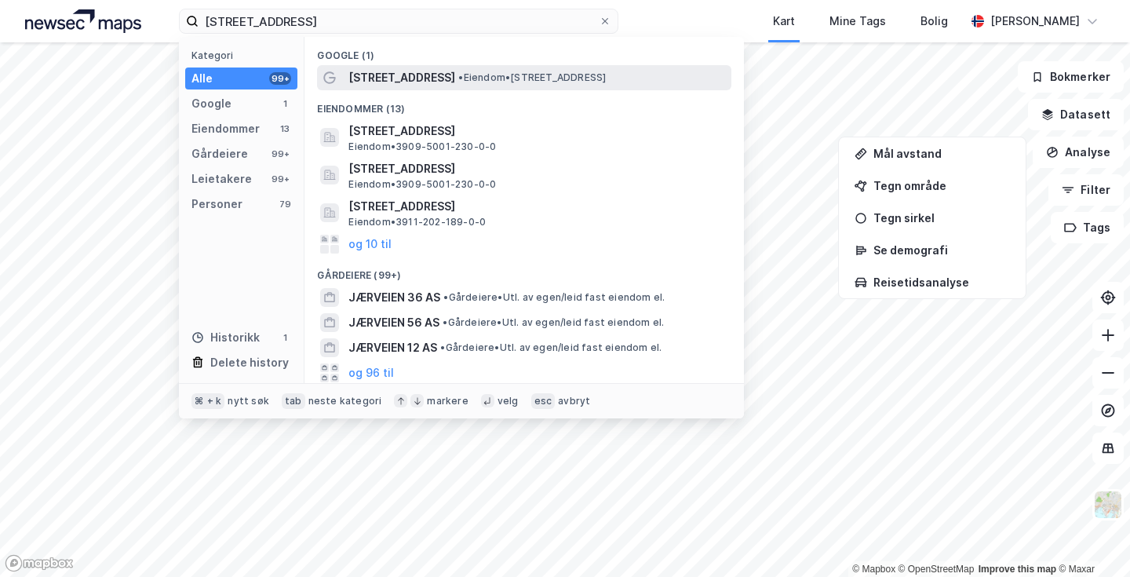
click at [500, 78] on span "• Eiendom • [STREET_ADDRESS]" at bounding box center [532, 77] width 148 height 13
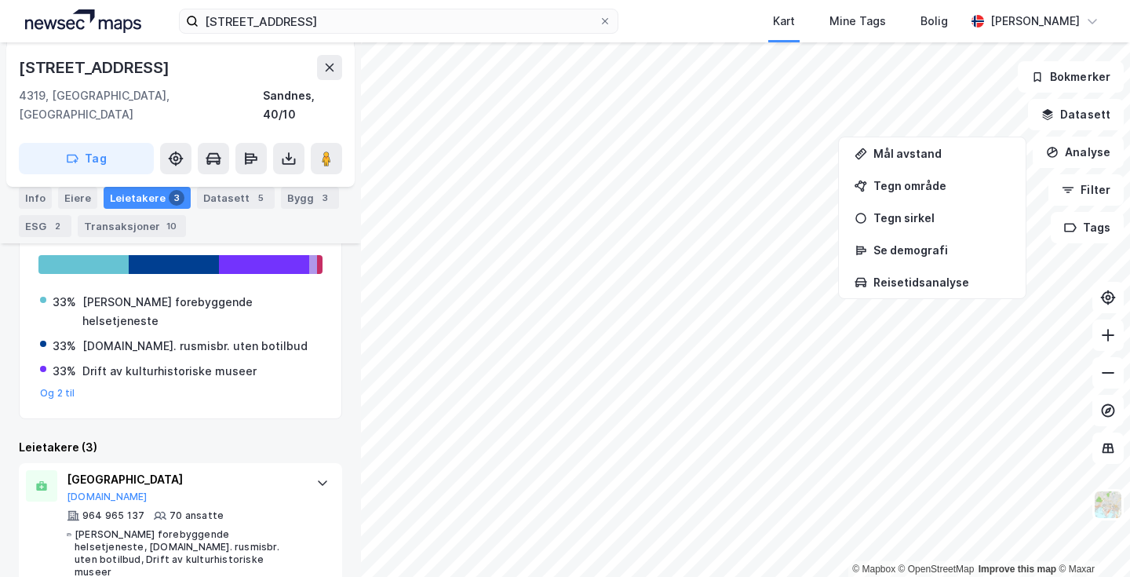
scroll to position [456, 0]
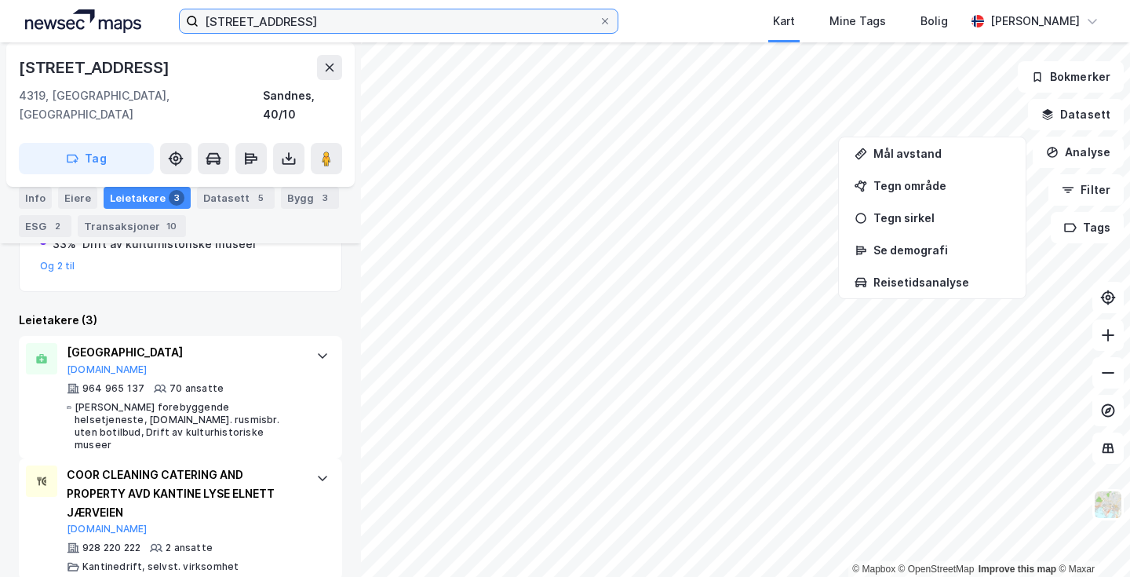
click at [306, 20] on input "[STREET_ADDRESS]" at bounding box center [399, 21] width 400 height 24
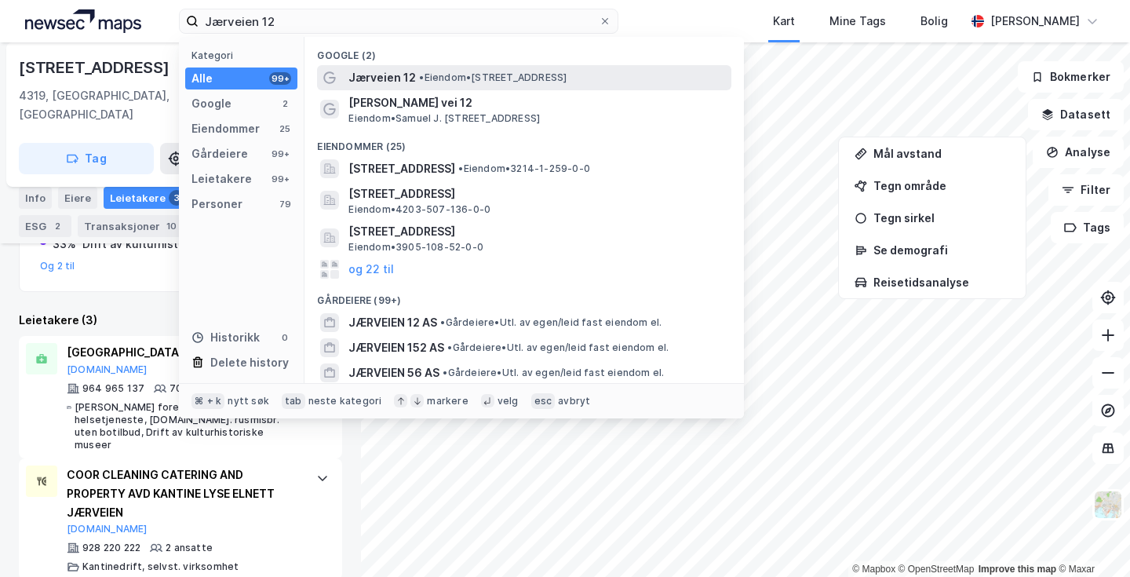
click at [413, 80] on span "Jærveien 12" at bounding box center [383, 77] width 68 height 19
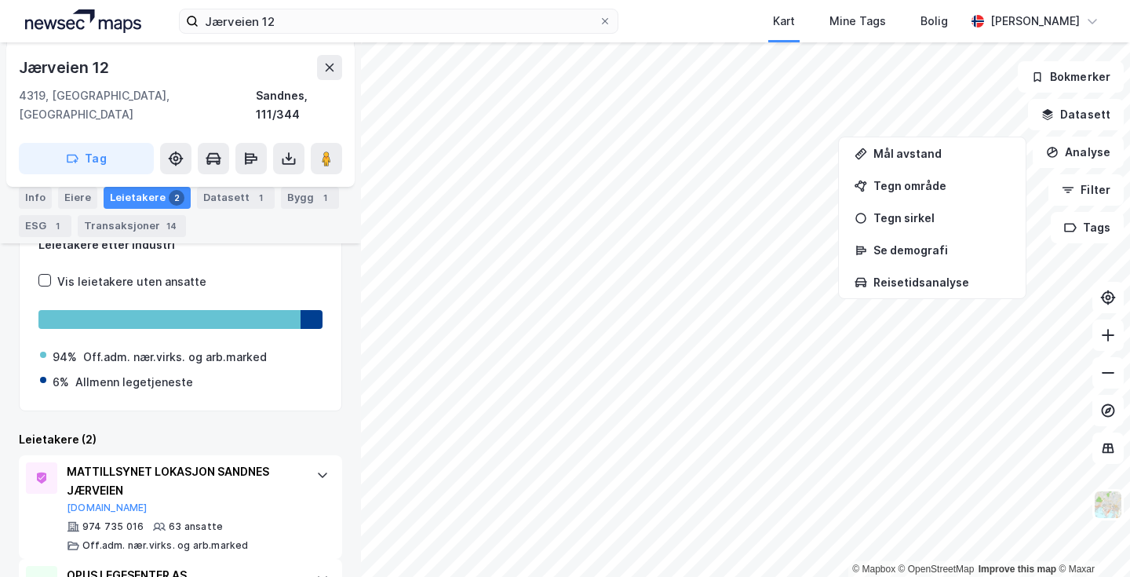
scroll to position [247, 0]
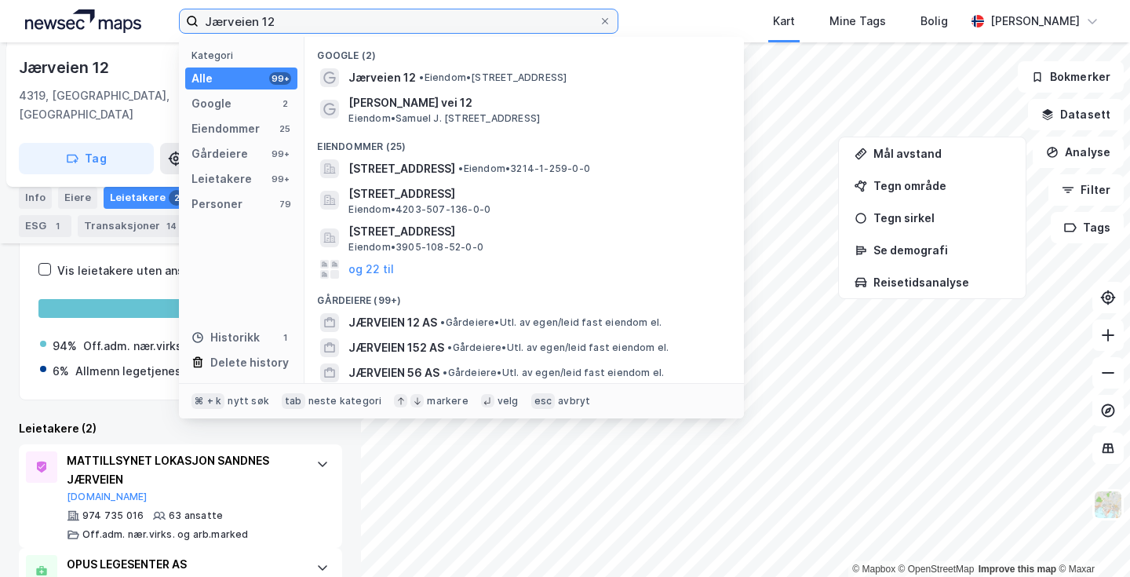
click at [295, 16] on input "Jærveien 12" at bounding box center [399, 21] width 400 height 24
paste input "[PERSON_NAME][STREET_ADDRESS] (flytter)"
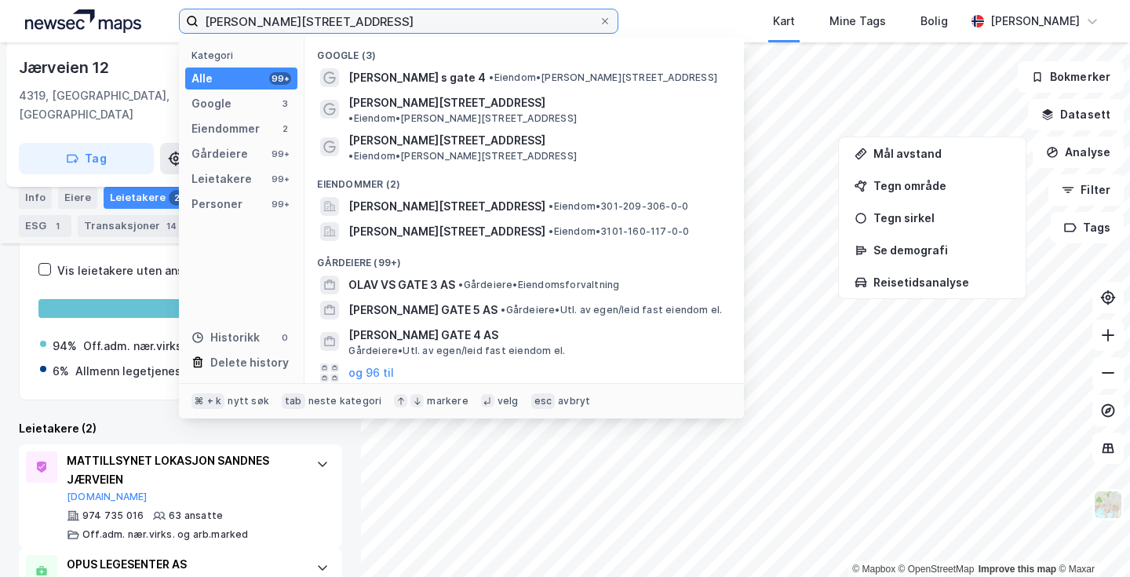
type input "[PERSON_NAME][STREET_ADDRESS]"
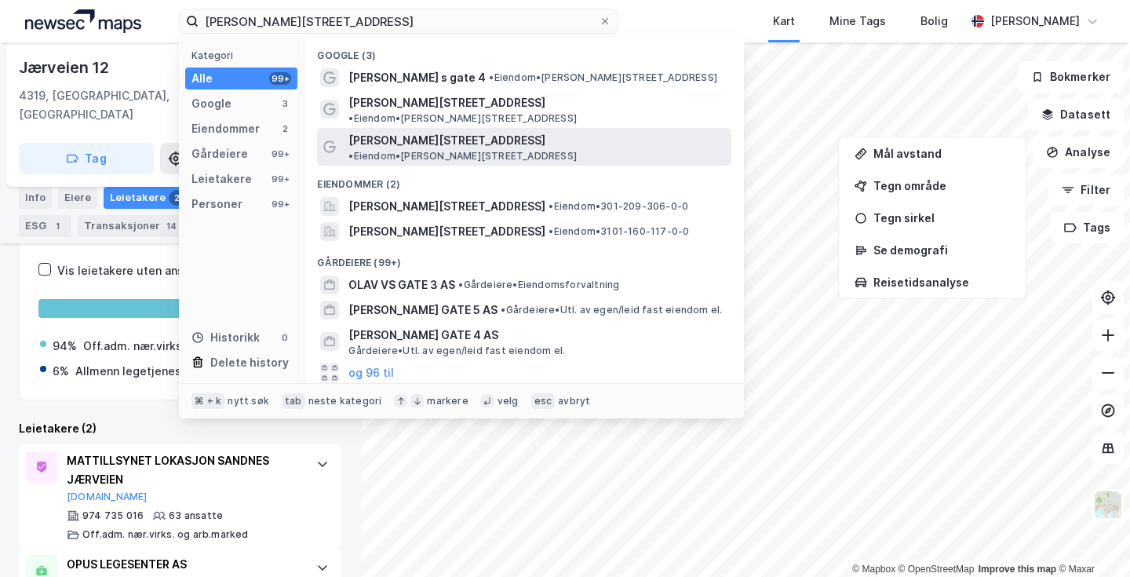
click at [485, 150] on span "• Eiendom • [PERSON_NAME][STREET_ADDRESS]" at bounding box center [463, 156] width 228 height 13
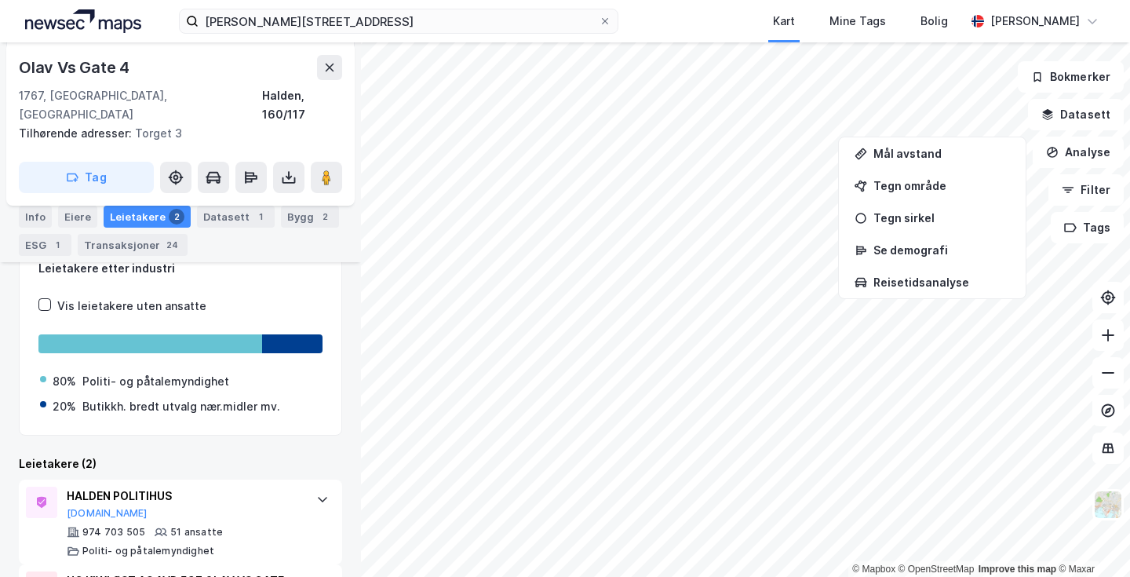
scroll to position [416, 0]
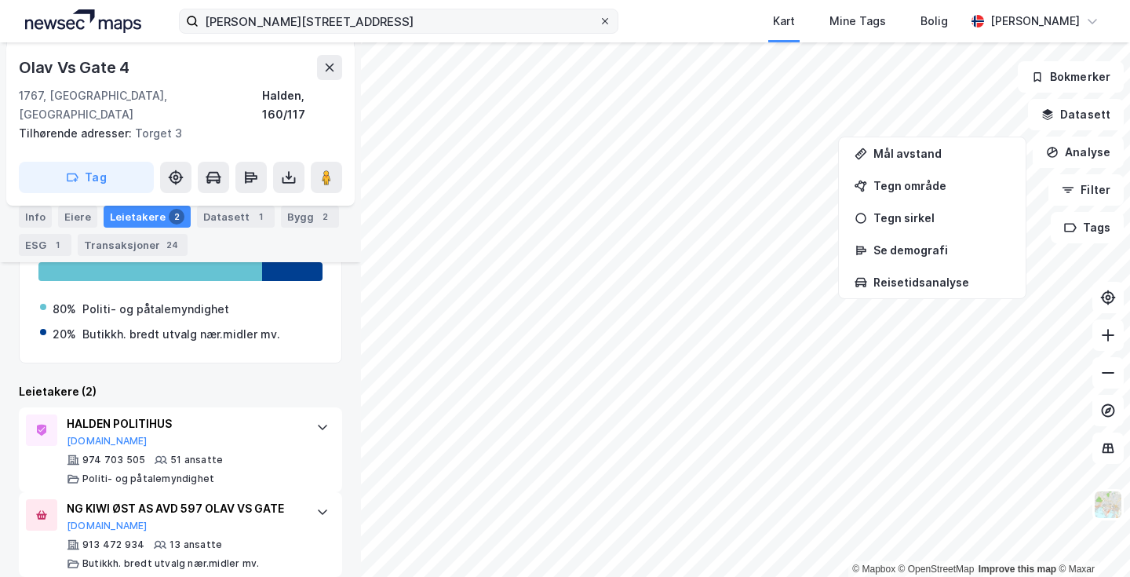
click at [604, 16] on icon at bounding box center [604, 20] width 9 height 9
click at [599, 16] on input "[PERSON_NAME][STREET_ADDRESS]" at bounding box center [399, 21] width 400 height 24
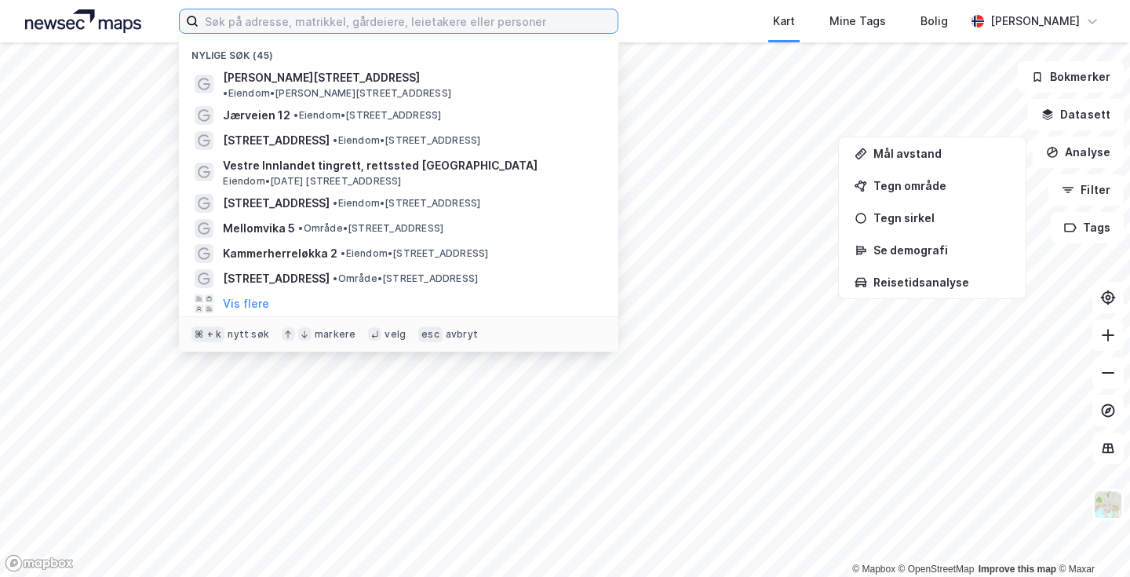
click at [498, 18] on input at bounding box center [408, 21] width 419 height 24
paste input "[STREET_ADDRESS]"
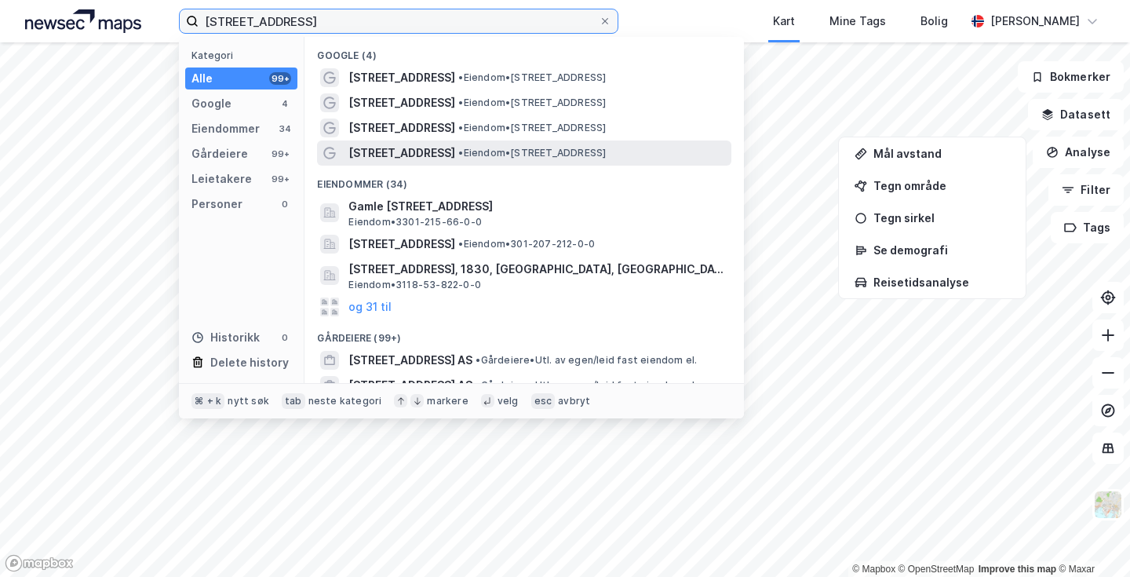
type input "[STREET_ADDRESS]"
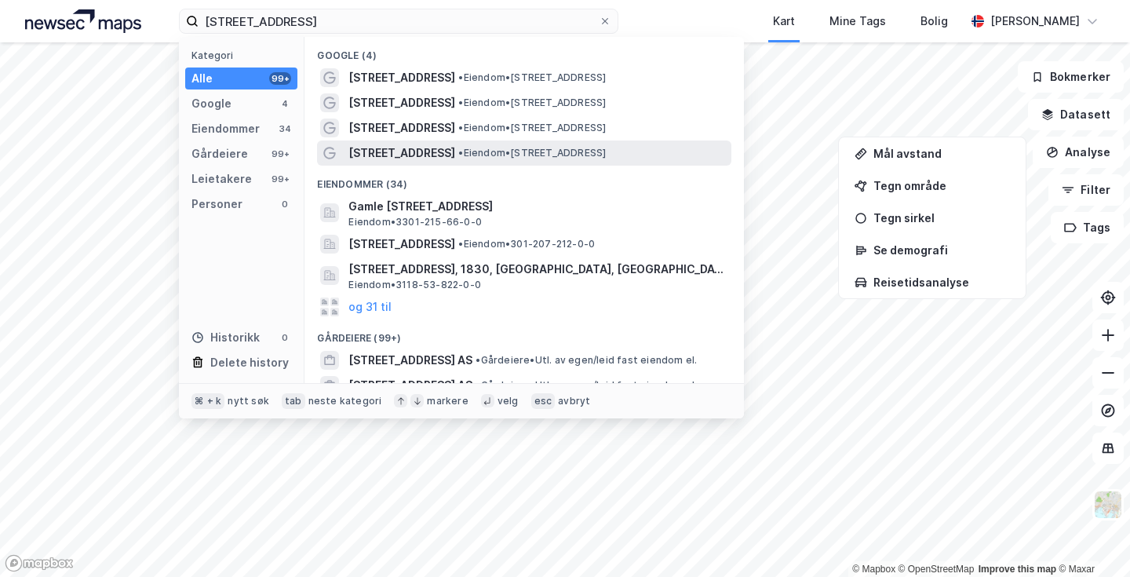
click at [554, 148] on span "• Eiendom • [STREET_ADDRESS]" at bounding box center [532, 153] width 148 height 13
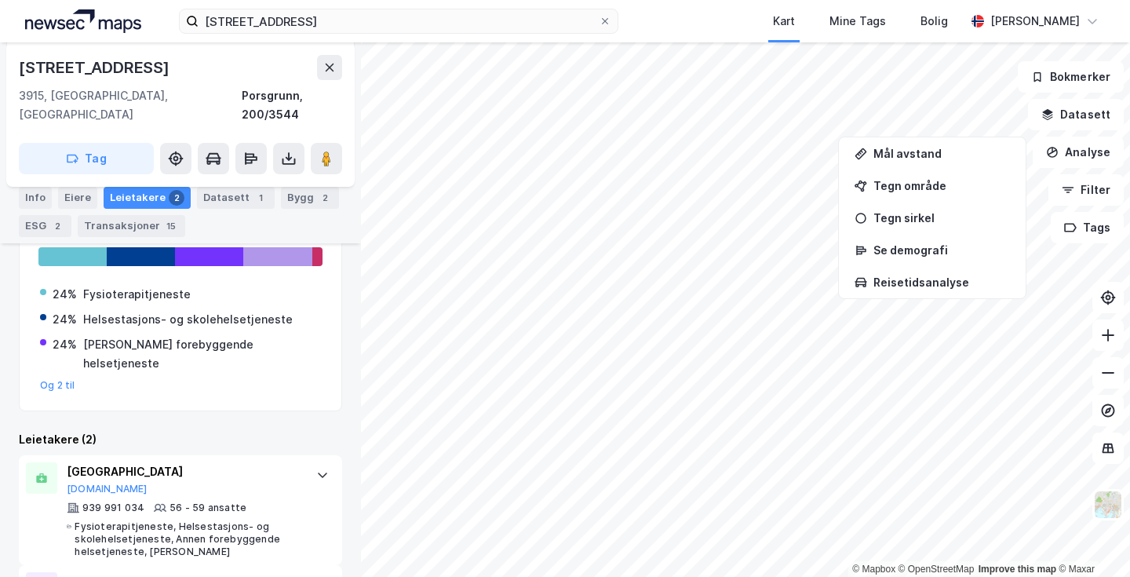
scroll to position [353, 0]
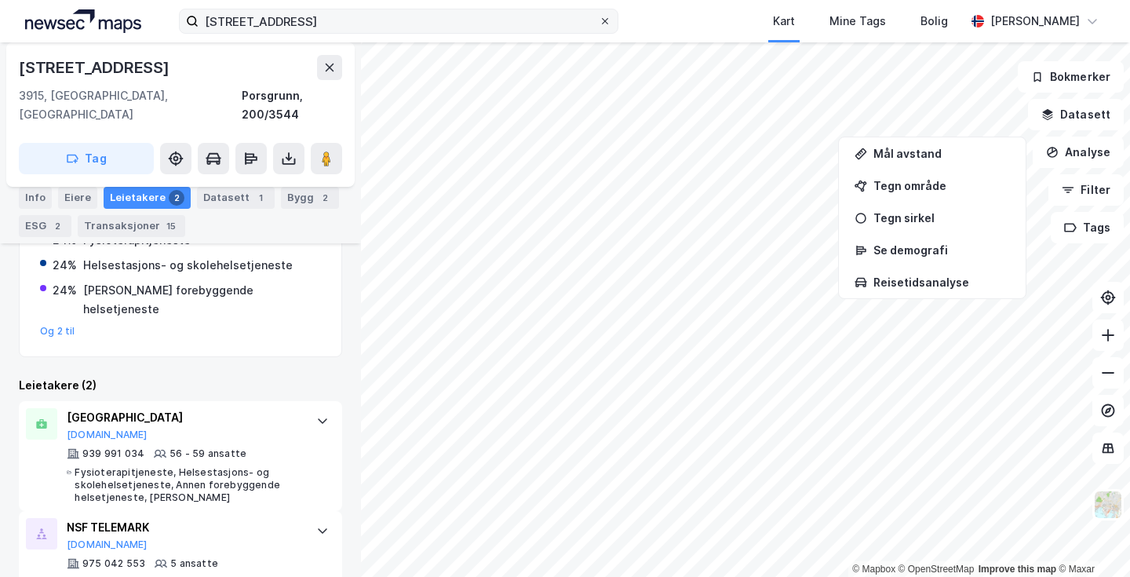
click at [606, 21] on icon at bounding box center [605, 21] width 6 height 6
click at [599, 21] on input "[STREET_ADDRESS]" at bounding box center [399, 21] width 400 height 24
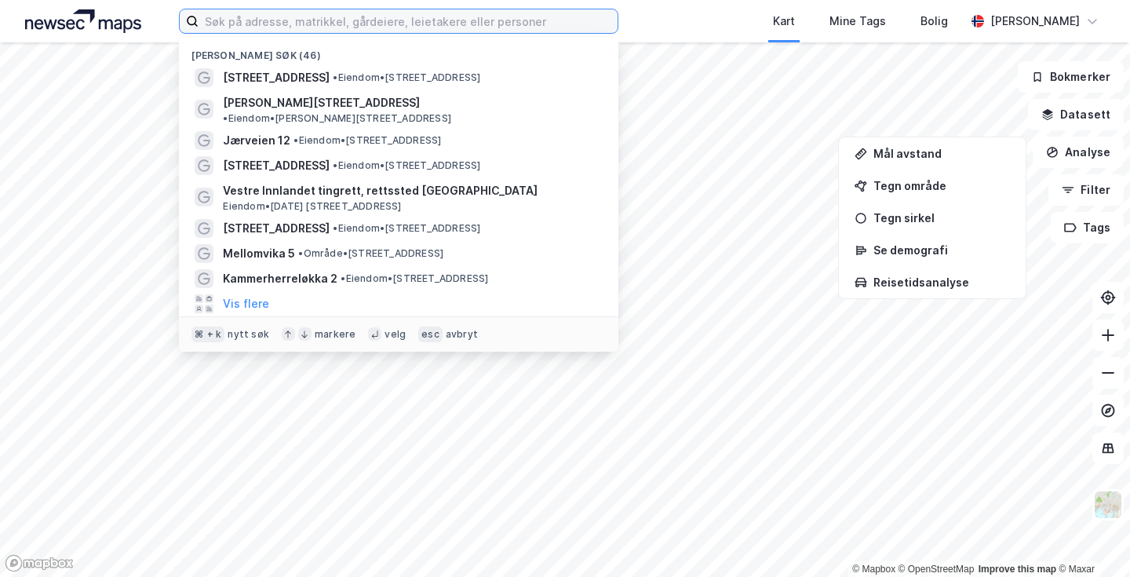
paste input "[PERSON_NAME][STREET_ADDRESS]"
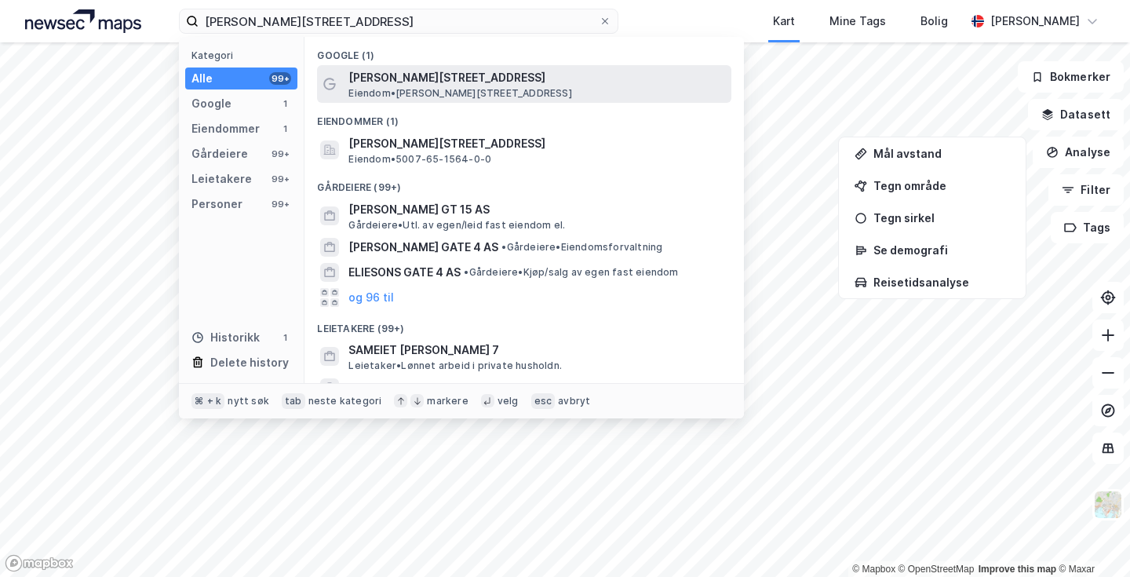
click at [475, 86] on span "[PERSON_NAME][STREET_ADDRESS]" at bounding box center [537, 77] width 377 height 19
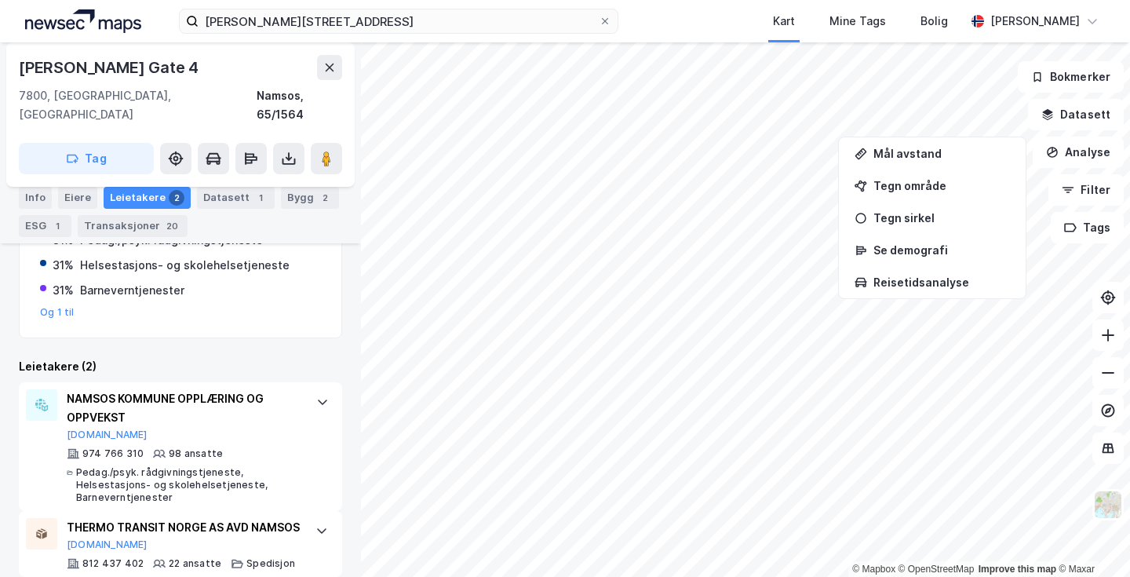
scroll to position [372, 0]
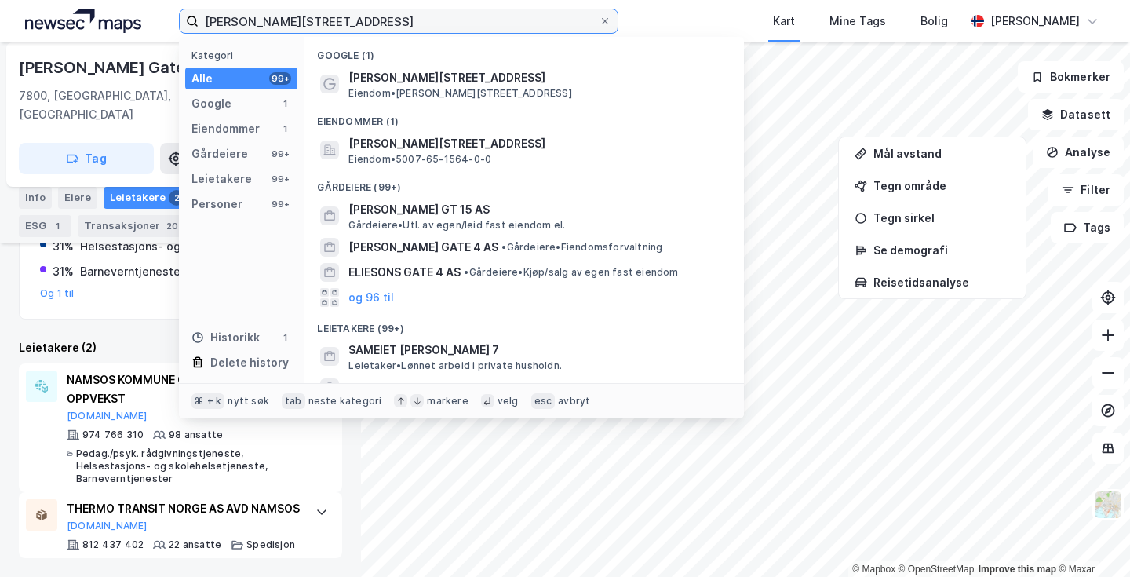
click at [499, 16] on input "[PERSON_NAME][STREET_ADDRESS]" at bounding box center [399, 21] width 400 height 24
paste input "[PERSON_NAME][STREET_ADDRESS]"
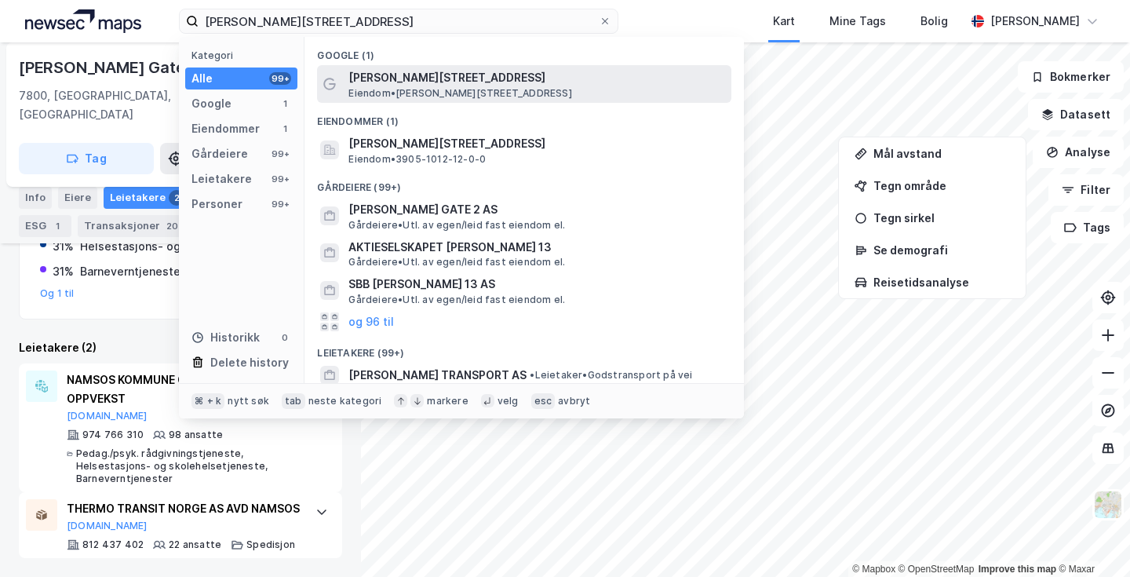
click at [513, 84] on span "[PERSON_NAME][STREET_ADDRESS]" at bounding box center [537, 77] width 377 height 19
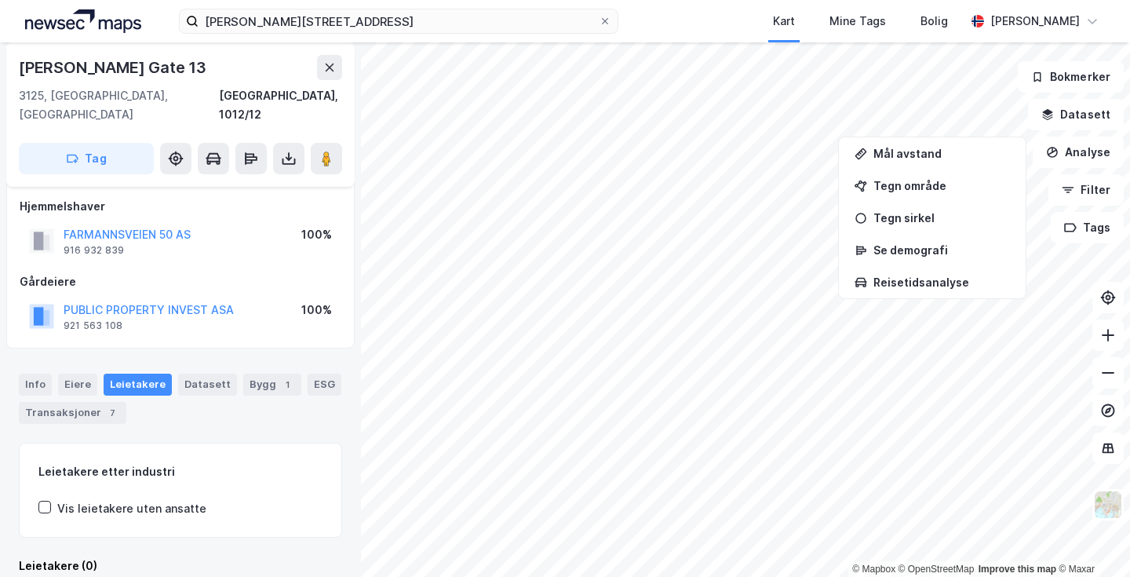
scroll to position [16, 0]
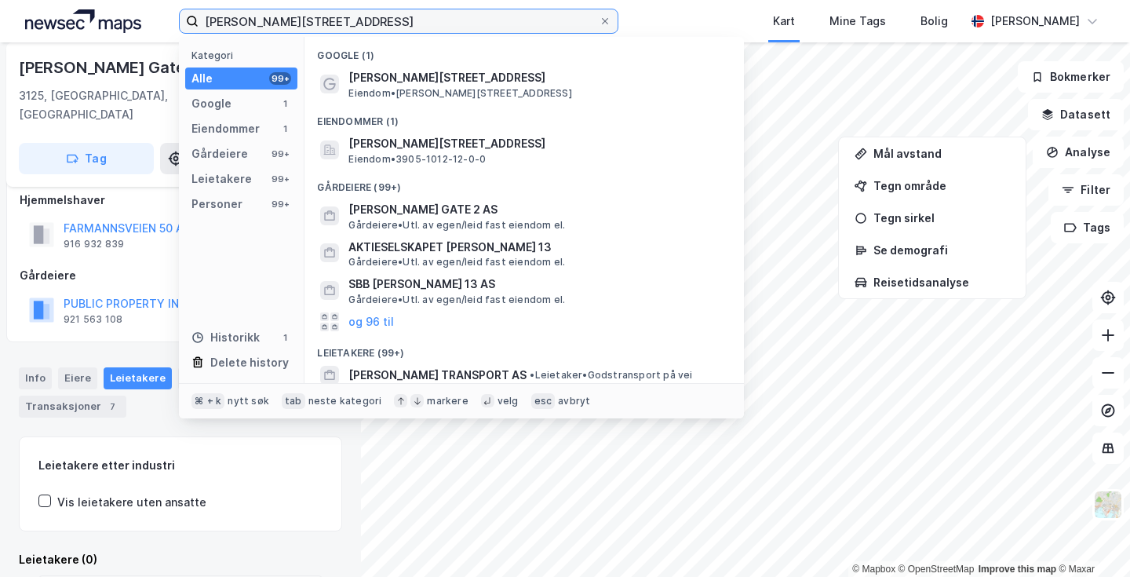
click at [350, 29] on input "[PERSON_NAME][STREET_ADDRESS]" at bounding box center [399, 21] width 400 height 24
paste input "[STREET_ADDRESS]"
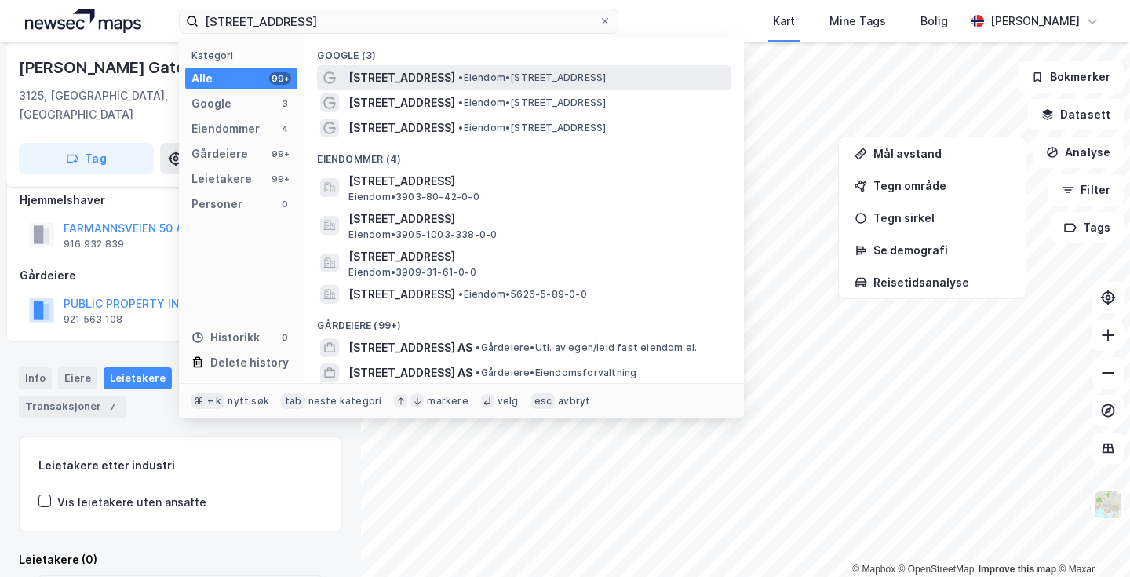
click at [458, 77] on span "•" at bounding box center [460, 77] width 5 height 12
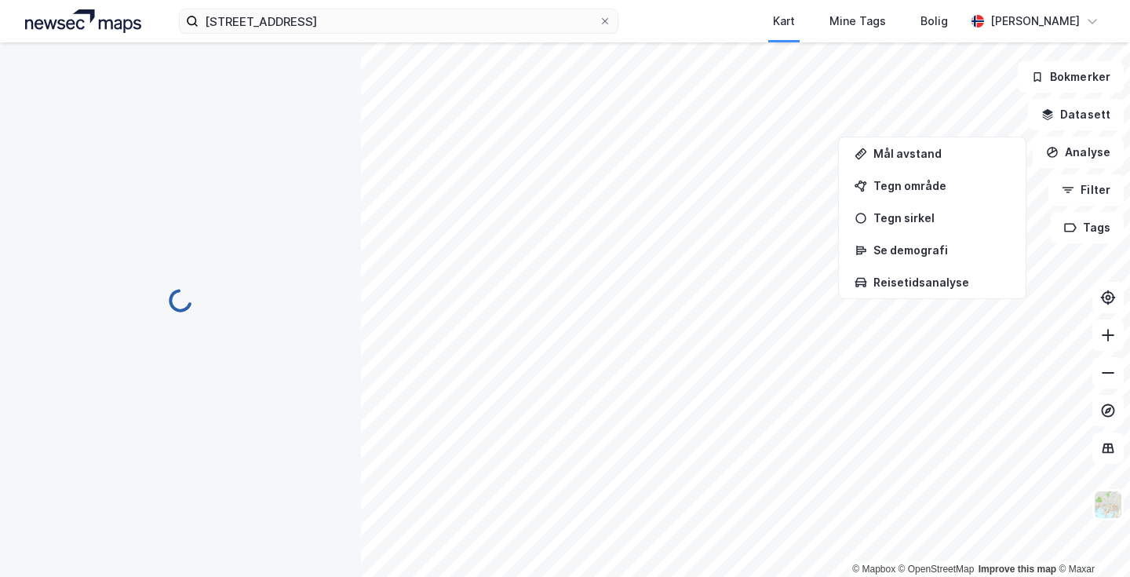
scroll to position [16, 0]
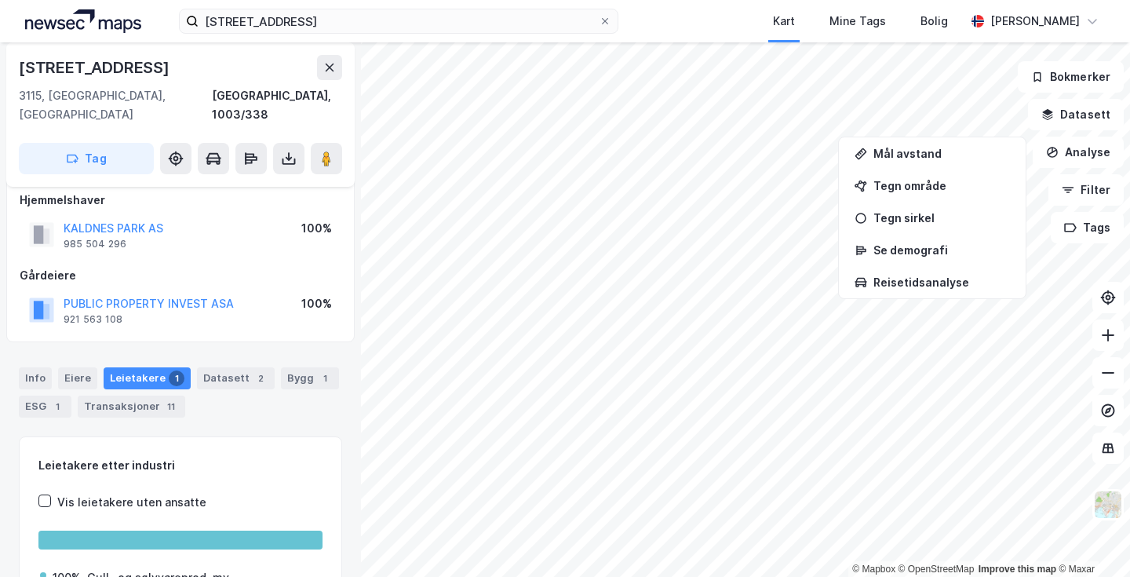
click at [152, 367] on div "Leietakere 1" at bounding box center [147, 378] width 87 height 22
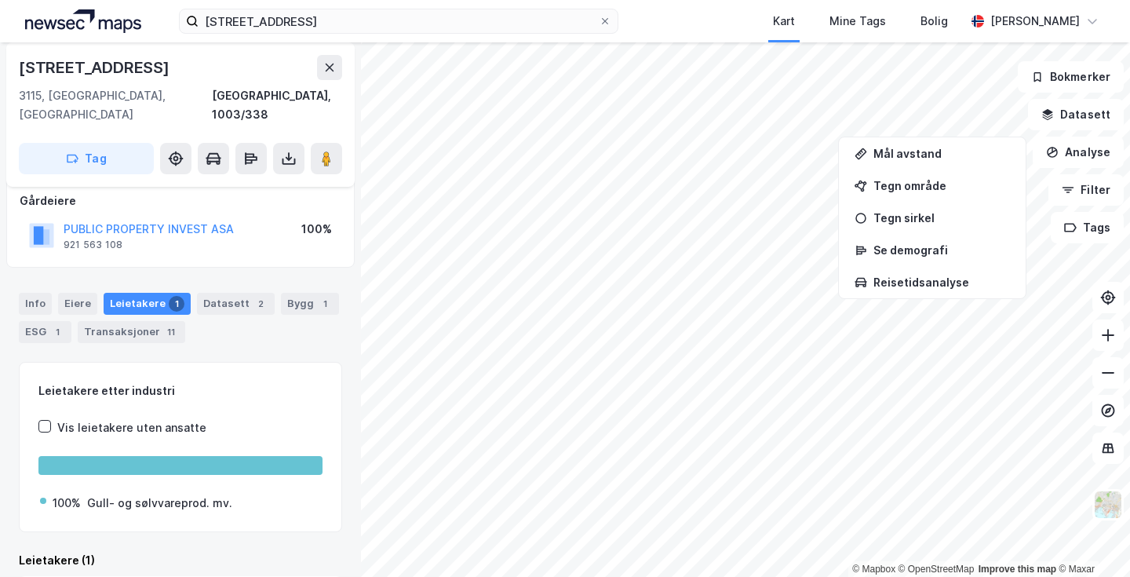
scroll to position [174, 0]
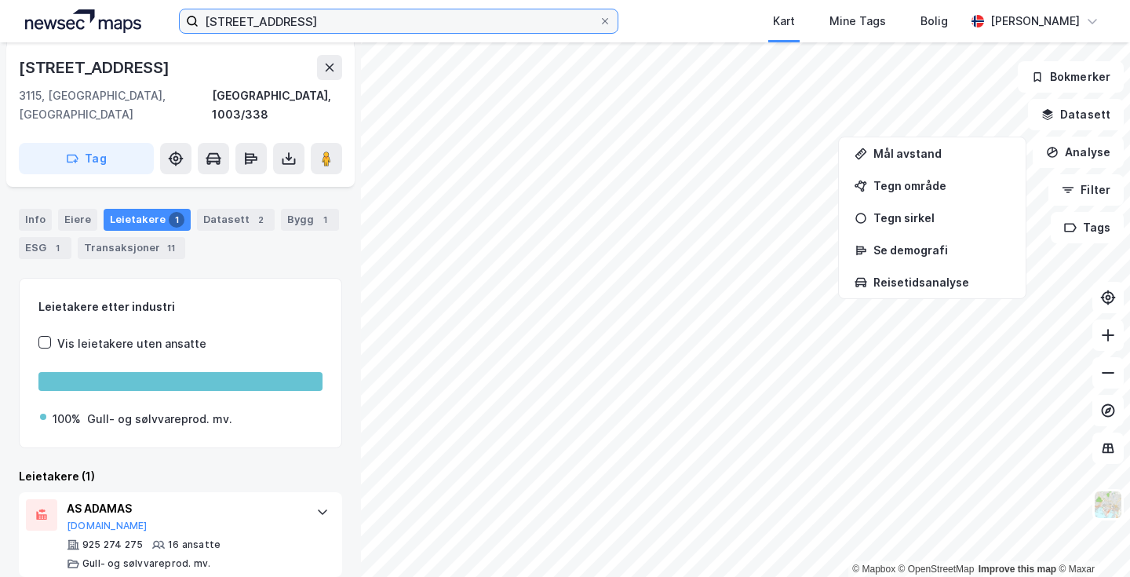
click at [580, 25] on input "[STREET_ADDRESS]" at bounding box center [399, 21] width 400 height 24
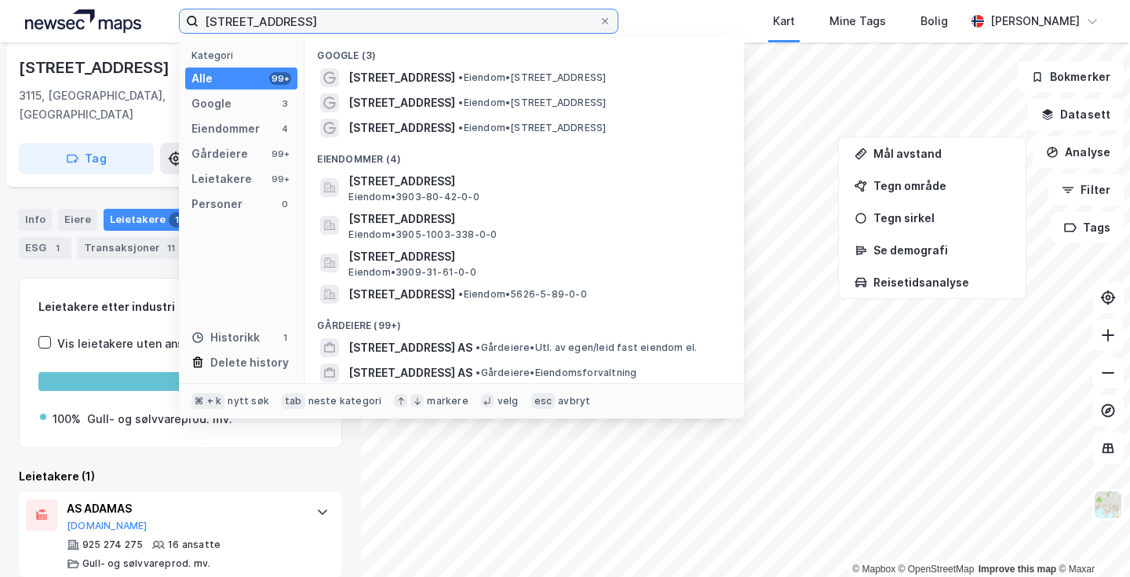
click at [580, 25] on input "[STREET_ADDRESS]" at bounding box center [399, 21] width 400 height 24
paste input "[STREET_ADDRESS]"
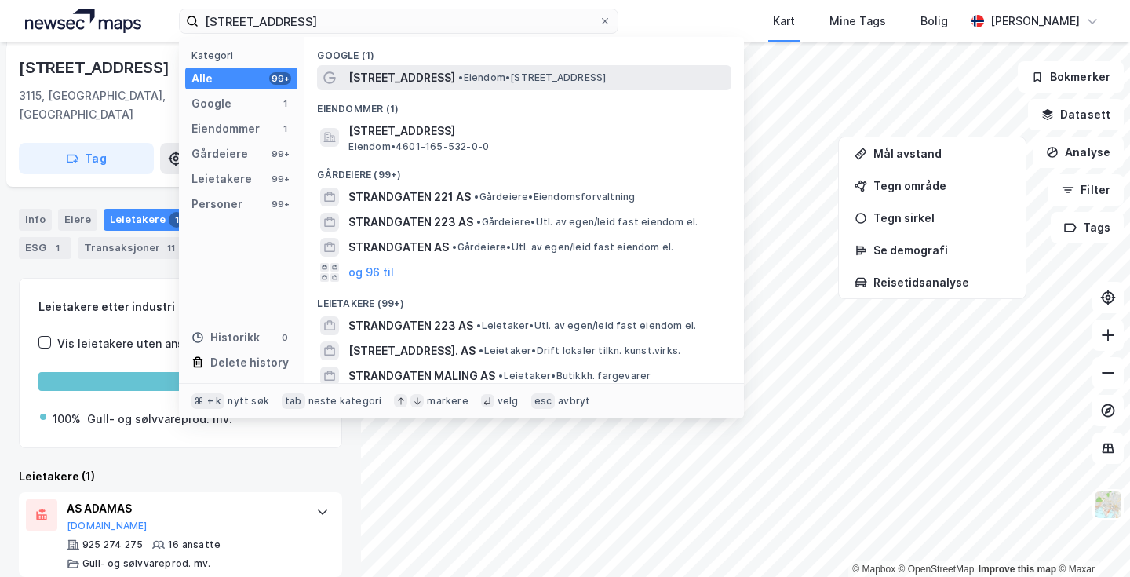
click at [570, 72] on span "• Eiendom • [STREET_ADDRESS]" at bounding box center [532, 77] width 148 height 13
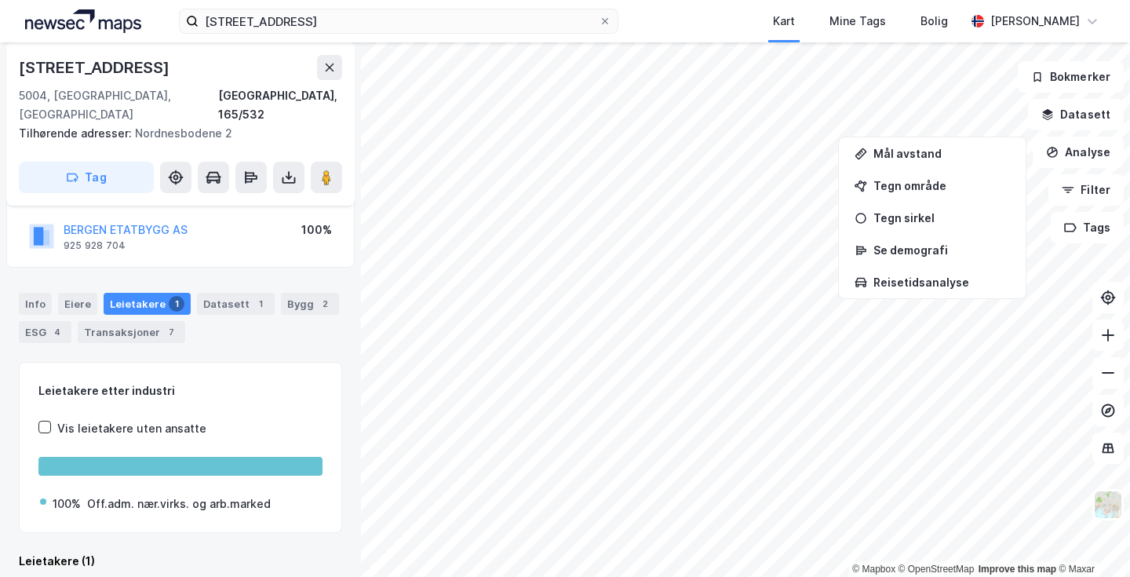
scroll to position [193, 0]
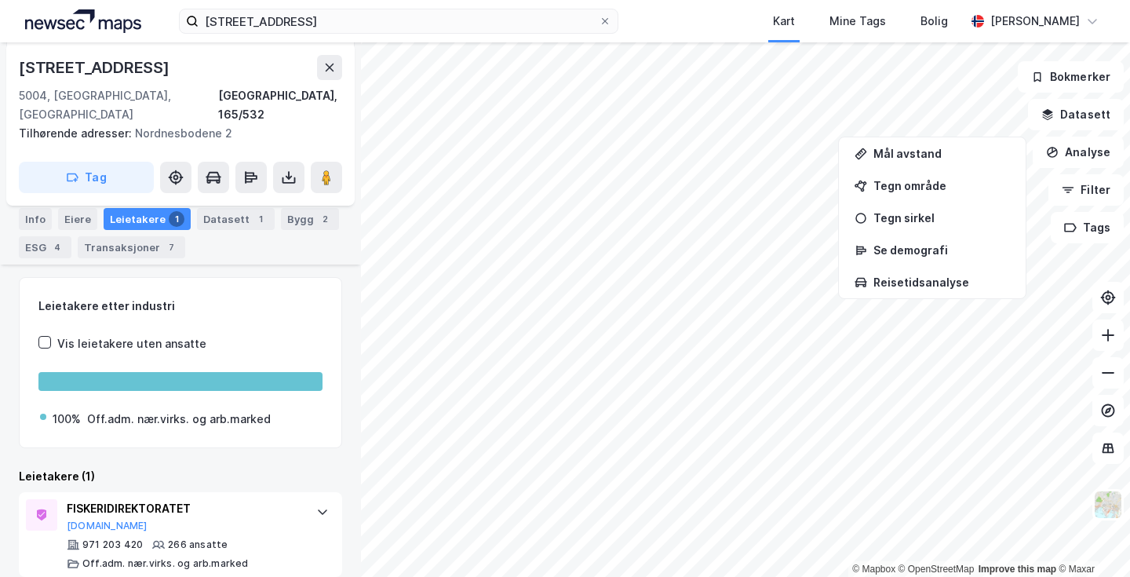
click at [494, 5] on div "Strandgaten 229 Kart Mine Tags Bolig [PERSON_NAME]" at bounding box center [565, 21] width 1130 height 42
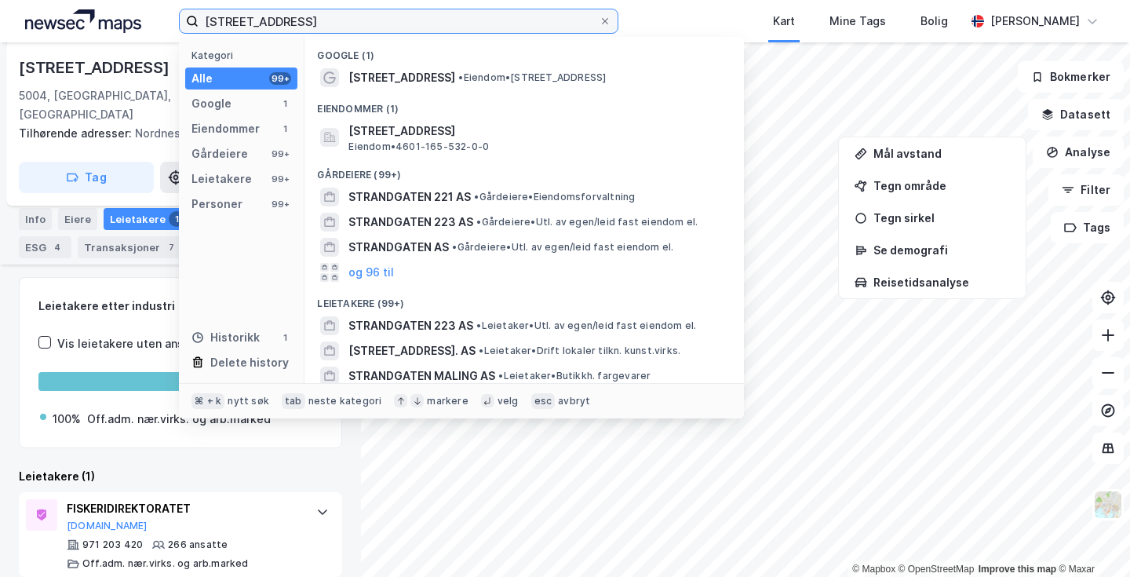
click at [490, 15] on input "[STREET_ADDRESS]" at bounding box center [399, 21] width 400 height 24
paste input "[STREET_ADDRESS]"
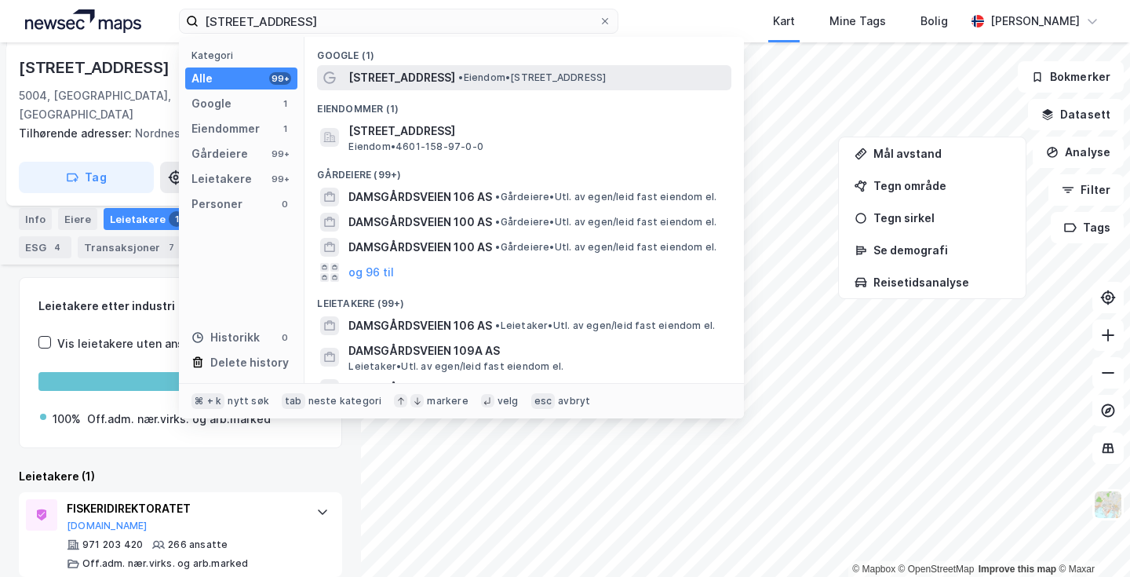
click at [475, 73] on span "• Eiendom • [STREET_ADDRESS]" at bounding box center [532, 77] width 148 height 13
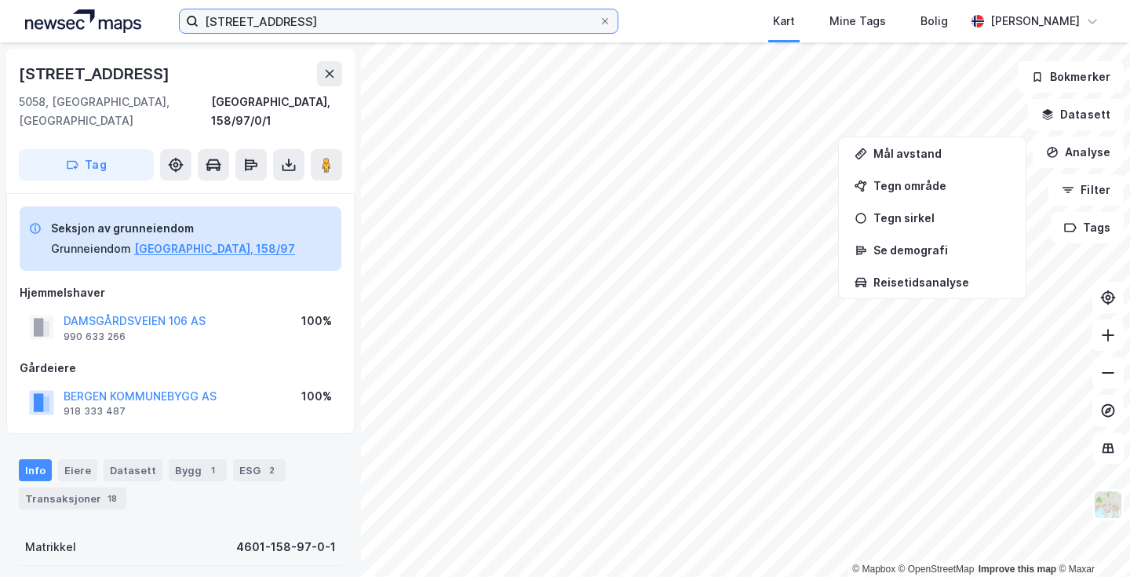
click at [505, 17] on input "[STREET_ADDRESS]" at bounding box center [399, 21] width 400 height 24
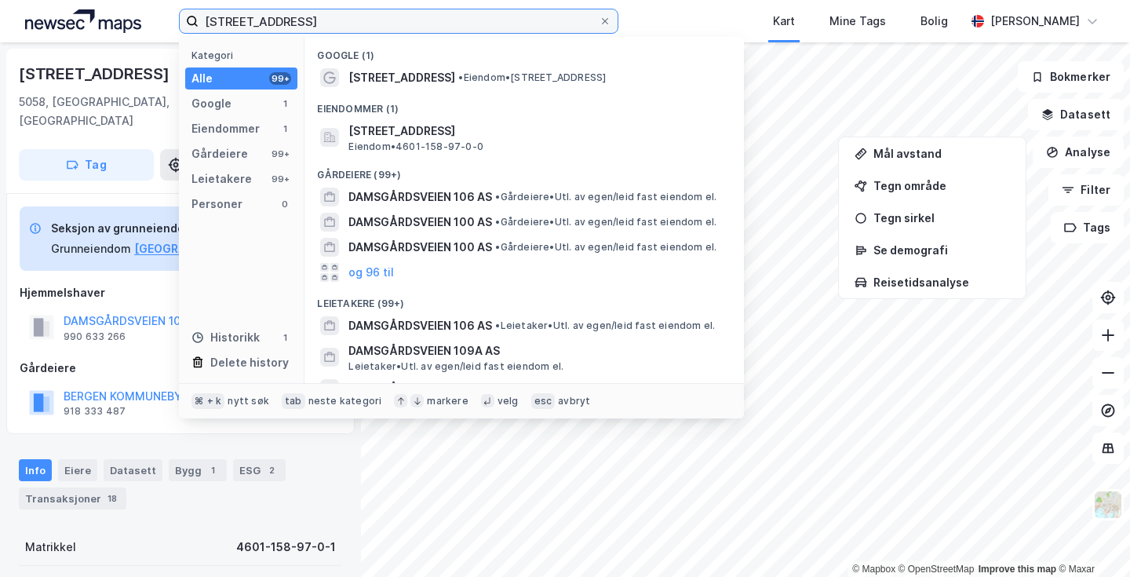
click at [505, 17] on input "[STREET_ADDRESS]" at bounding box center [399, 21] width 400 height 24
paste input "[PERSON_NAME]/Eidsvoll"
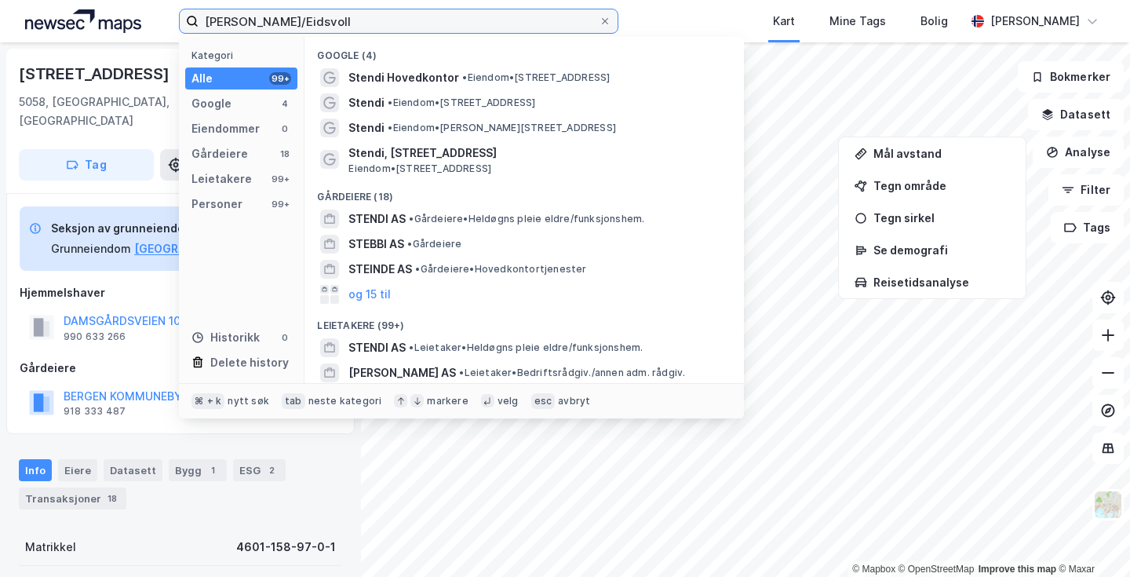
click at [480, 10] on input "[PERSON_NAME]/Eidsvoll" at bounding box center [399, 21] width 400 height 24
click at [469, 20] on input "[PERSON_NAME]/Eidsvoll" at bounding box center [399, 21] width 400 height 24
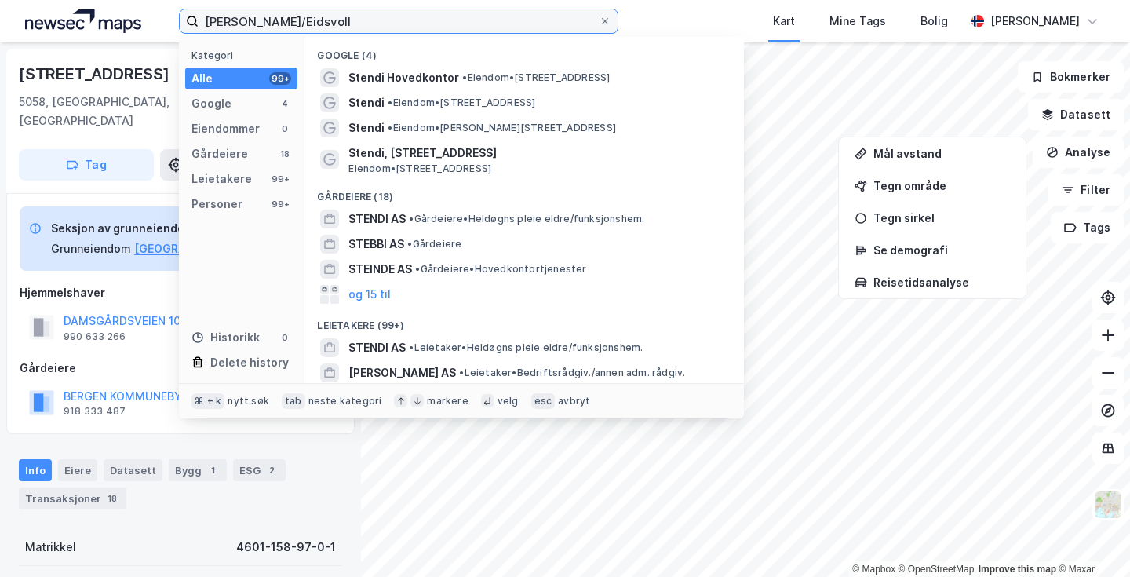
paste input "Nordnesbodene 3-5"
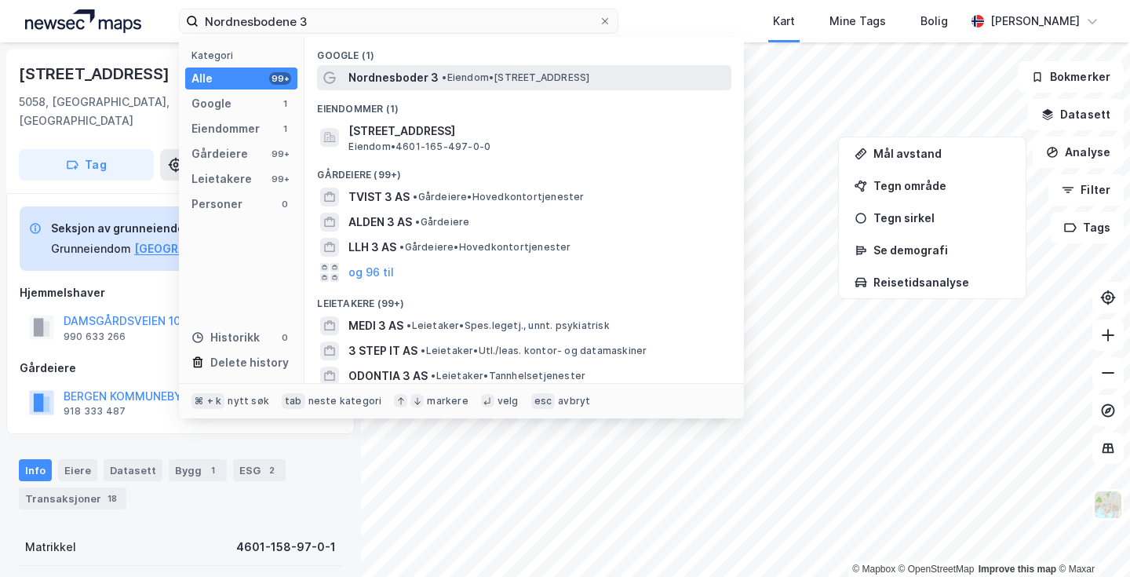
click at [434, 78] on span "Nordnesboder 3" at bounding box center [394, 77] width 90 height 19
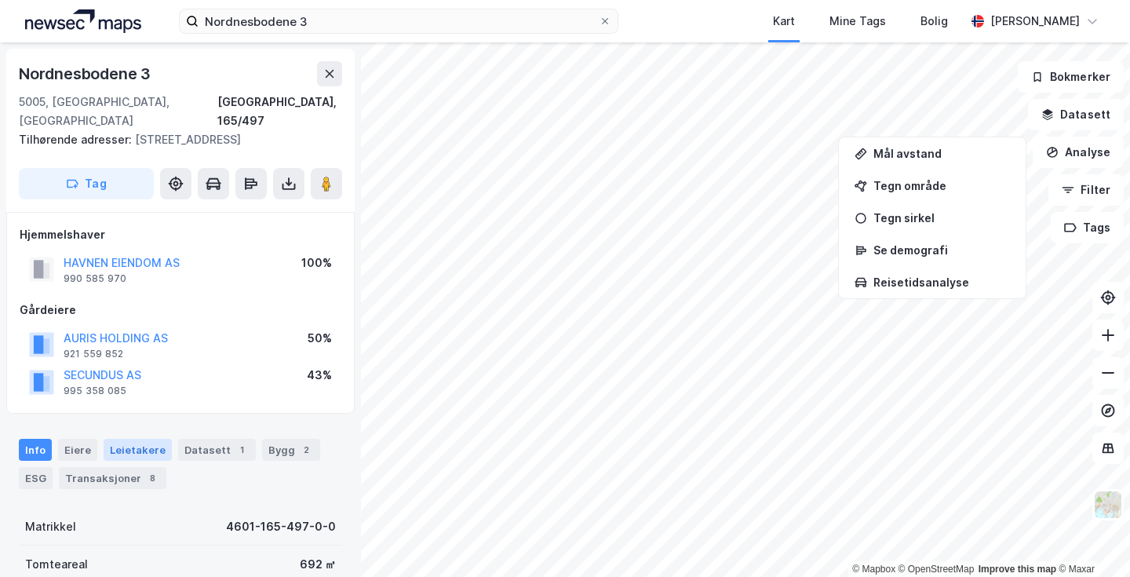
click at [145, 447] on div "Leietakere" at bounding box center [138, 450] width 68 height 22
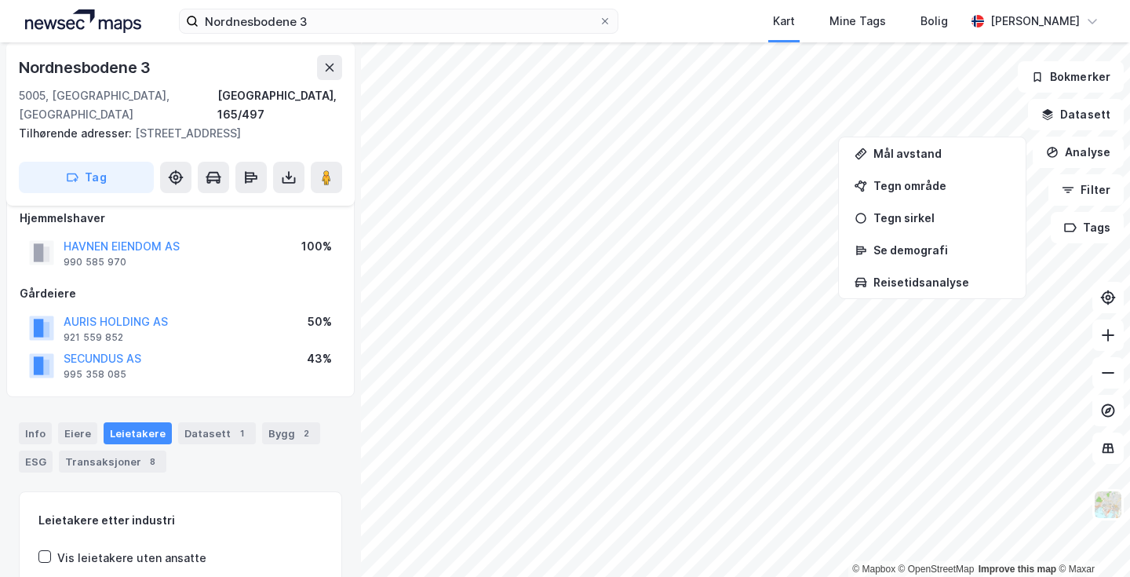
scroll to position [9, 0]
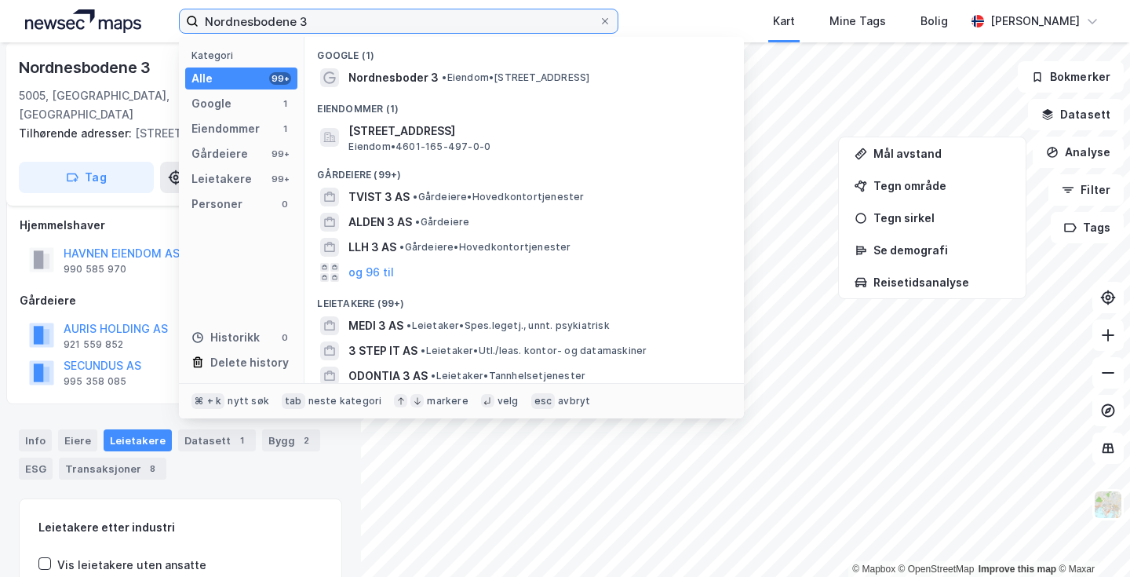
click at [327, 27] on input "Nordnesbodene 3" at bounding box center [399, 21] width 400 height 24
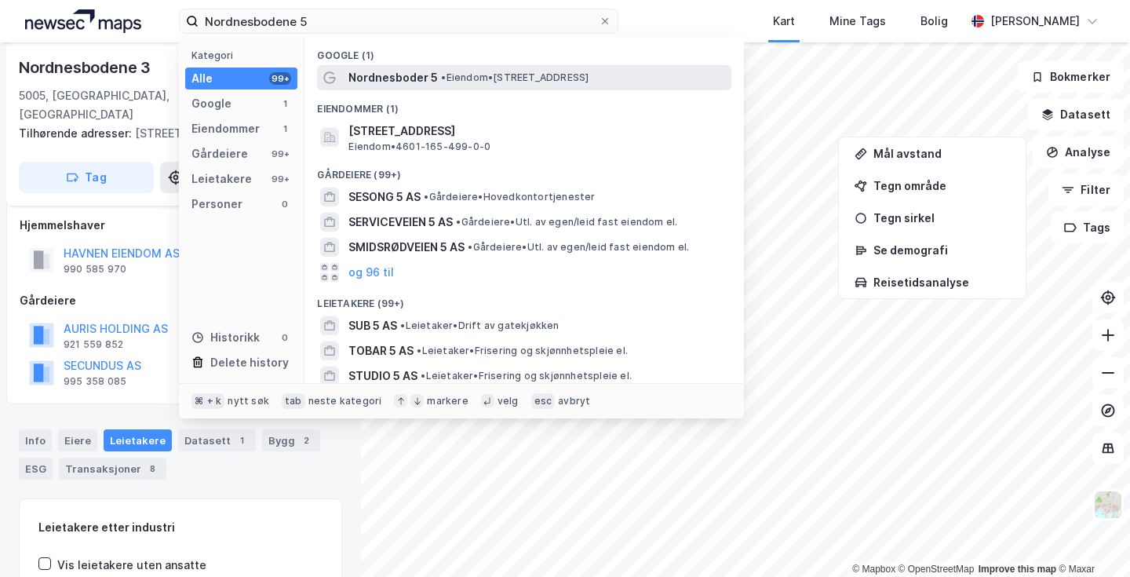
click at [393, 75] on span "Nordnesboder 5" at bounding box center [393, 77] width 89 height 19
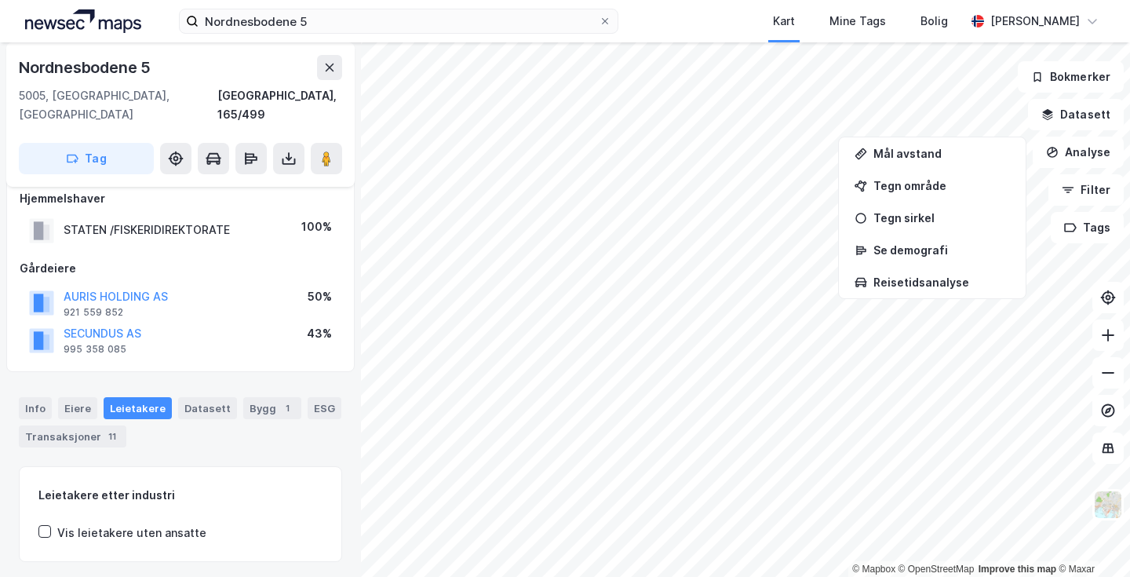
scroll to position [96, 0]
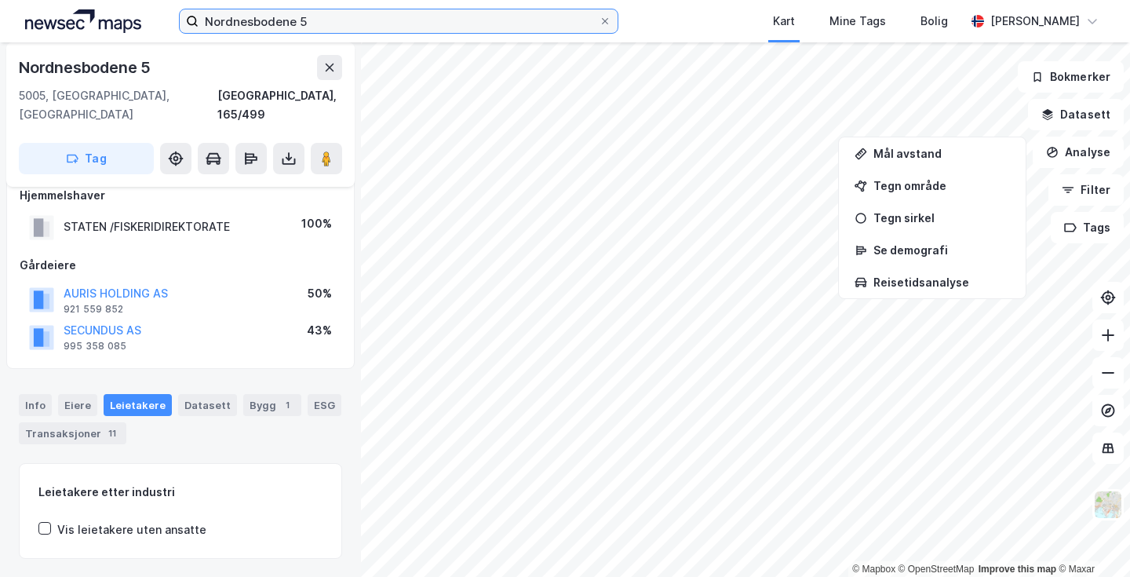
click at [300, 24] on input "Nordnesbodene 5" at bounding box center [399, 21] width 400 height 24
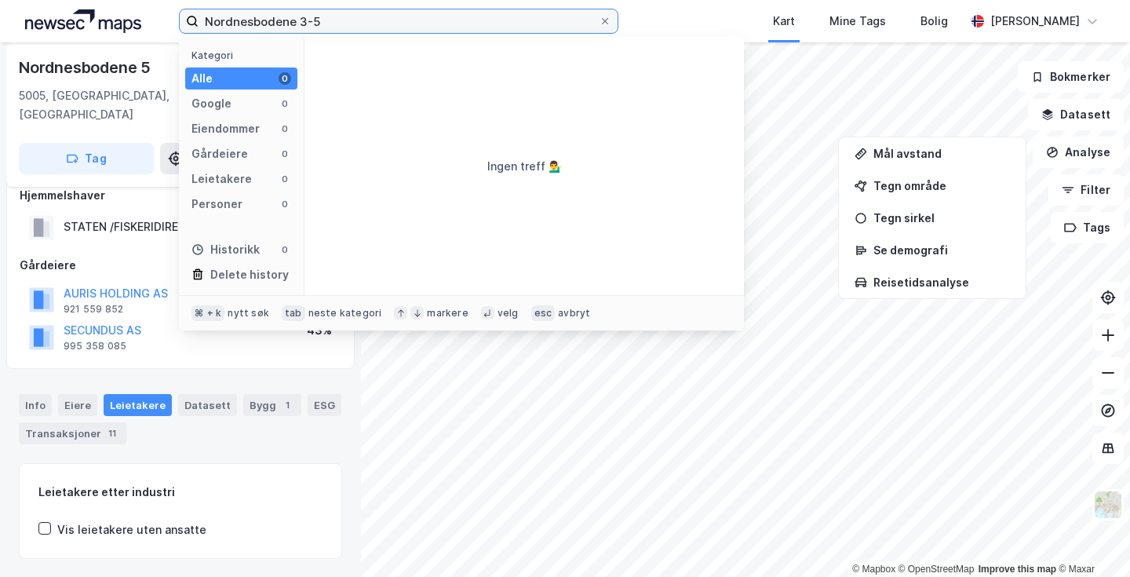
click at [341, 18] on input "Nordnesbodene 3-5" at bounding box center [399, 21] width 400 height 24
type input "Nordnesbodene 3-5"
